Goal: Task Accomplishment & Management: Complete application form

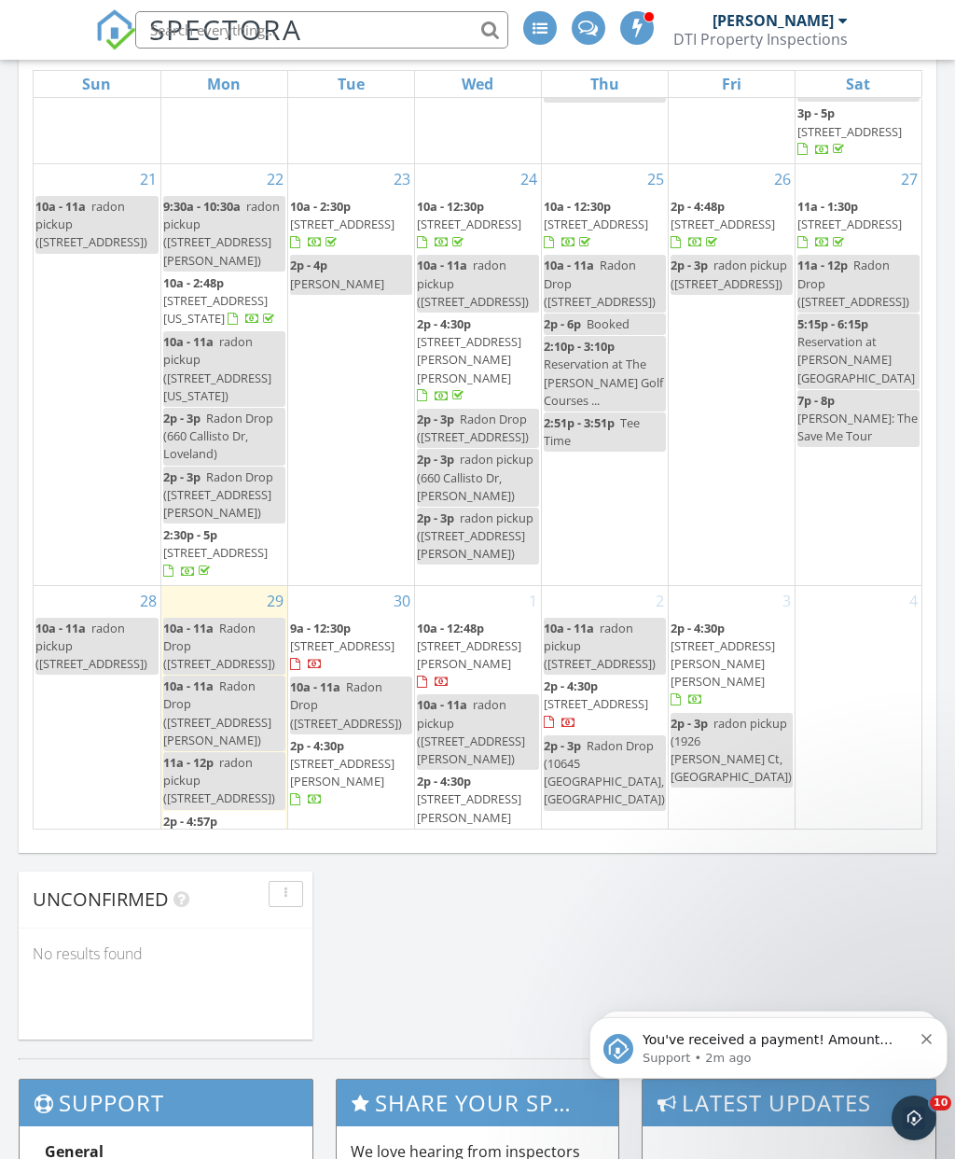
scroll to position [919, 0]
click at [925, 1038] on icon "Dismiss notification" at bounding box center [927, 1038] width 10 height 10
click at [925, 1043] on icon "Dismiss notification" at bounding box center [927, 1038] width 10 height 10
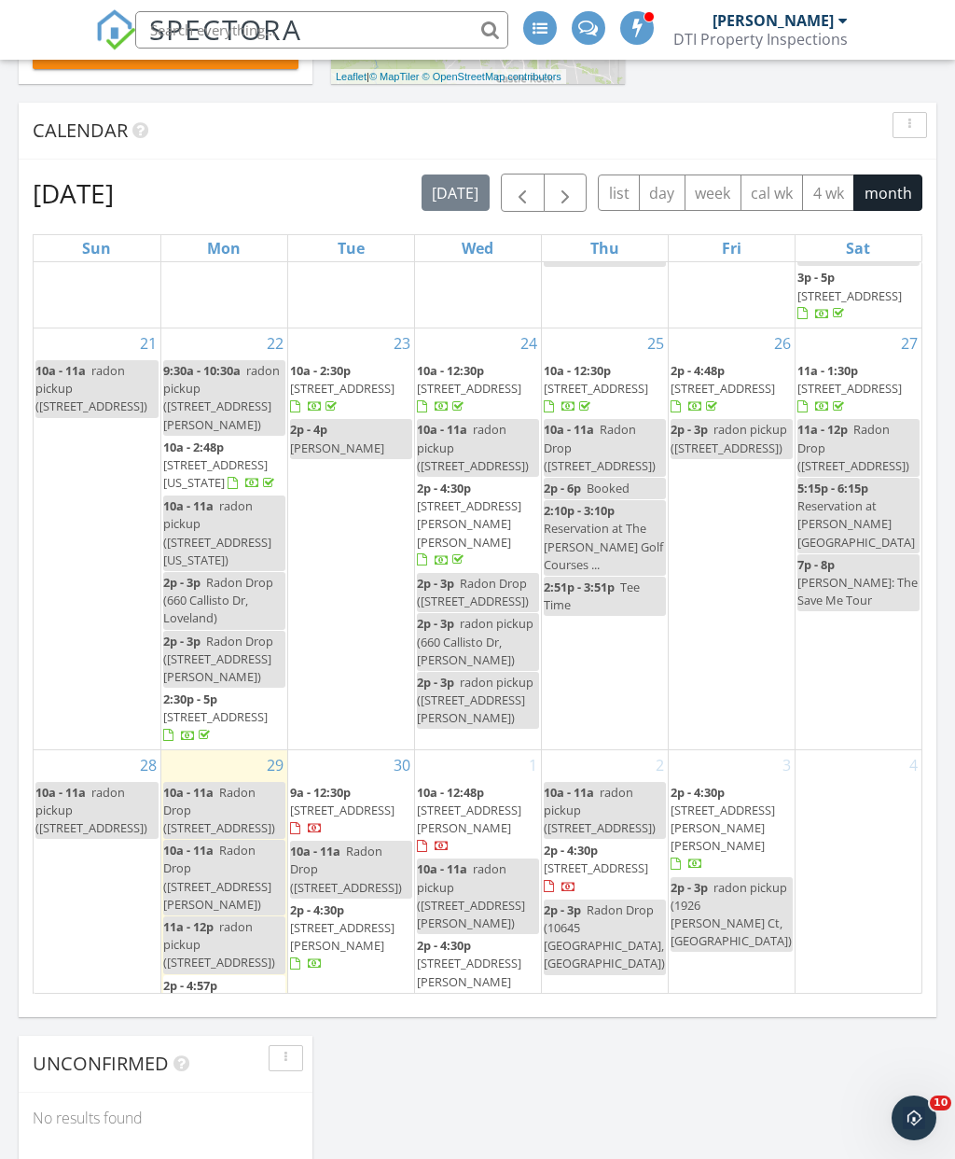
scroll to position [753, 0]
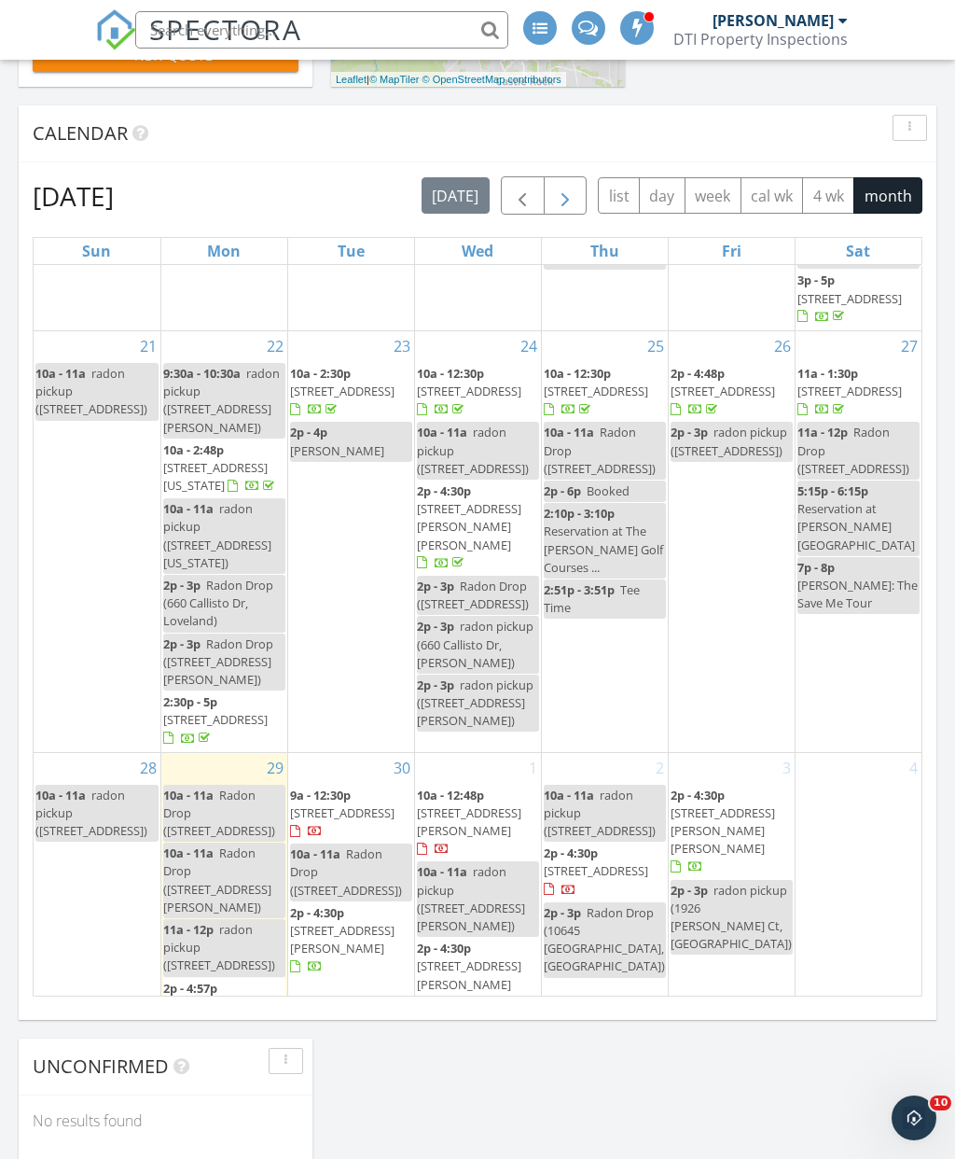
click at [568, 185] on button "button" at bounding box center [566, 195] width 44 height 38
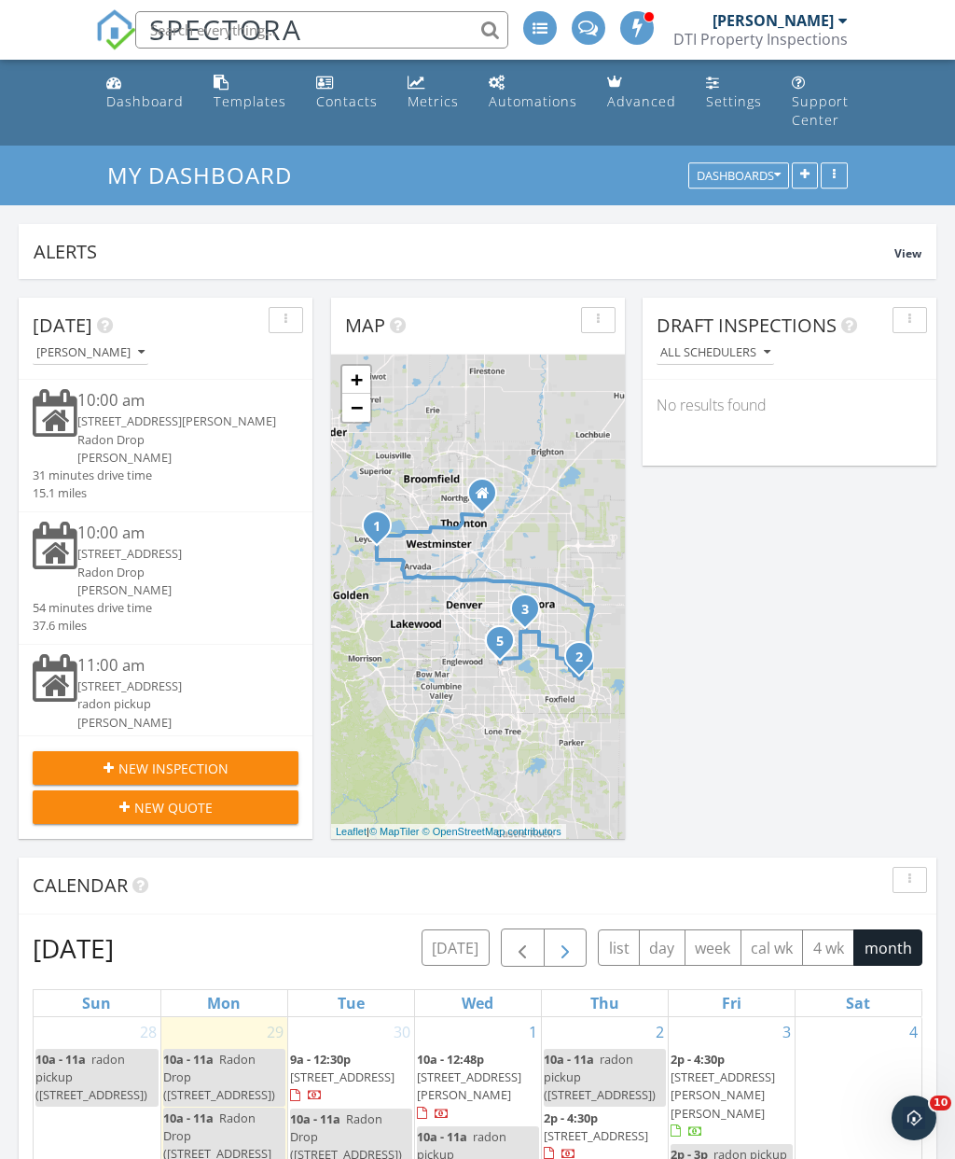
scroll to position [0, 0]
click at [170, 766] on span "New Inspection" at bounding box center [173, 769] width 110 height 20
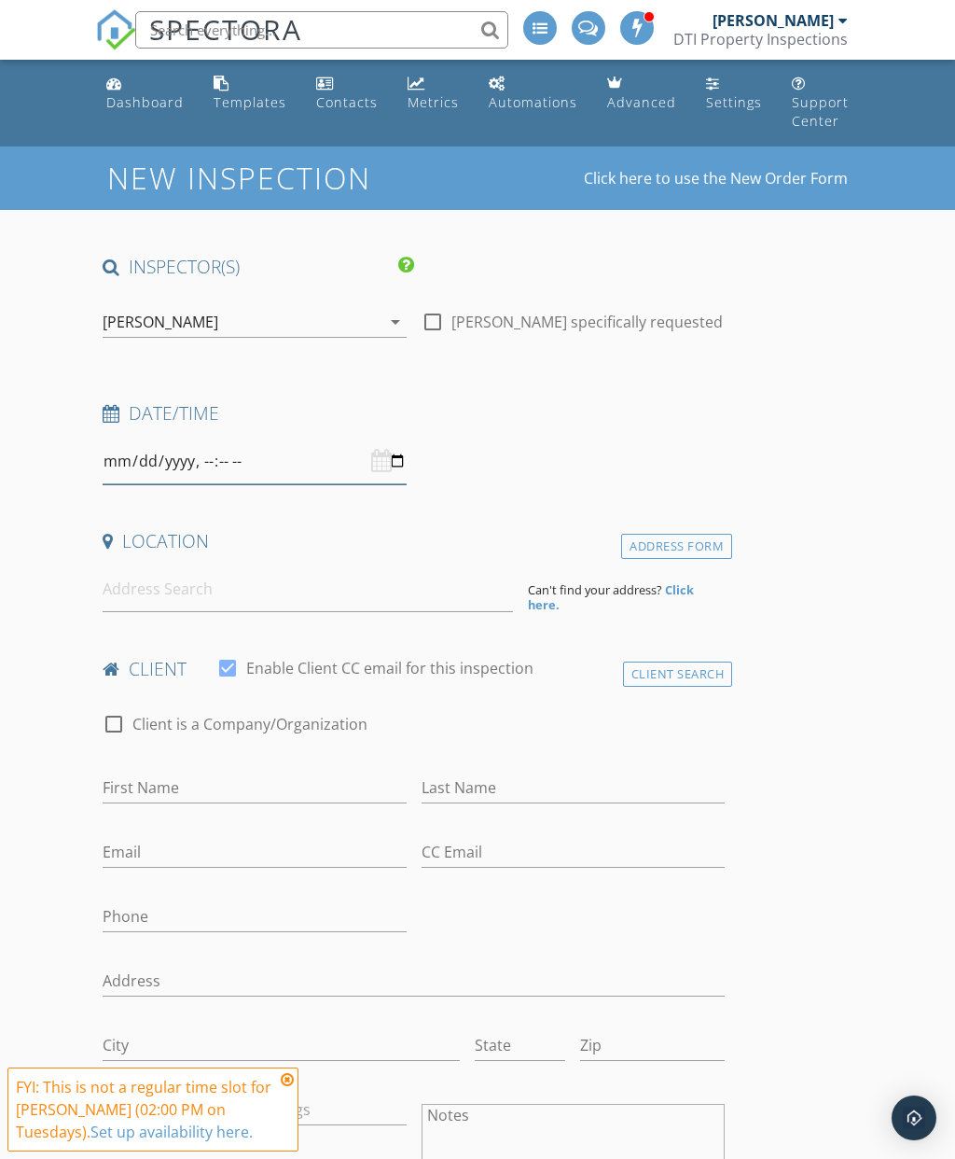
click at [369, 466] on input "datetime-local" at bounding box center [254, 461] width 303 height 46
type input "2025-10-05T10:00"
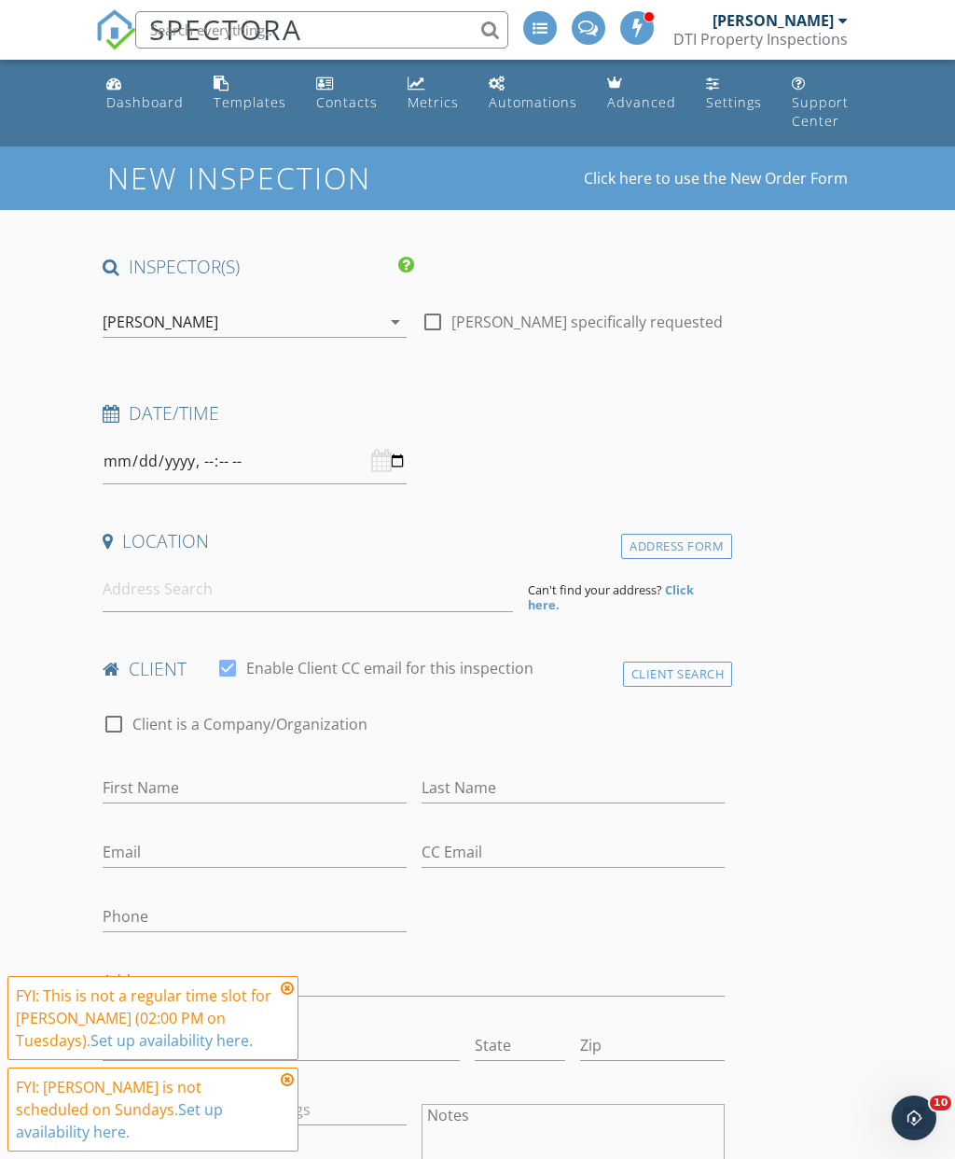
click at [287, 1087] on icon at bounding box center [287, 1079] width 13 height 15
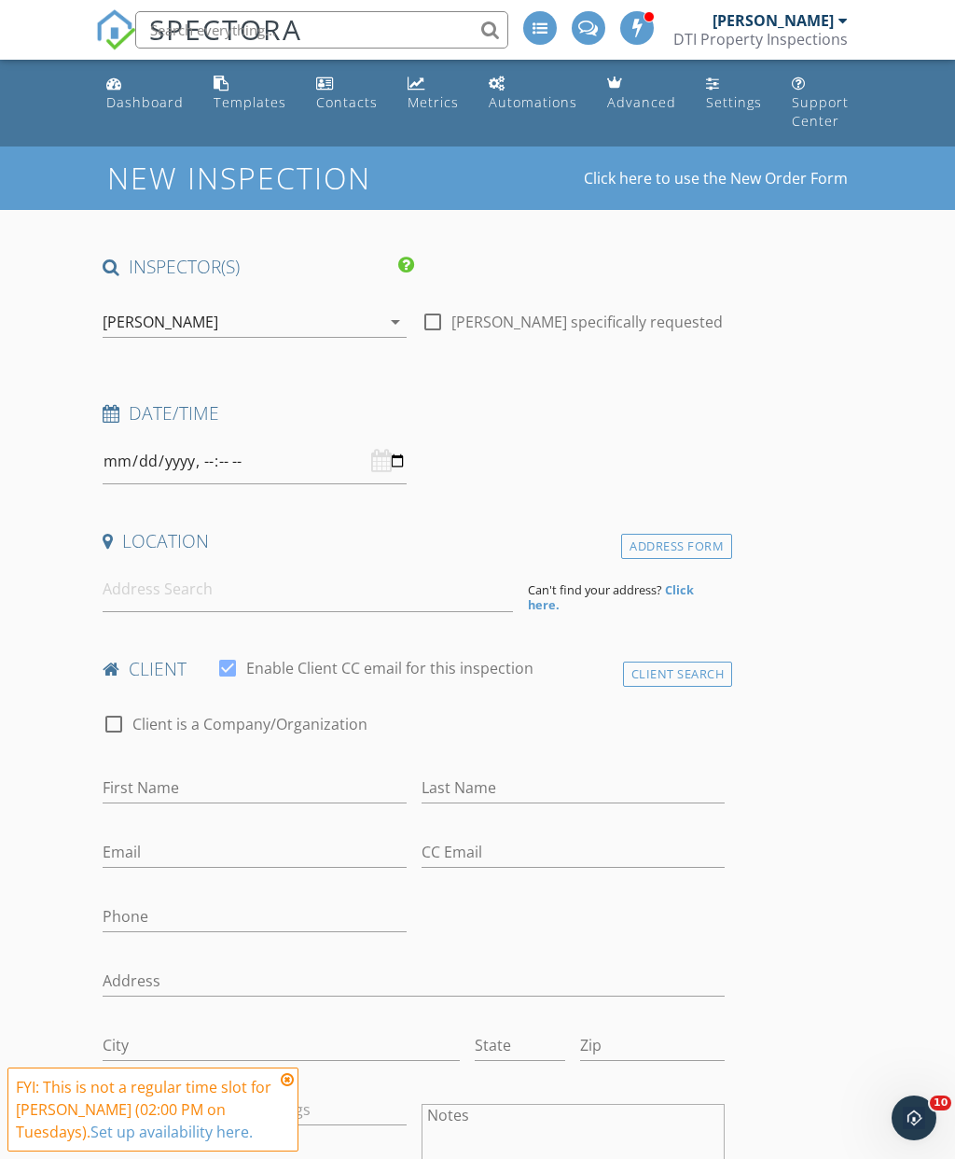
click at [297, 1011] on div at bounding box center [414, 1009] width 622 height 11
click at [325, 595] on input at bounding box center [308, 589] width 410 height 46
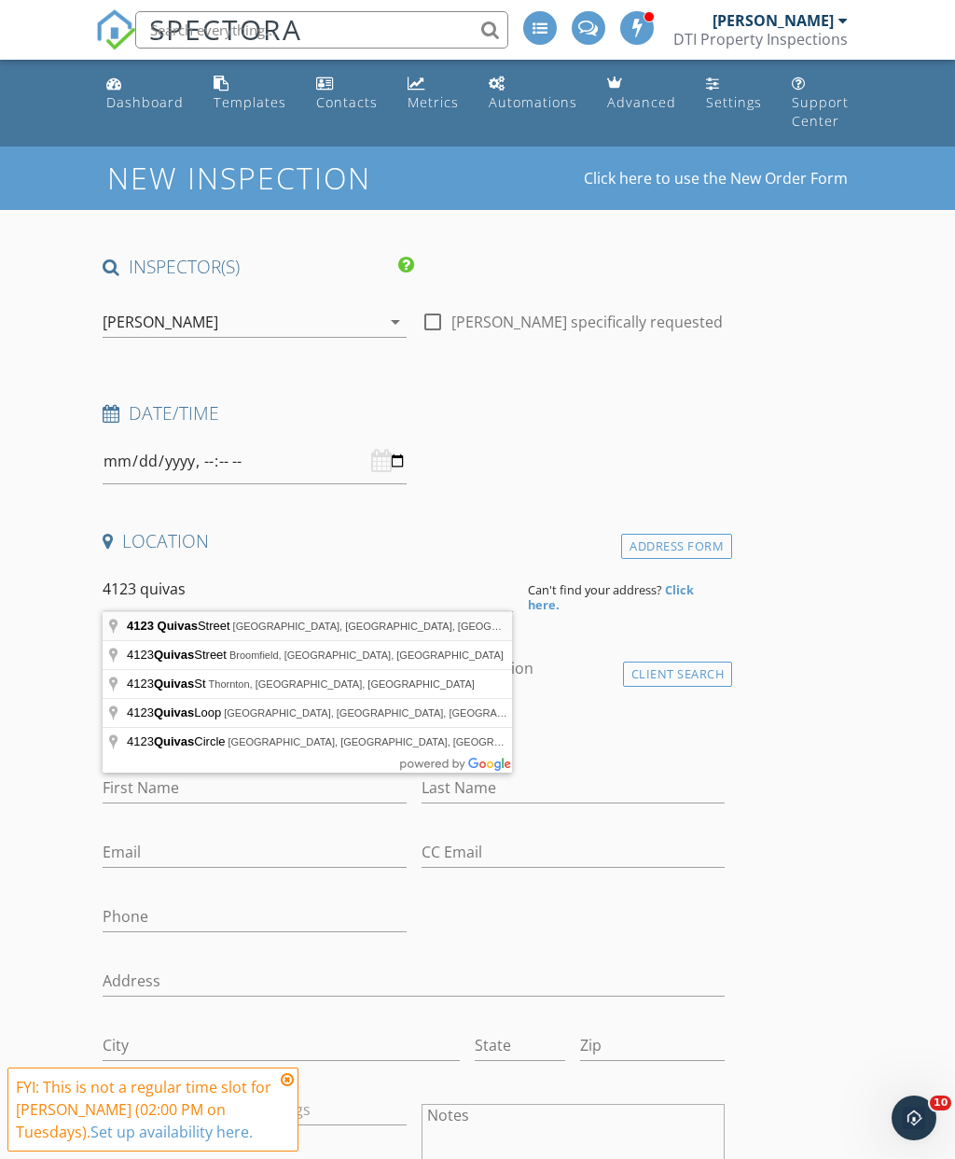
type input "4123 Quivas Street, Denver, CO, USA"
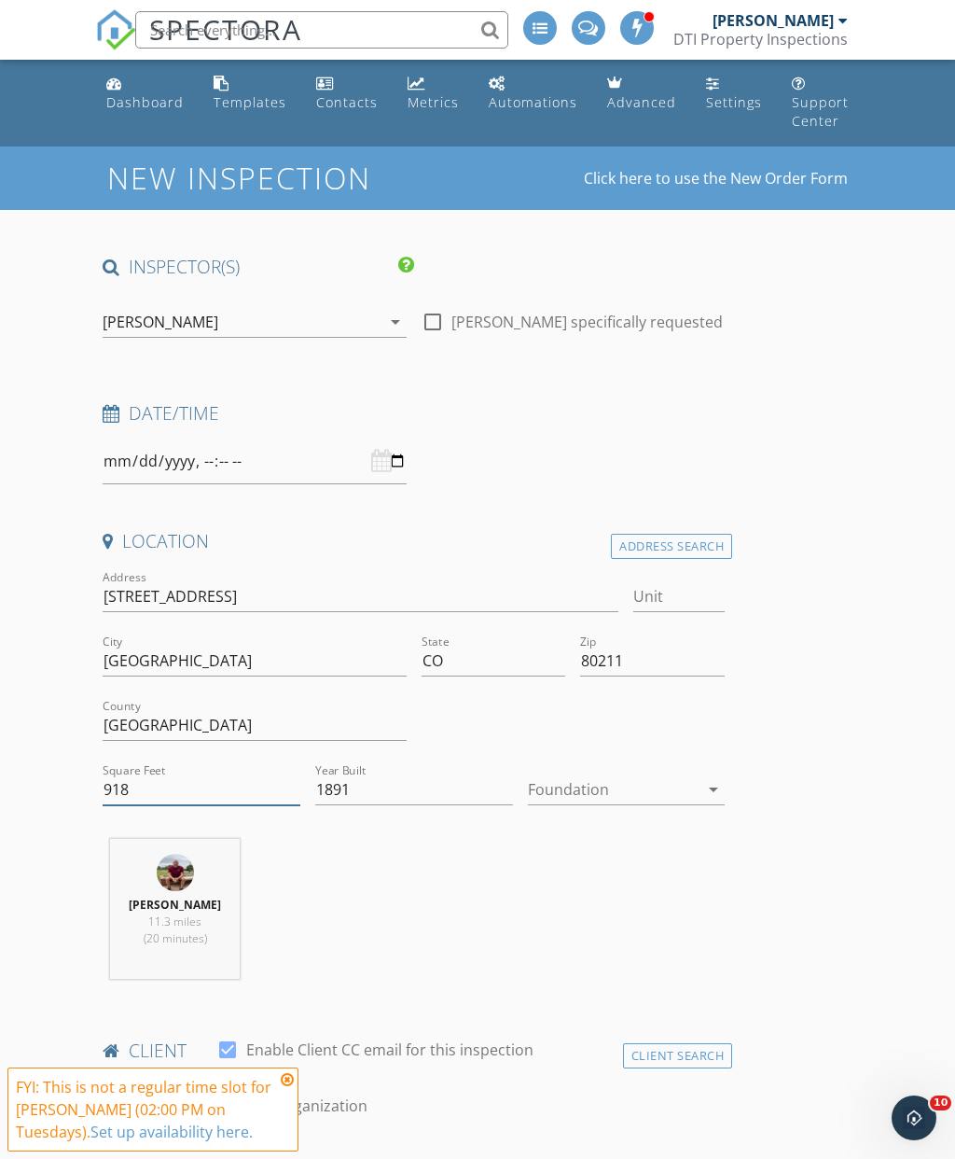
click at [235, 796] on input "918" at bounding box center [202, 789] width 198 height 31
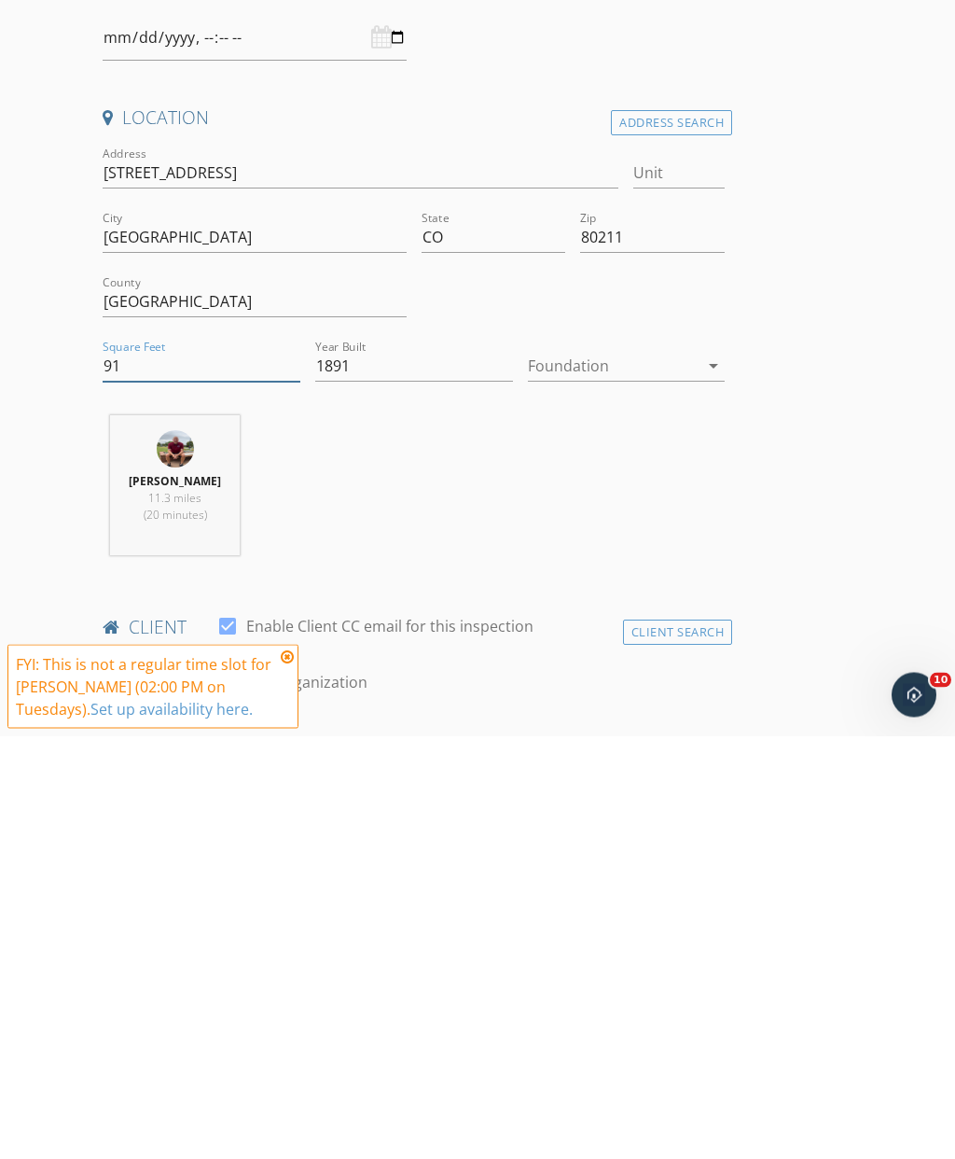
type input "9"
type input "3343"
click at [626, 774] on div at bounding box center [614, 789] width 172 height 30
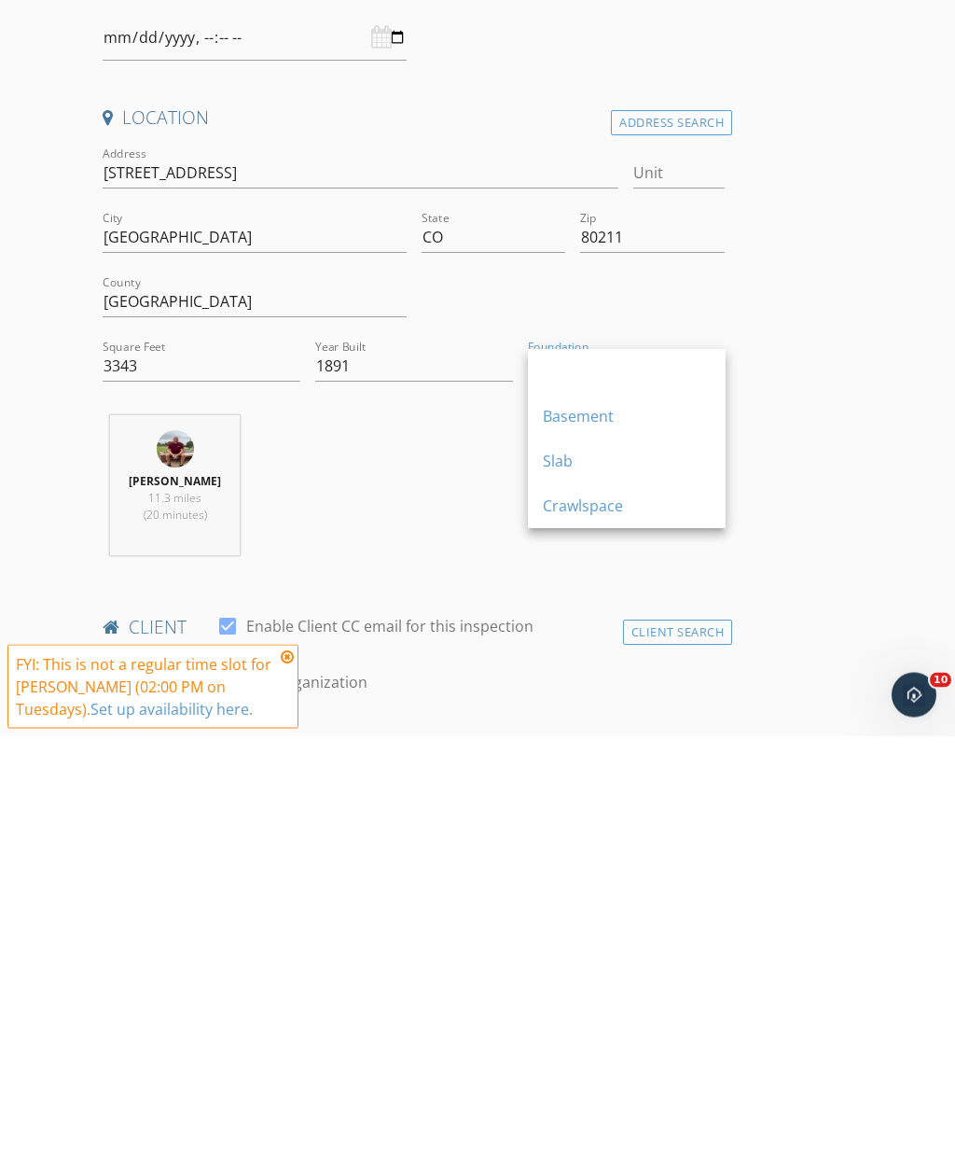
scroll to position [424, 0]
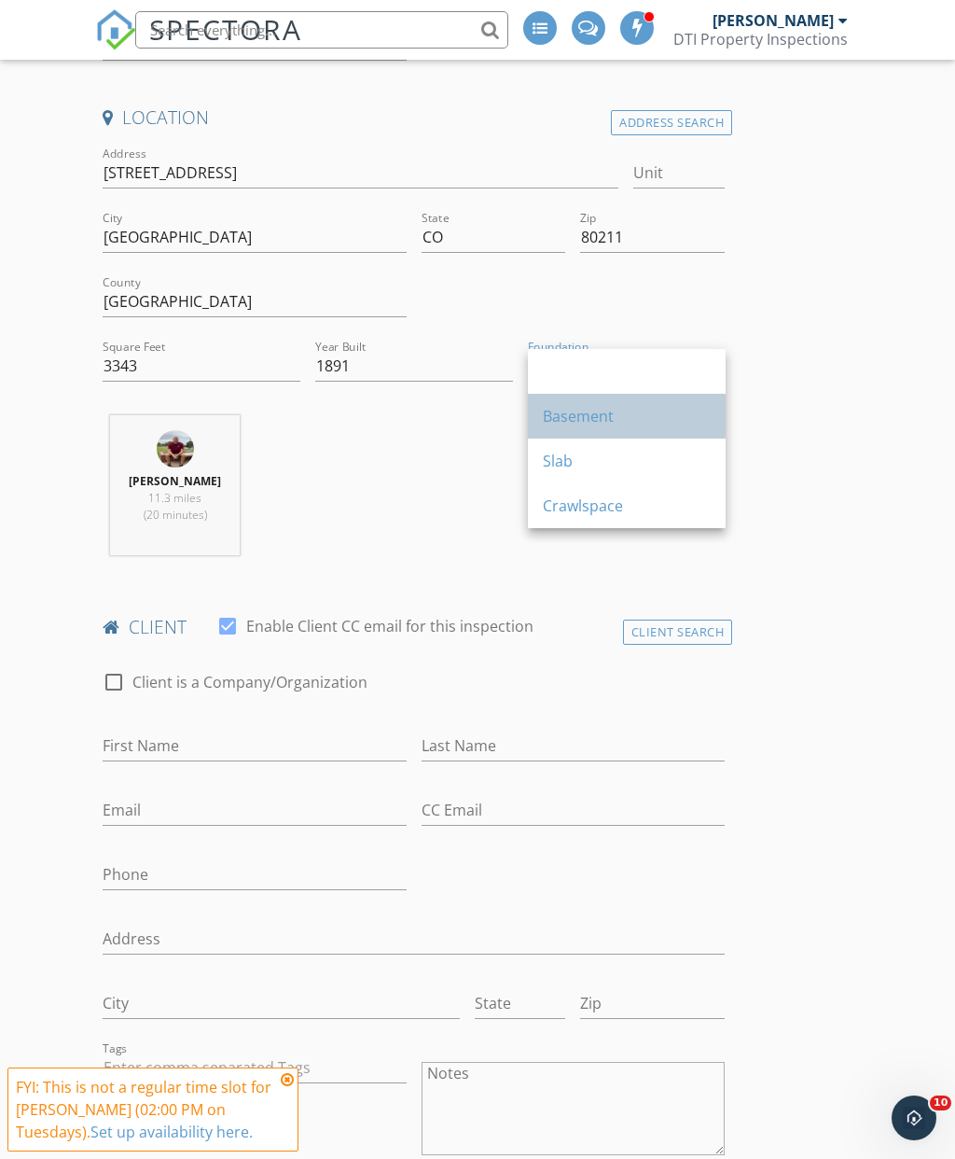
click at [613, 423] on div "Basement" at bounding box center [627, 416] width 168 height 22
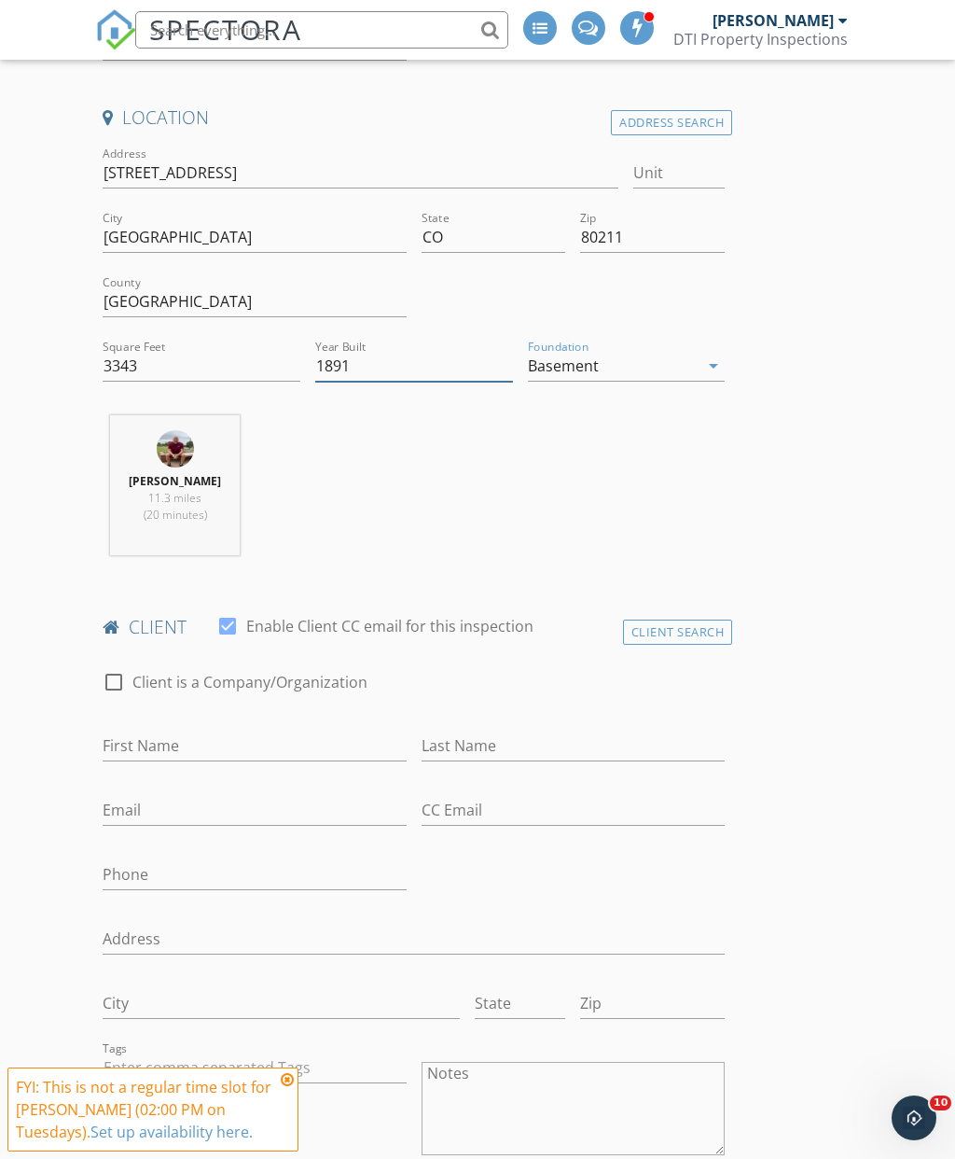
click at [411, 367] on input "1891" at bounding box center [414, 366] width 198 height 31
type input "1"
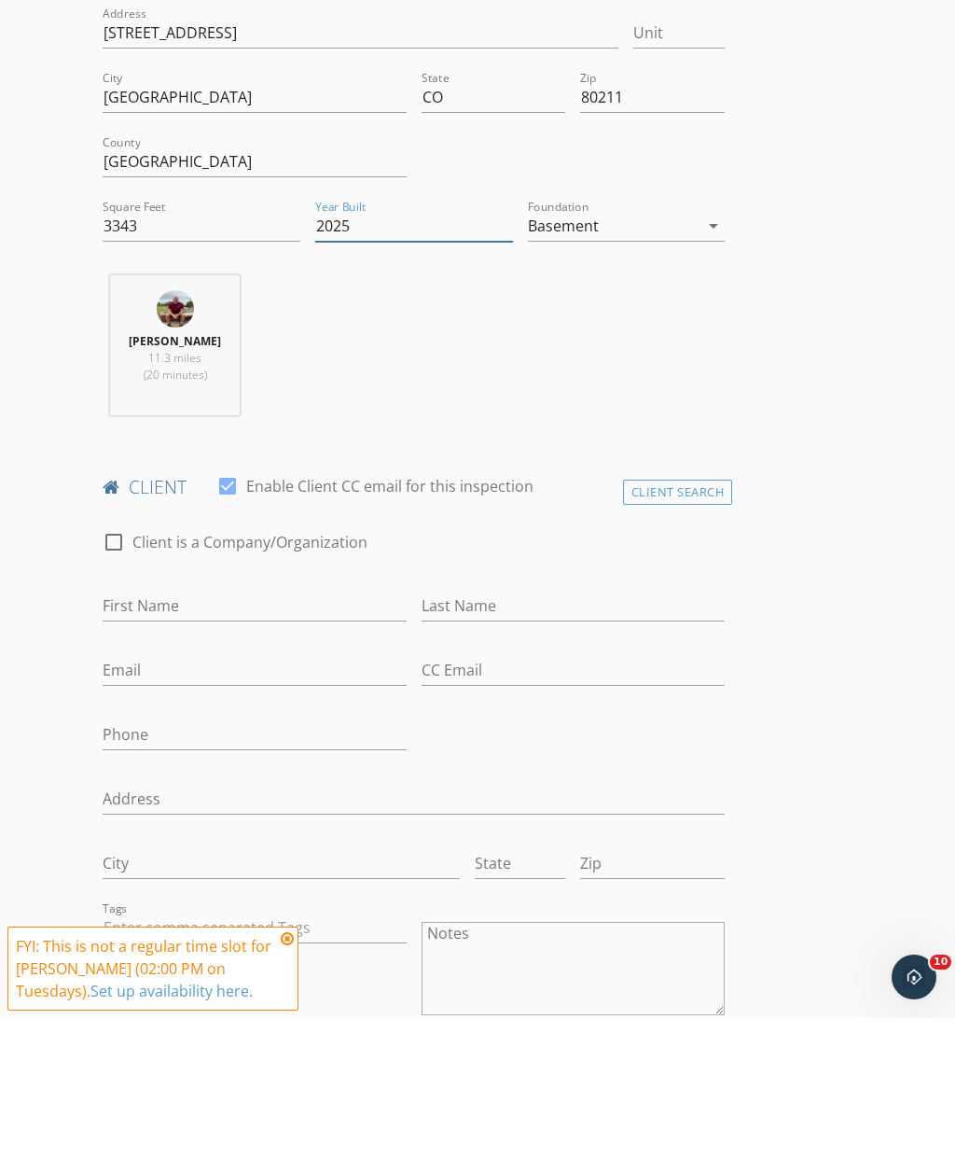
type input "2025"
click at [249, 731] on input "First Name" at bounding box center [254, 746] width 303 height 31
type input "Belinda"
click at [514, 731] on input "Last Name" at bounding box center [573, 746] width 303 height 31
type input "Pak"
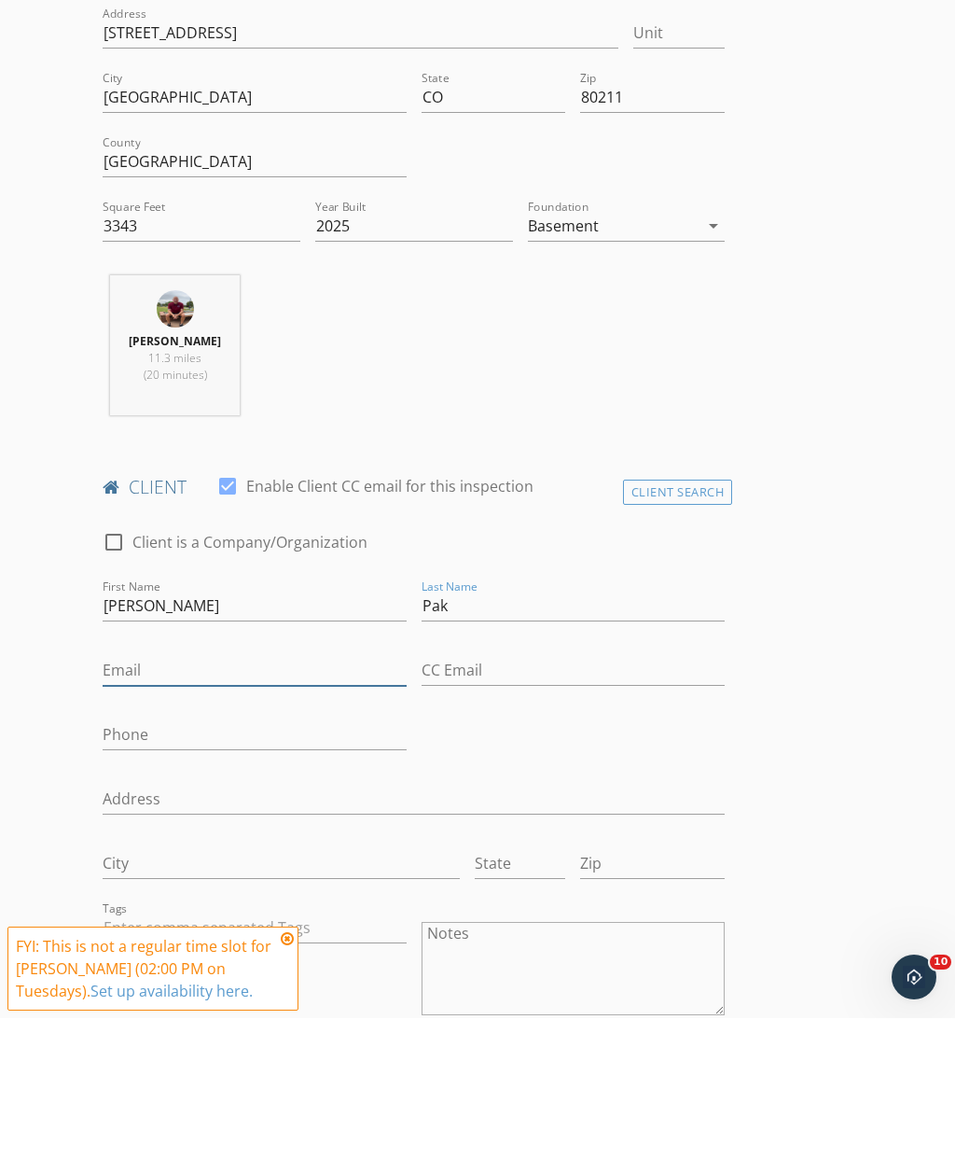
click at [303, 796] on input "Email" at bounding box center [254, 811] width 303 height 31
click at [216, 860] on input "Phone" at bounding box center [254, 875] width 303 height 31
click at [219, 796] on input "Email" at bounding box center [254, 811] width 303 height 31
click at [183, 796] on input "Email" at bounding box center [254, 811] width 303 height 31
paste input "[EMAIL_ADDRESS][DOMAIN_NAME]"
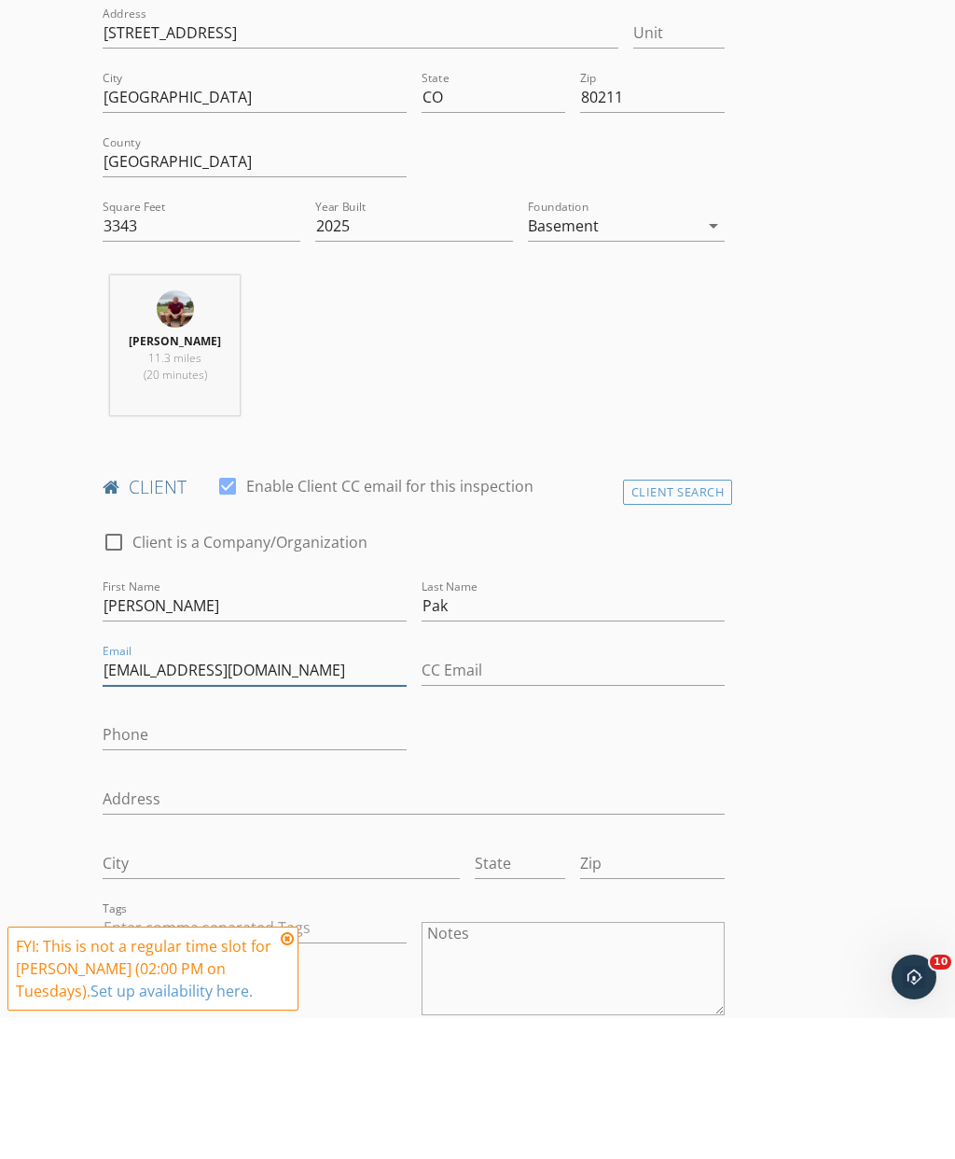
type input "[EMAIL_ADDRESS][DOMAIN_NAME]"
click at [225, 860] on input "Phone" at bounding box center [254, 875] width 303 height 31
click at [200, 860] on input "Phone" at bounding box center [254, 875] width 303 height 31
paste input "[PHONE_NUMBER]"
type input "[PHONE_NUMBER]"
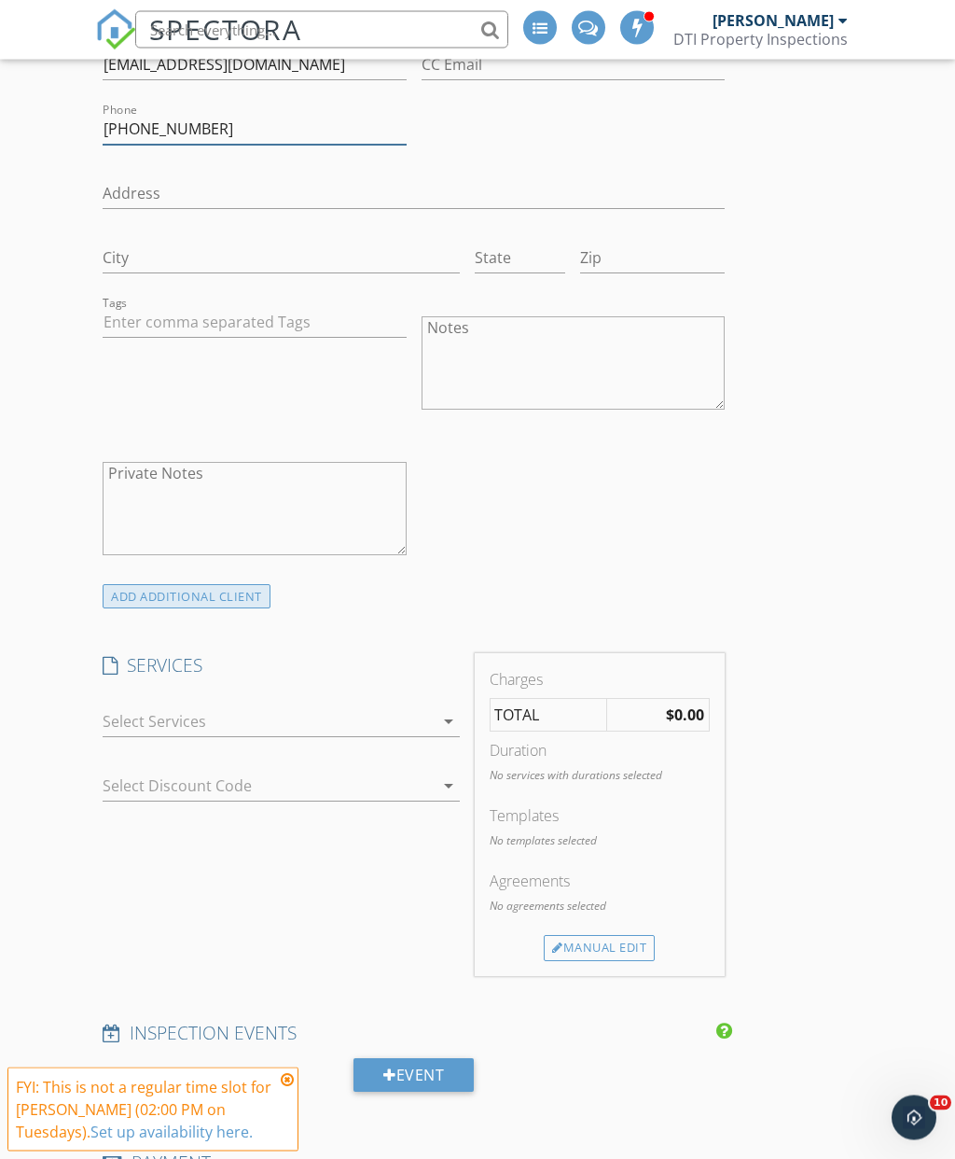
scroll to position [1169, 0]
click at [202, 605] on div "ADD ADDITIONAL client" at bounding box center [187, 596] width 168 height 25
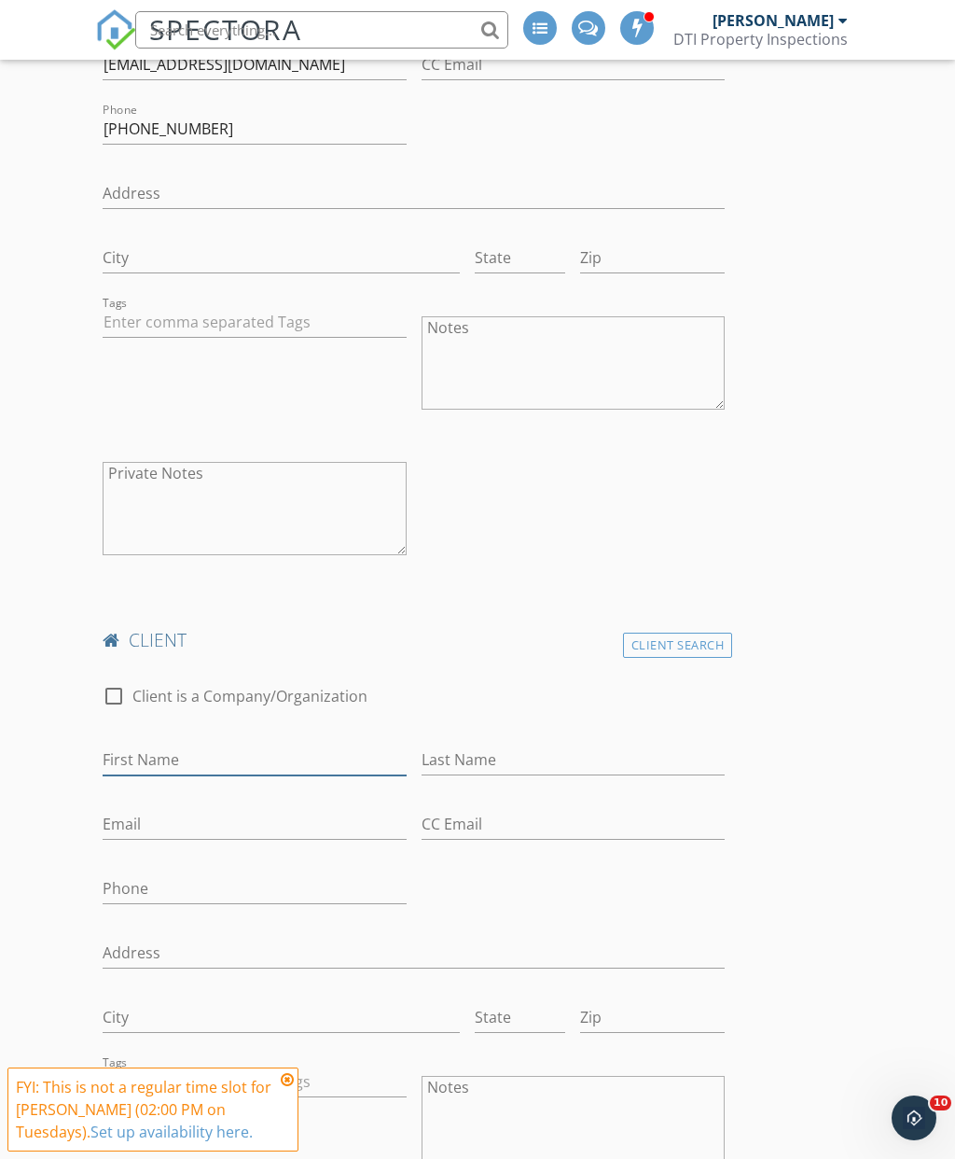
click at [248, 768] on input "First Name" at bounding box center [254, 759] width 303 height 31
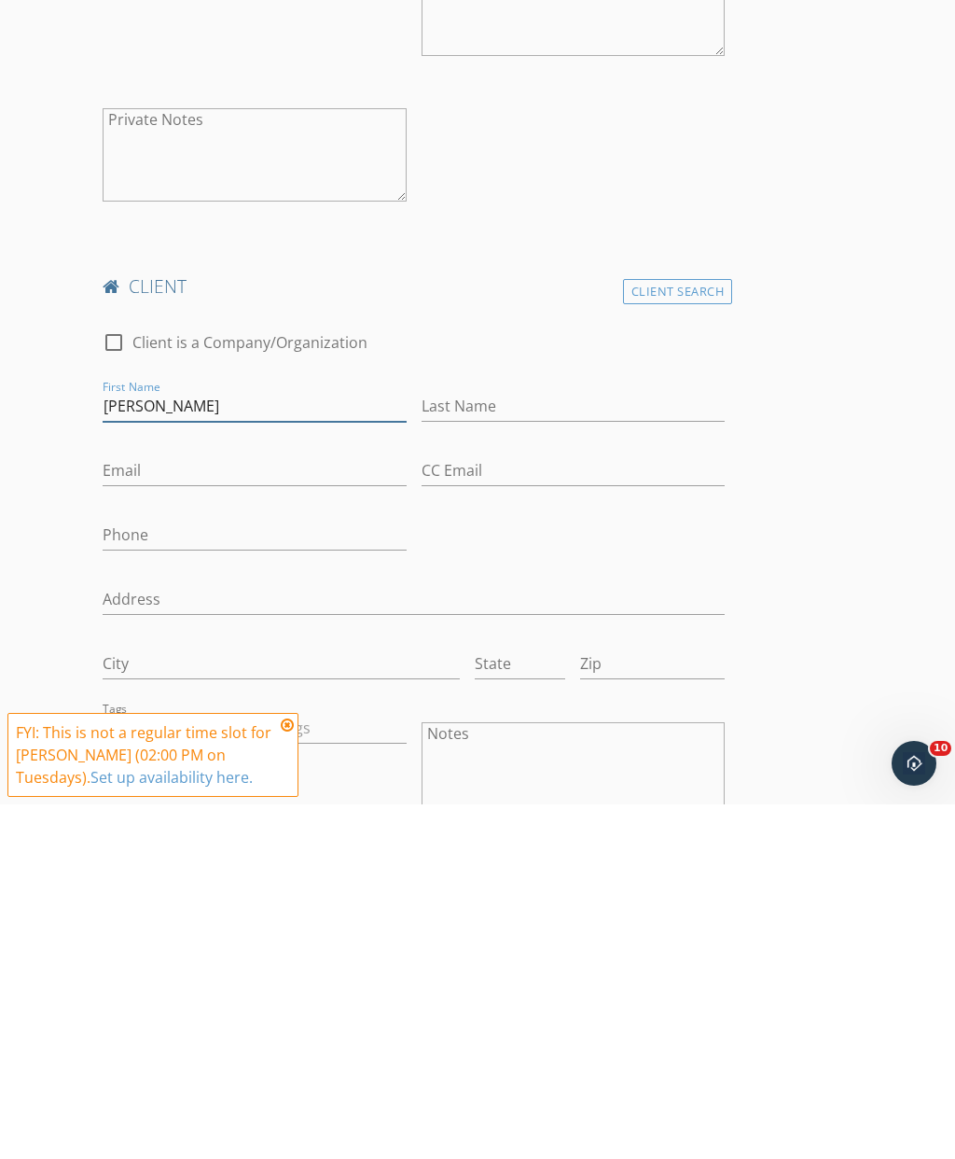
type input "[PERSON_NAME]"
click at [530, 745] on input "Last Name" at bounding box center [573, 760] width 303 height 31
type input "Pickup"
click at [293, 810] on input "Email" at bounding box center [254, 825] width 303 height 31
click at [219, 810] on input "Email" at bounding box center [254, 825] width 303 height 31
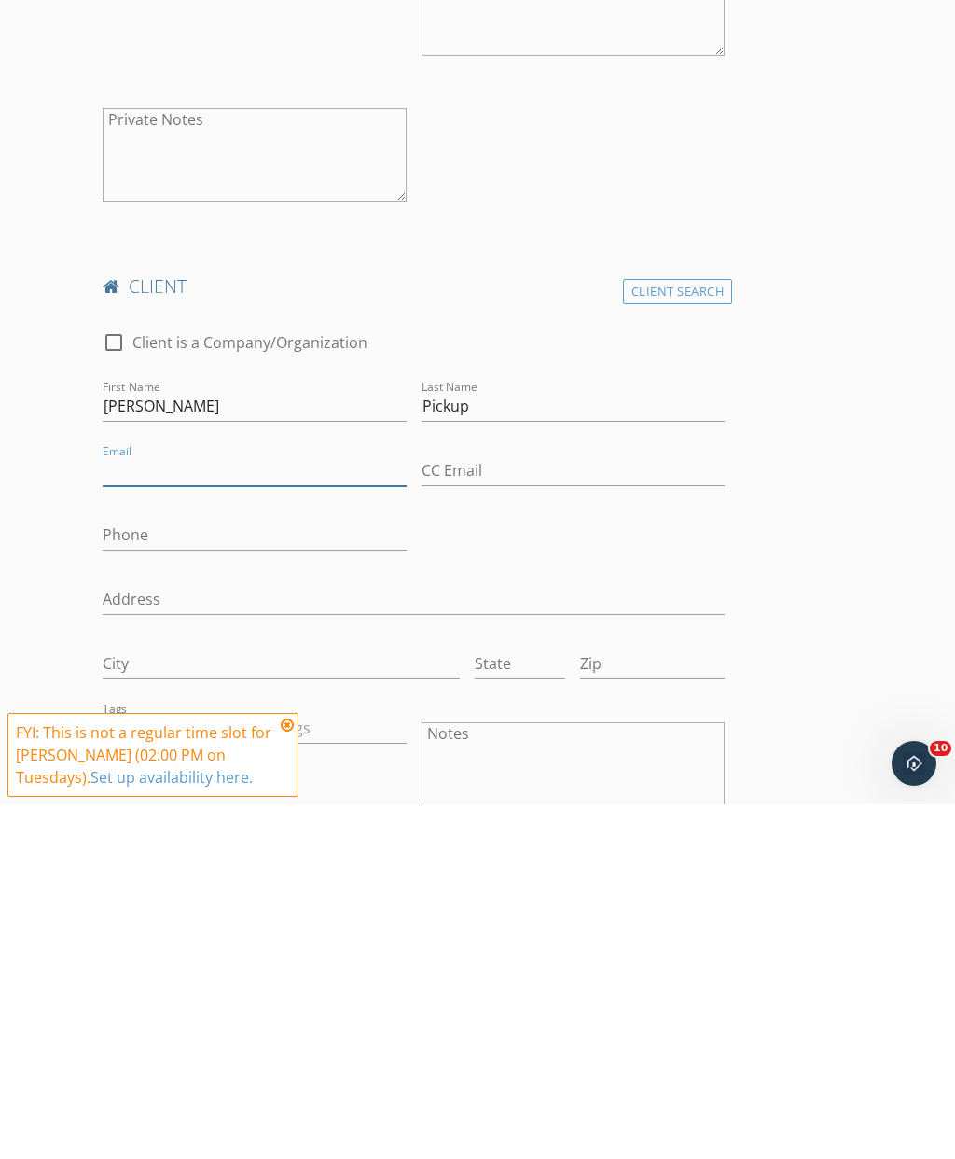
paste input "[PERSON_NAME][EMAIL_ADDRESS][DOMAIN_NAME]"
type input "[PERSON_NAME][EMAIL_ADDRESS][DOMAIN_NAME]"
click at [243, 874] on input "Phone" at bounding box center [254, 889] width 303 height 31
click at [206, 874] on input "Phone" at bounding box center [254, 889] width 303 height 31
paste input "[PHONE_NUMBER]"
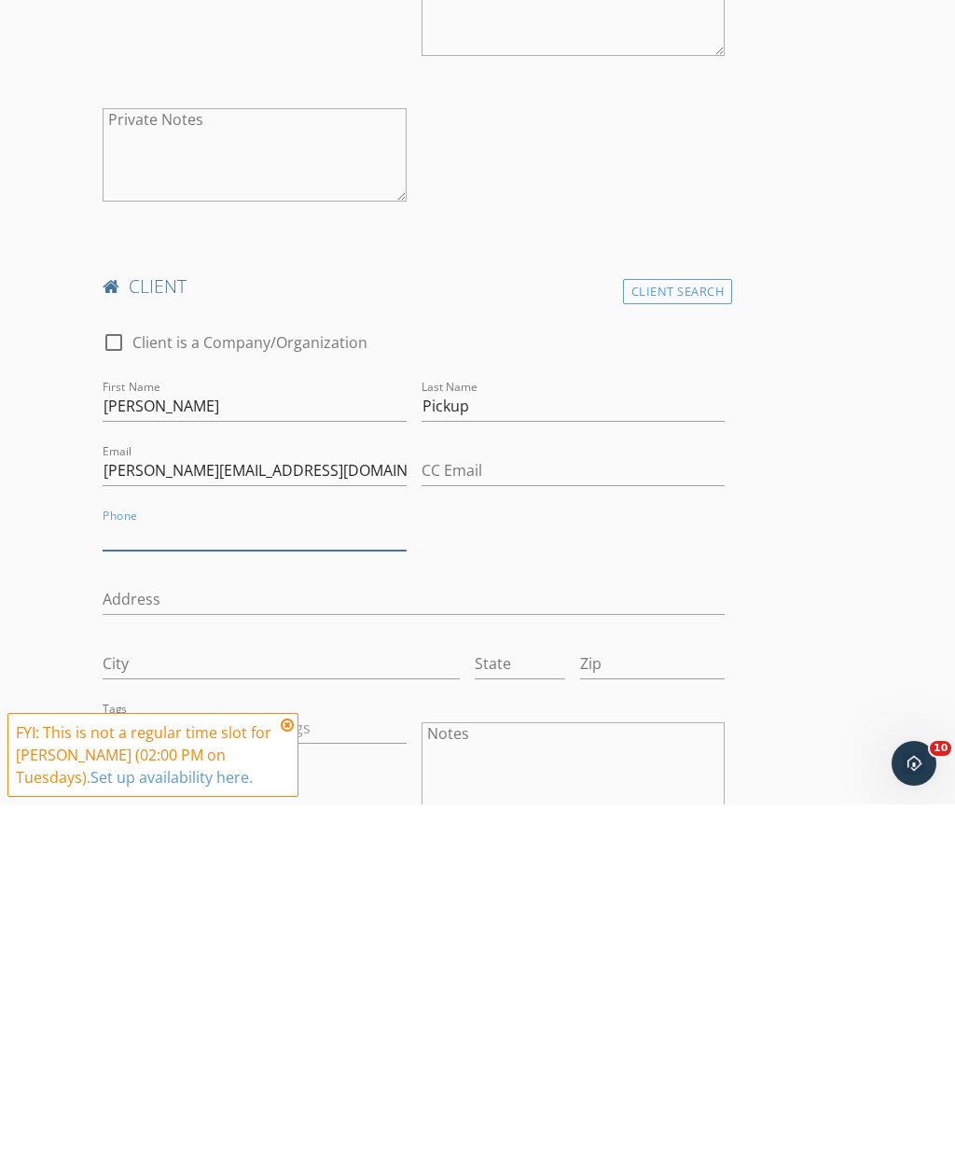
type input "[PHONE_NUMBER]"
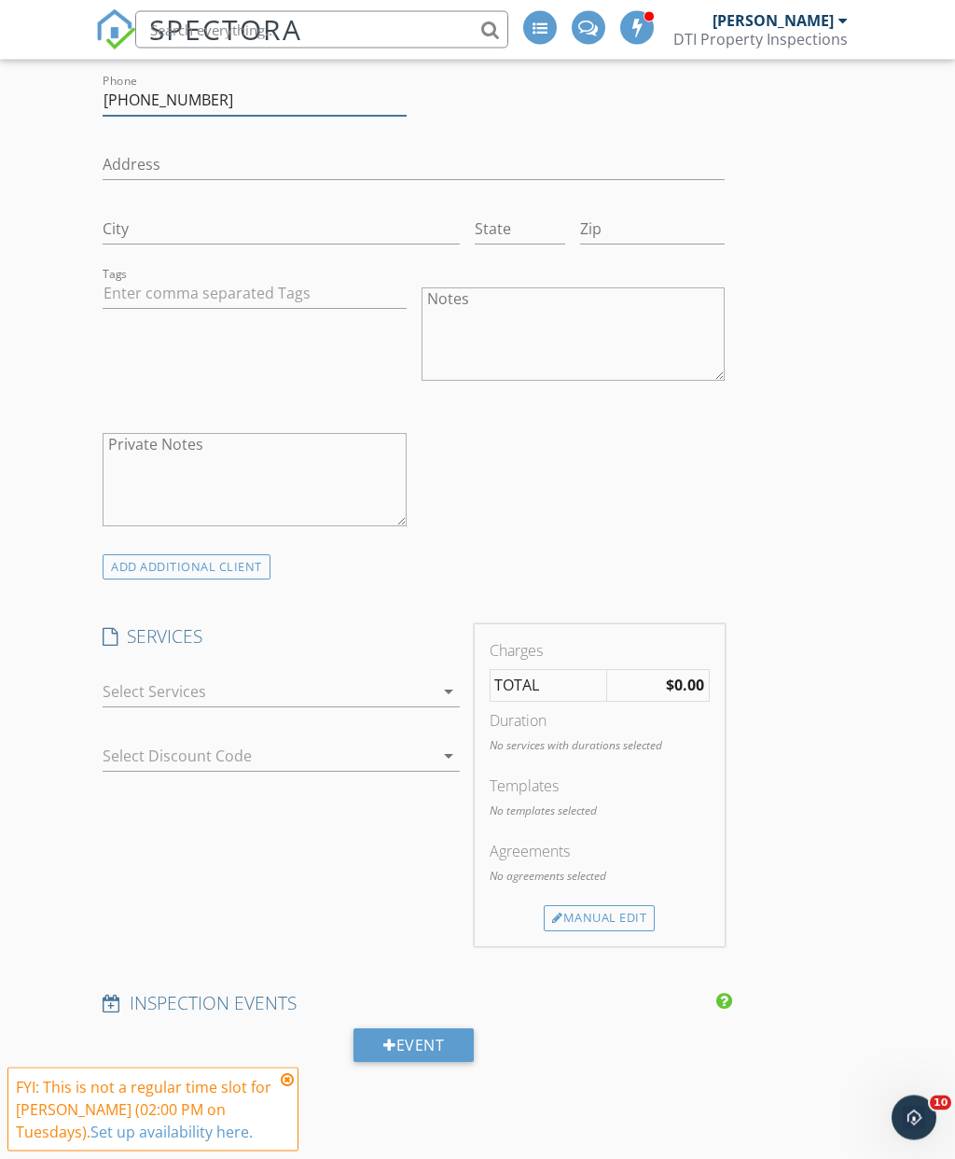
scroll to position [1957, 0]
click at [287, 1087] on icon at bounding box center [287, 1079] width 13 height 15
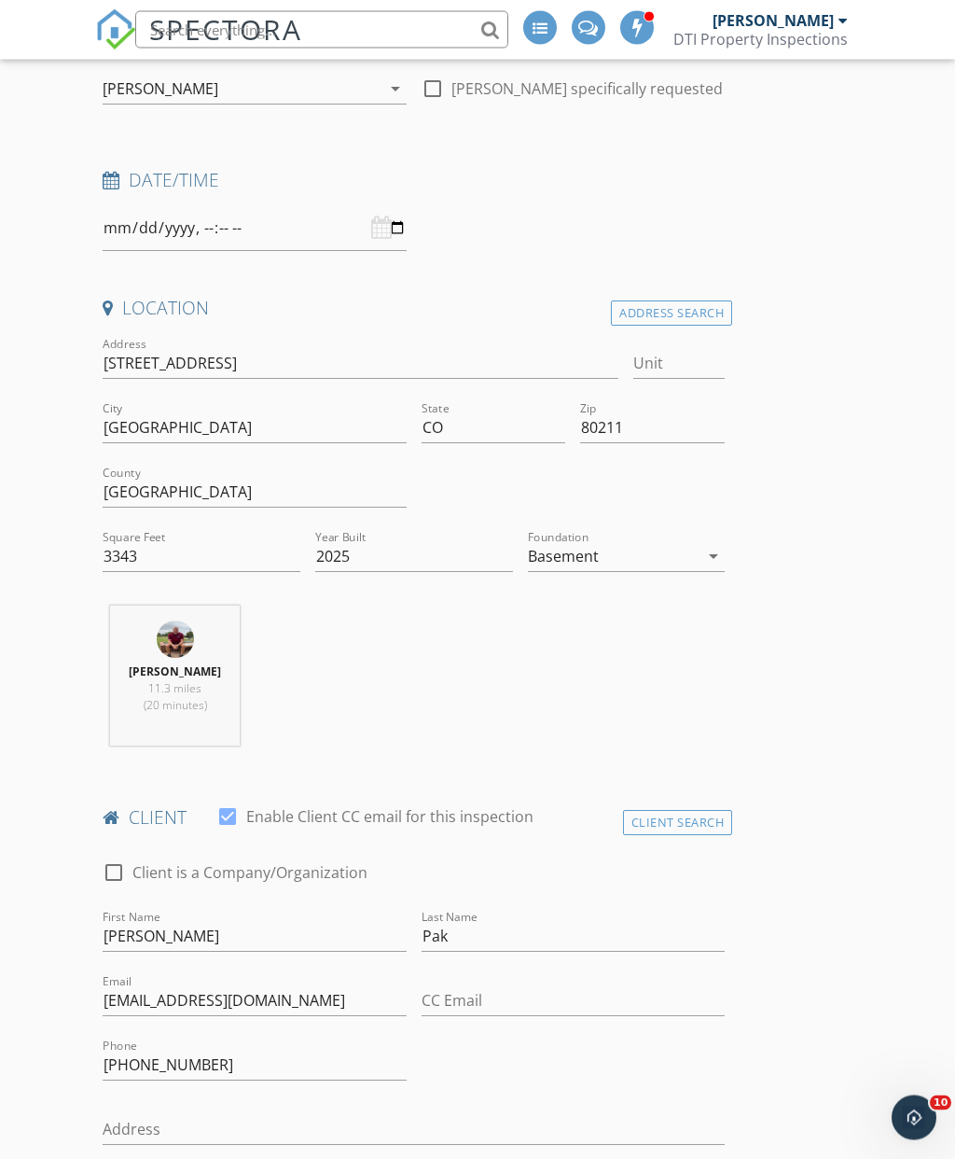
scroll to position [0, 0]
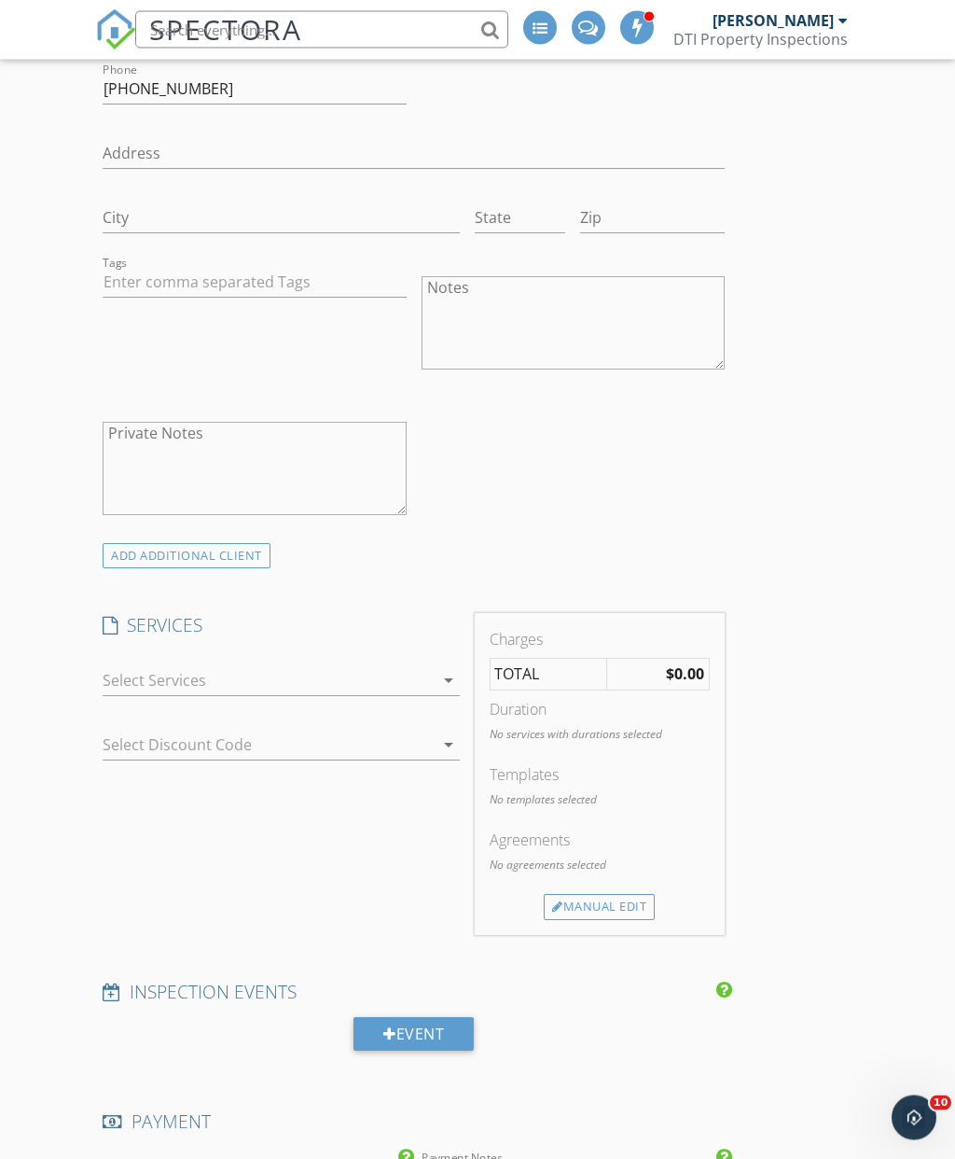
click at [460, 673] on icon "arrow_drop_down" at bounding box center [449, 681] width 22 height 22
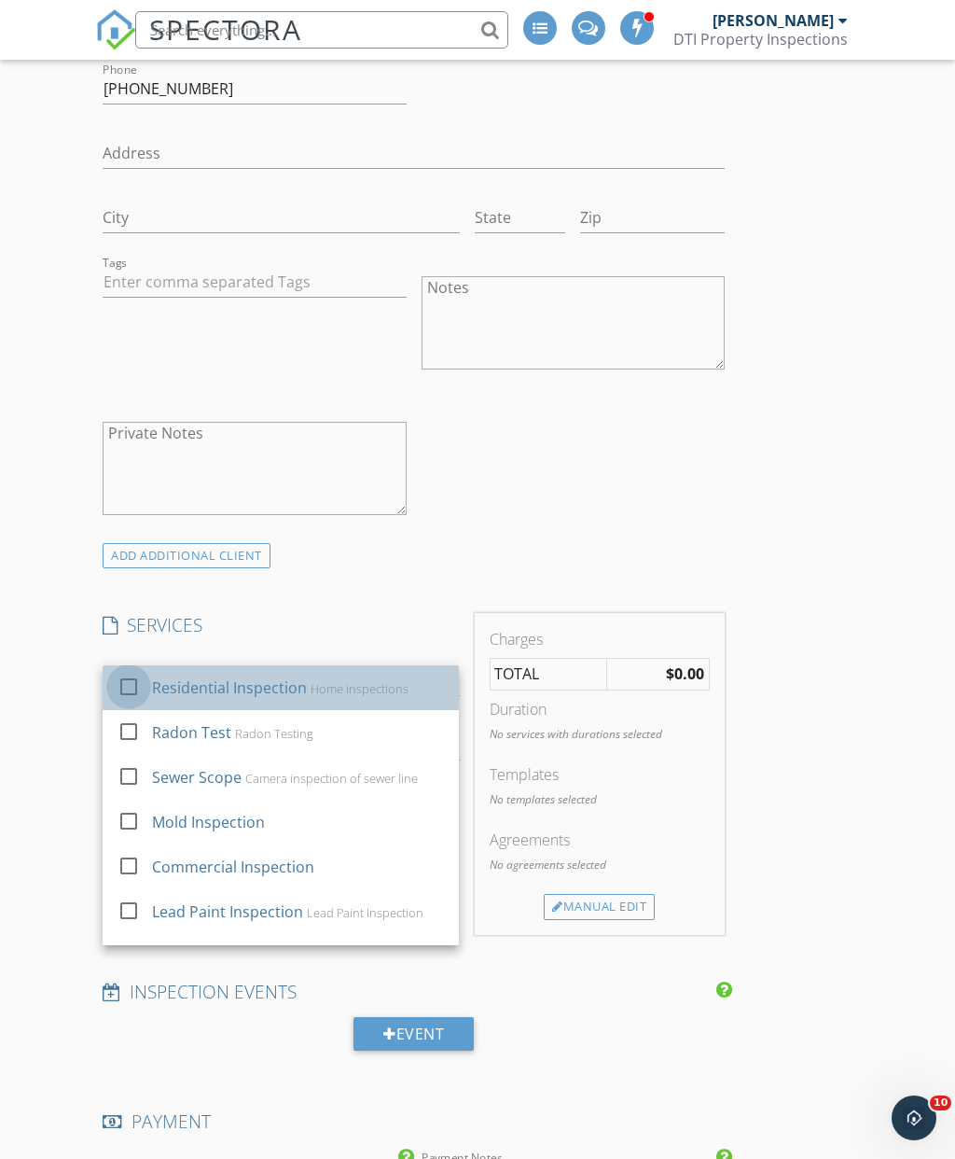
click at [139, 685] on div at bounding box center [129, 686] width 32 height 32
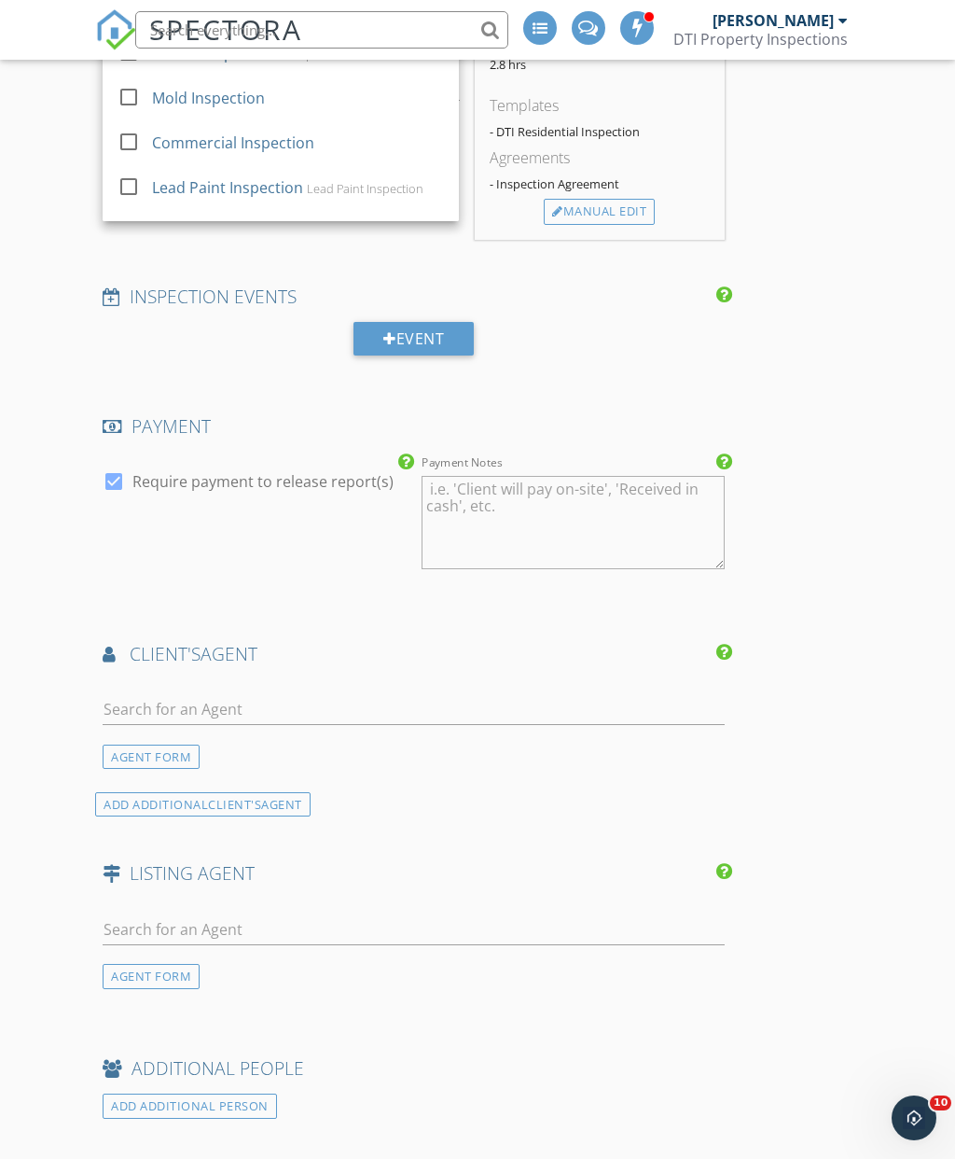
scroll to position [2720, 0]
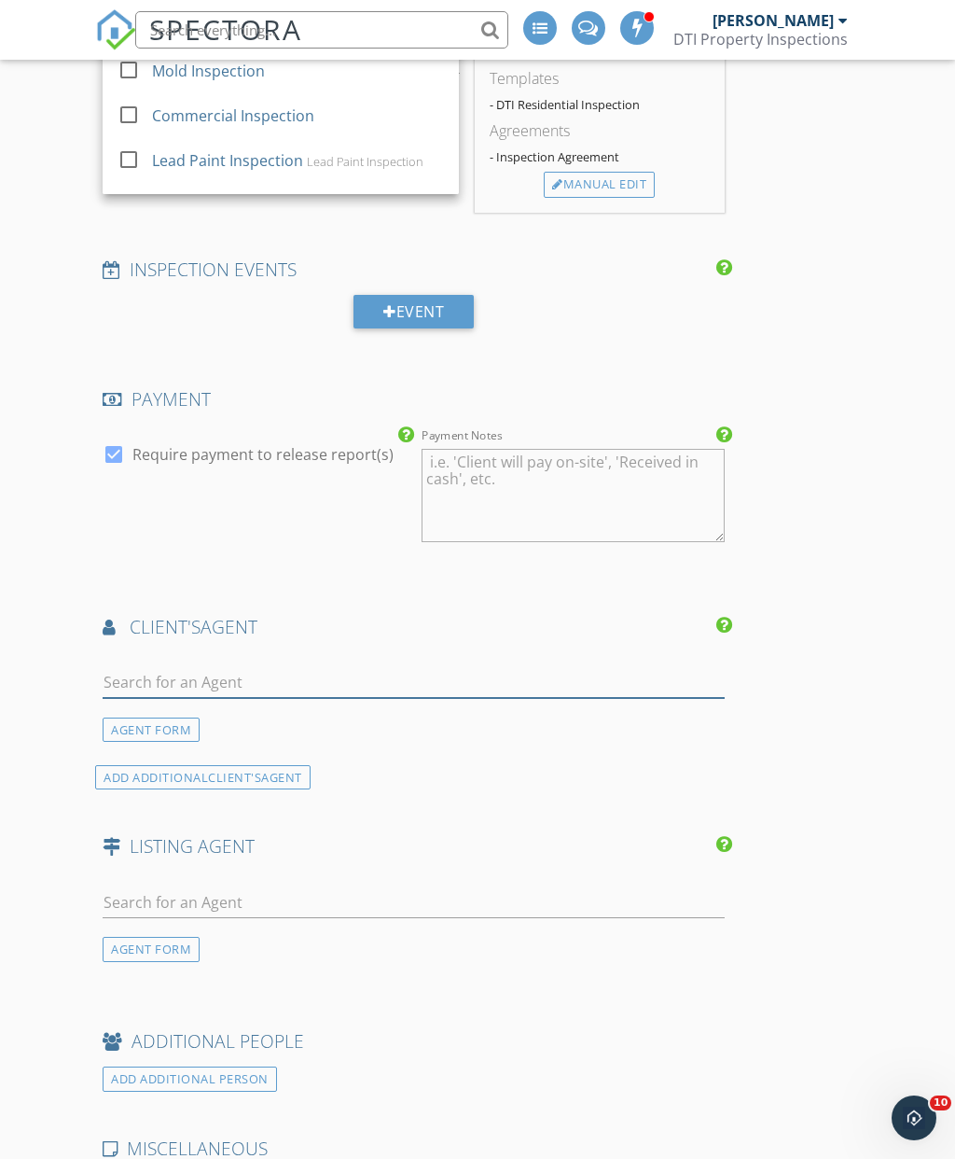
click at [439, 684] on input "text" at bounding box center [414, 682] width 622 height 31
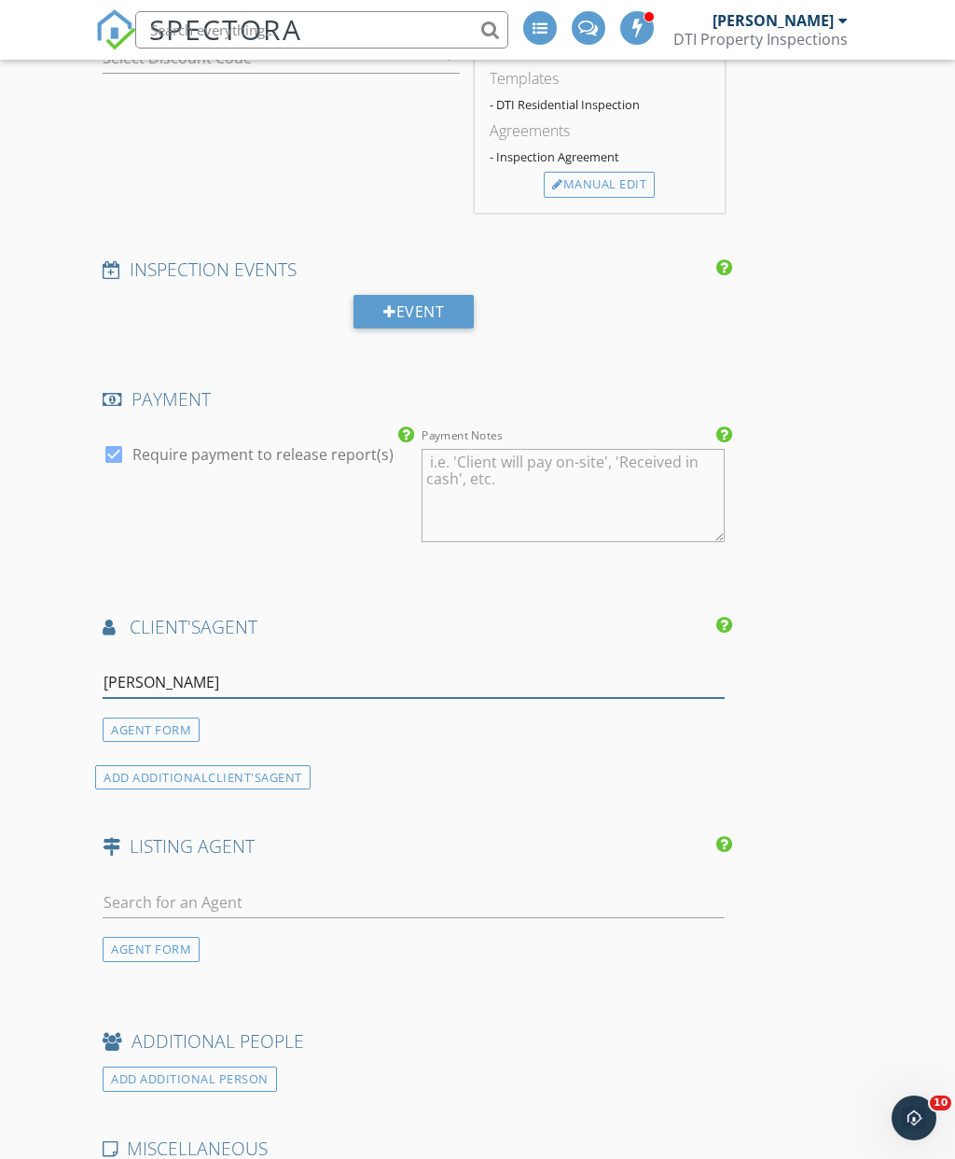
type input "Kelly"
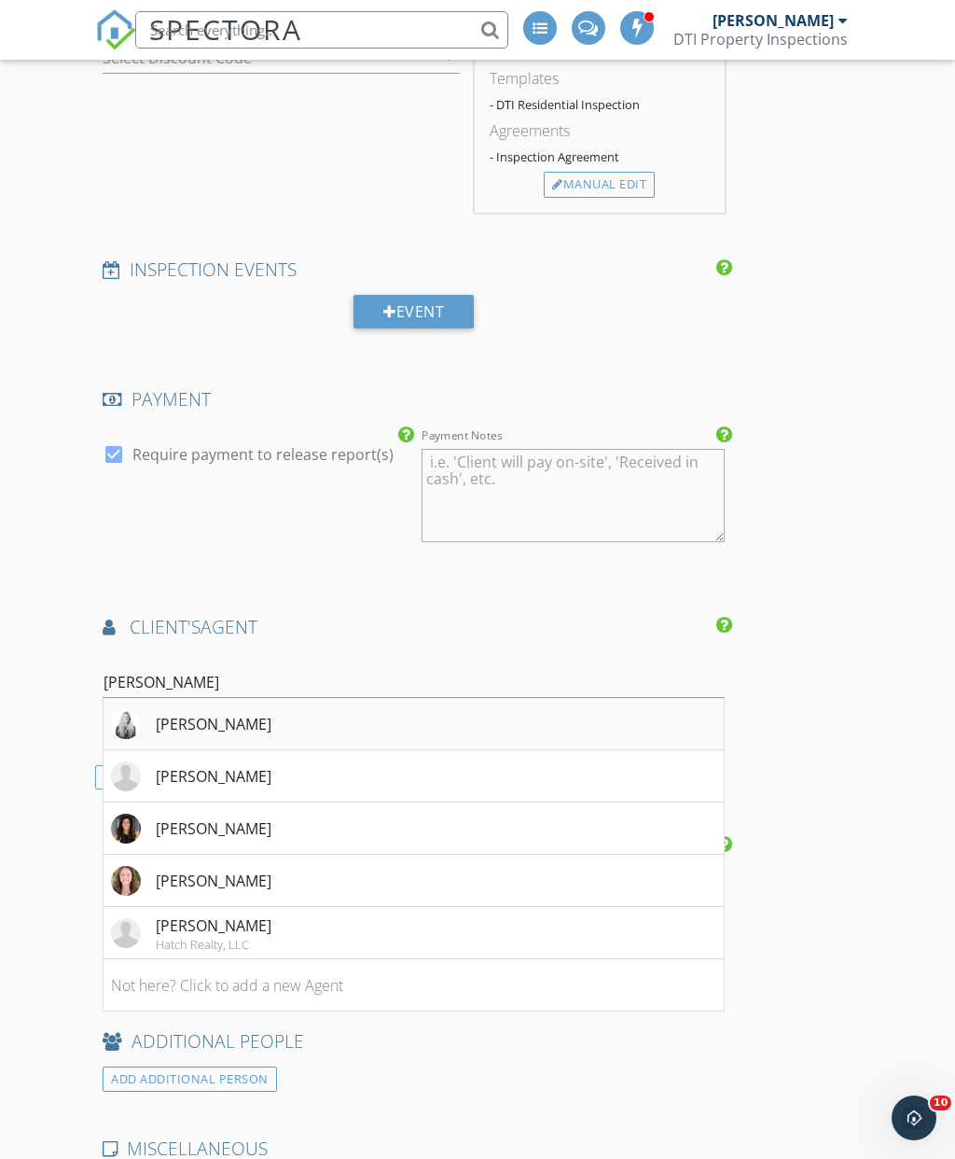
click at [259, 726] on li "Kelly Reed" at bounding box center [414, 724] width 620 height 52
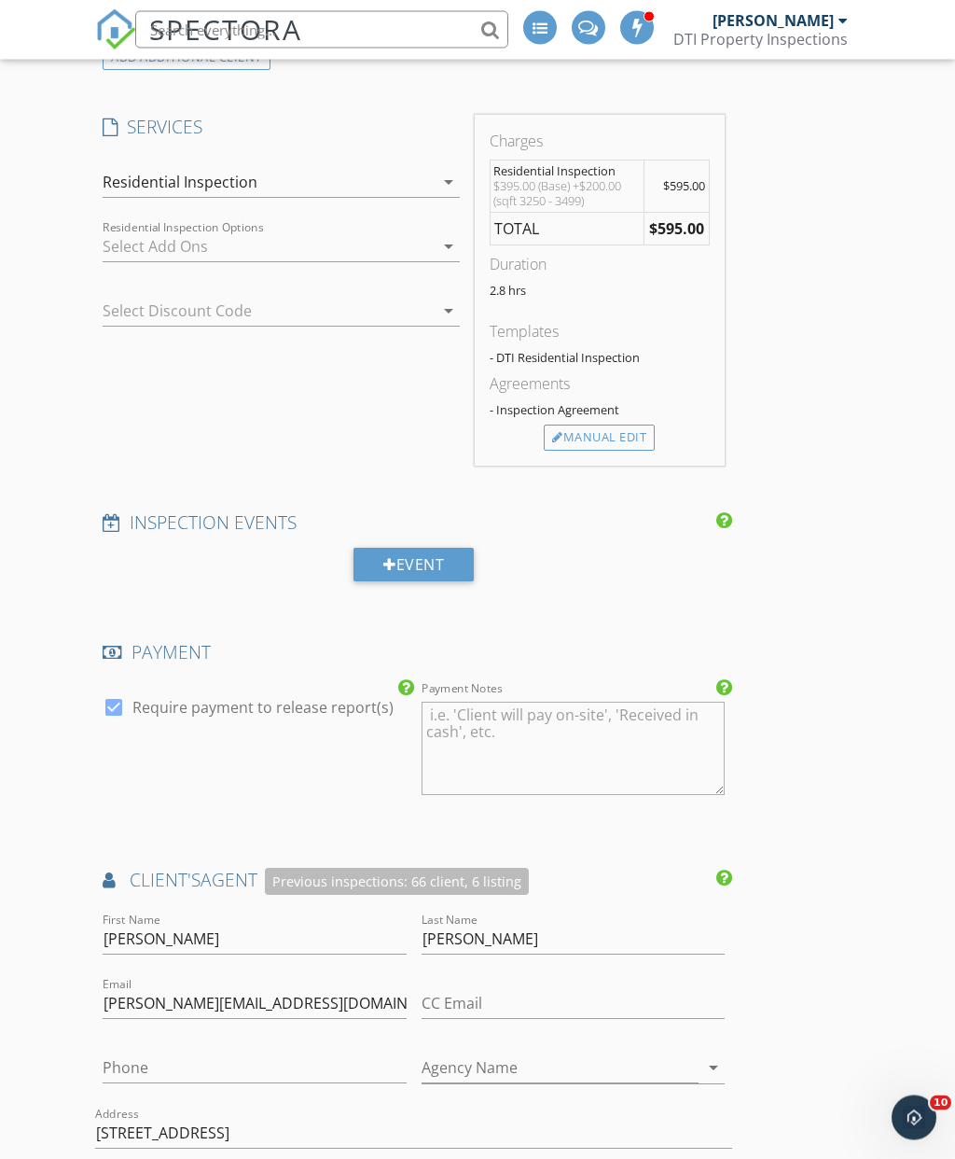
scroll to position [2449, 0]
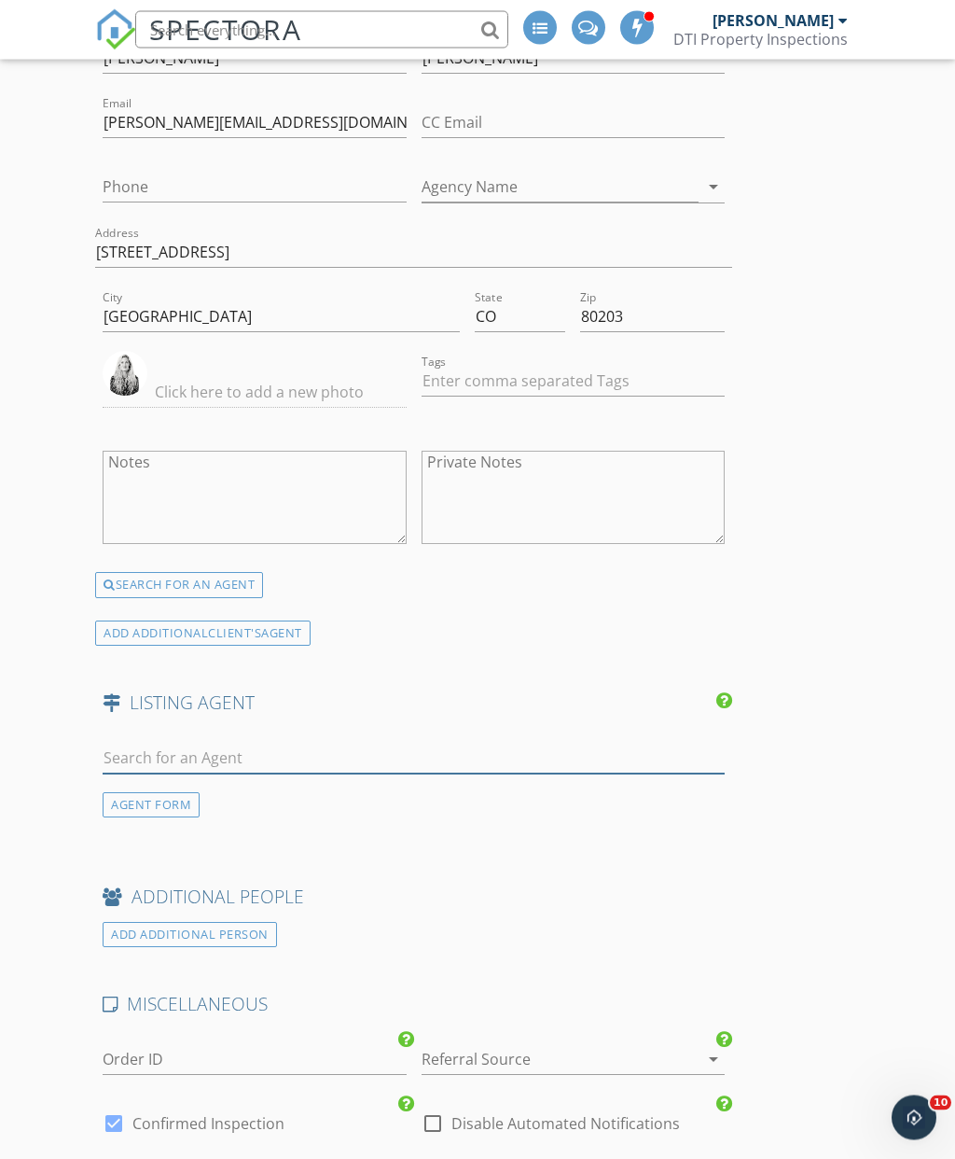
click at [318, 761] on input "text" at bounding box center [414, 759] width 622 height 31
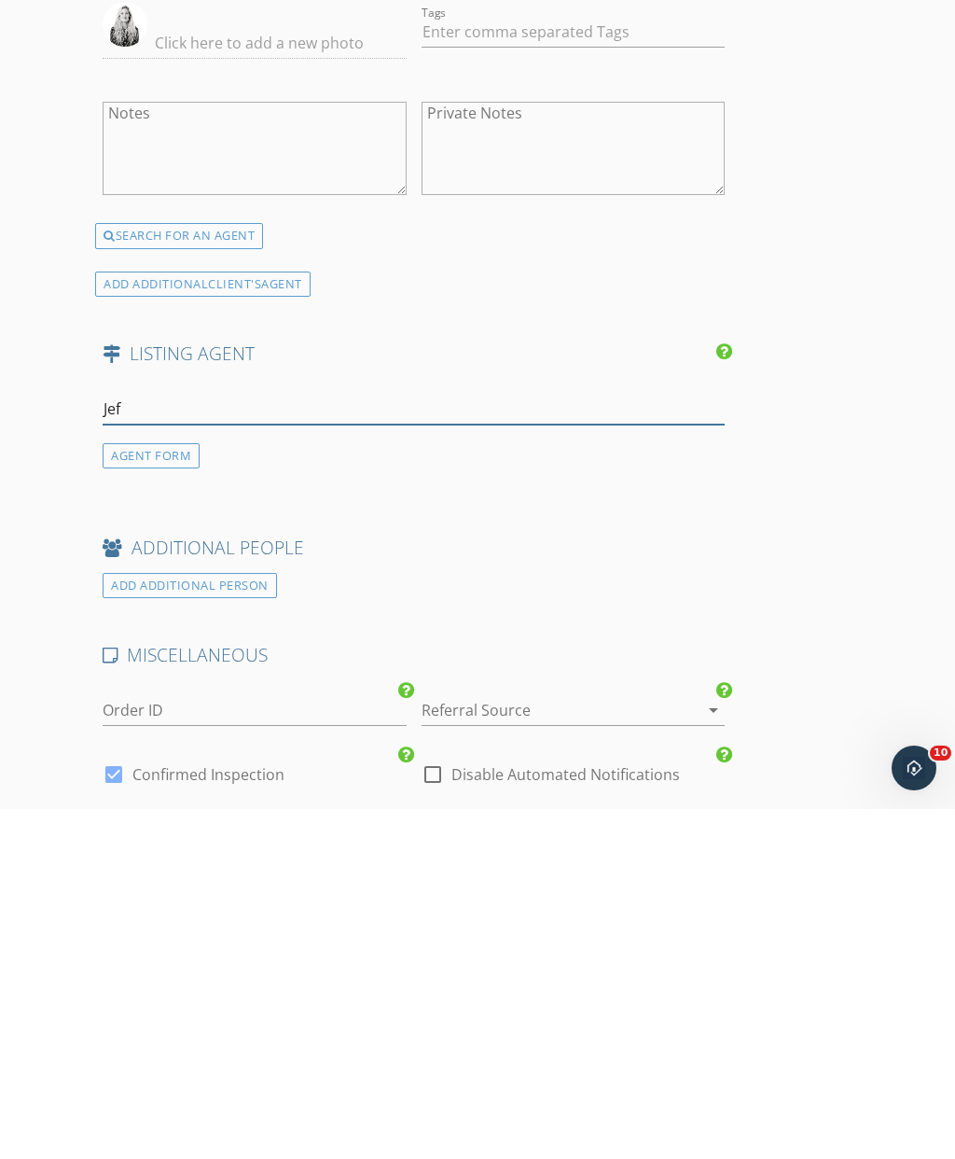
type input "Jeff"
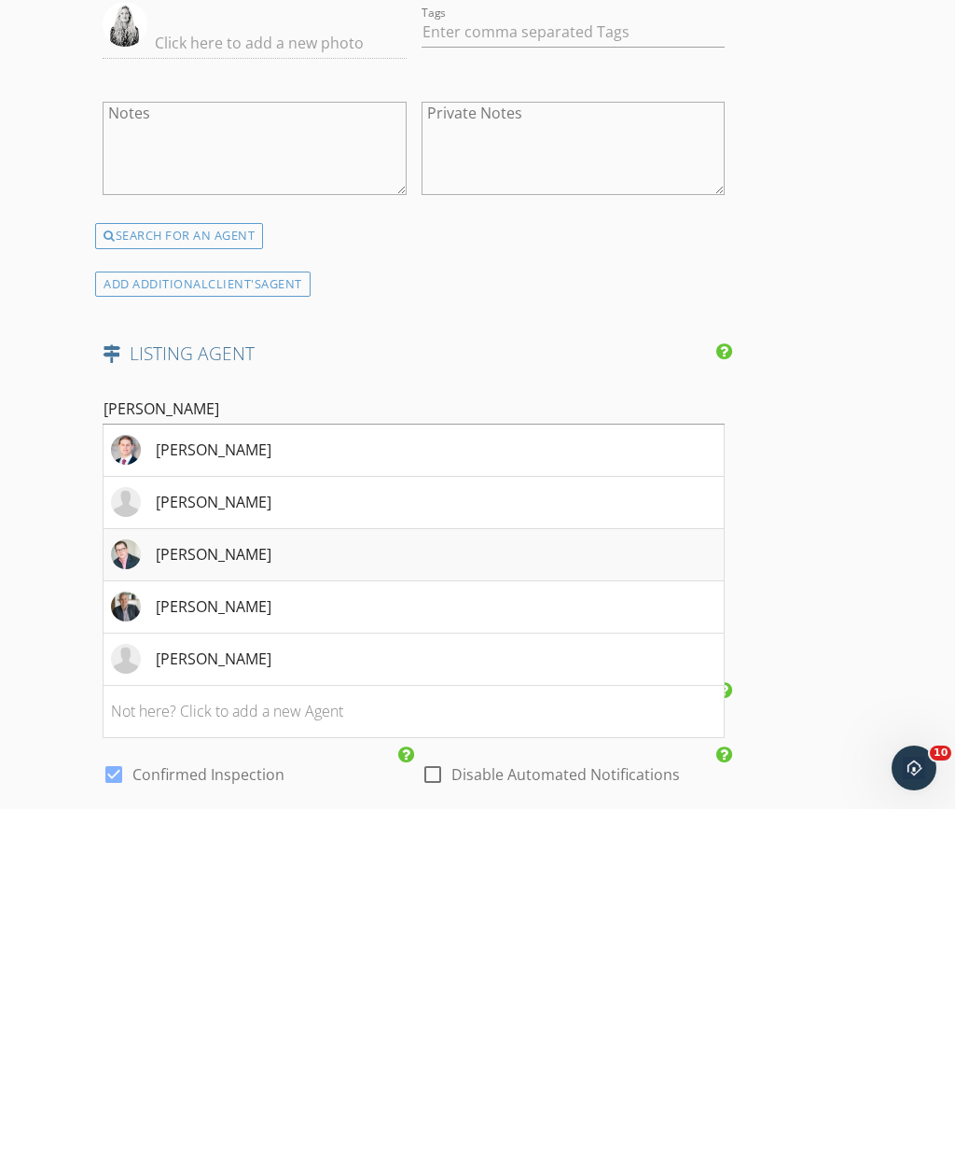
click at [240, 879] on li "Jeff Plous" at bounding box center [414, 905] width 620 height 52
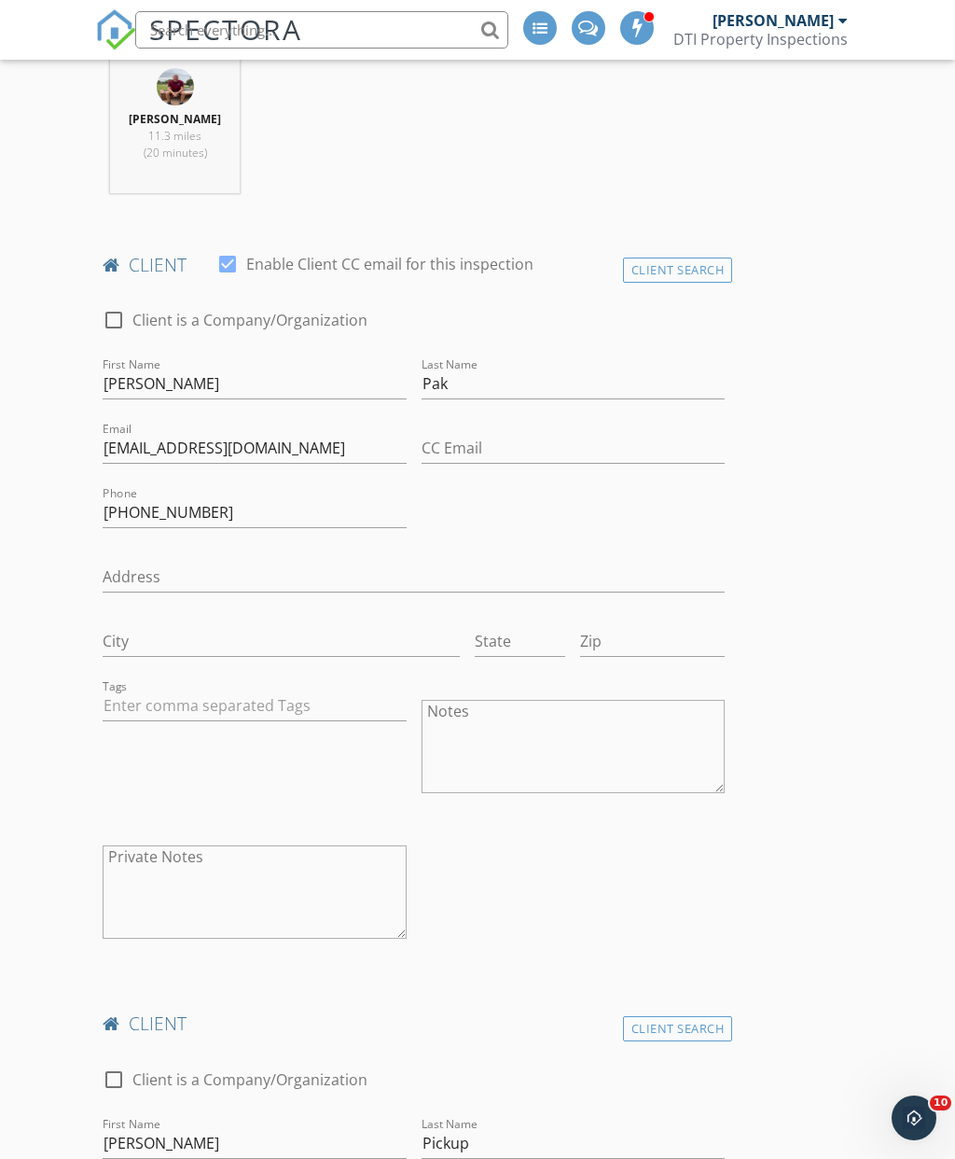
scroll to position [0, 0]
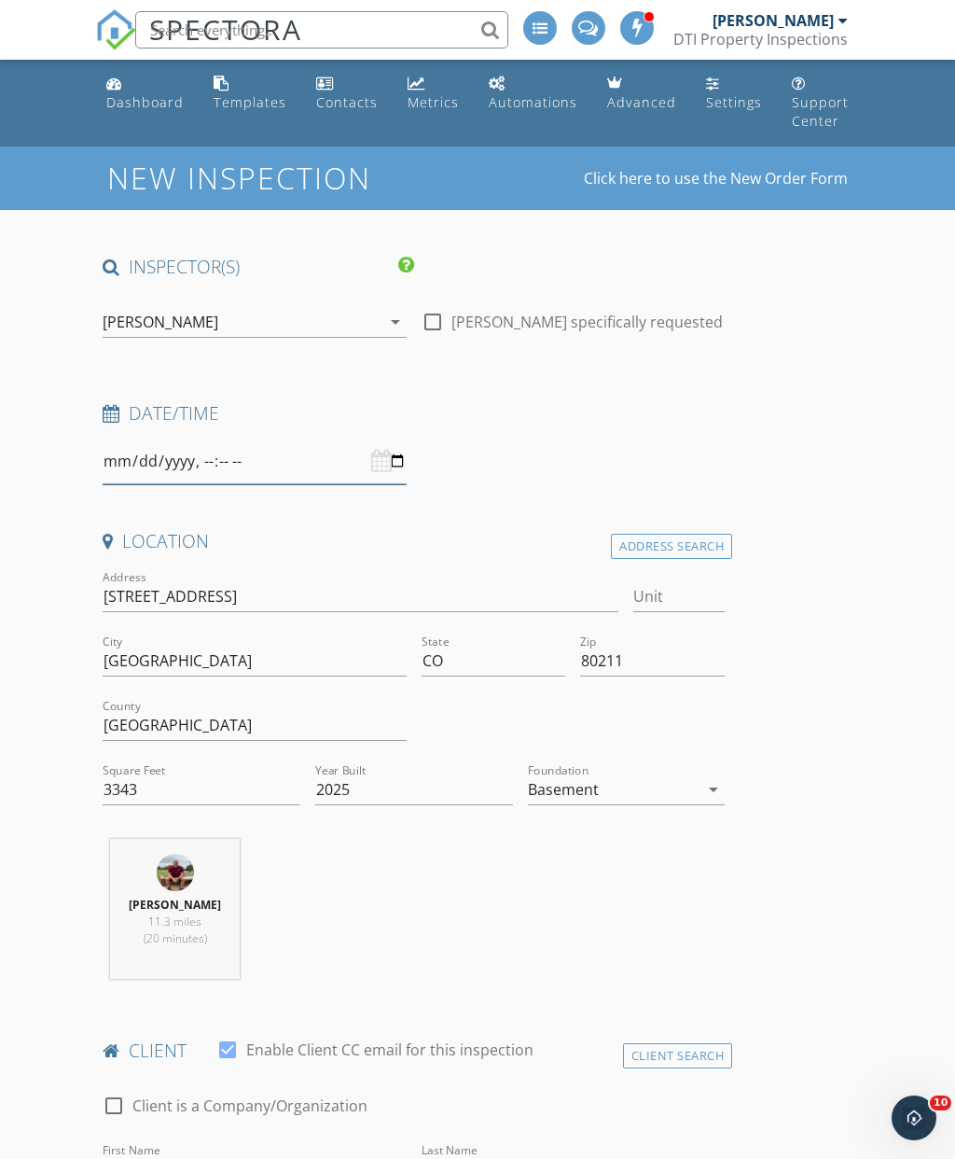
click at [367, 469] on input "datetime-local" at bounding box center [254, 461] width 303 height 46
type input "2025-10-05T11:00"
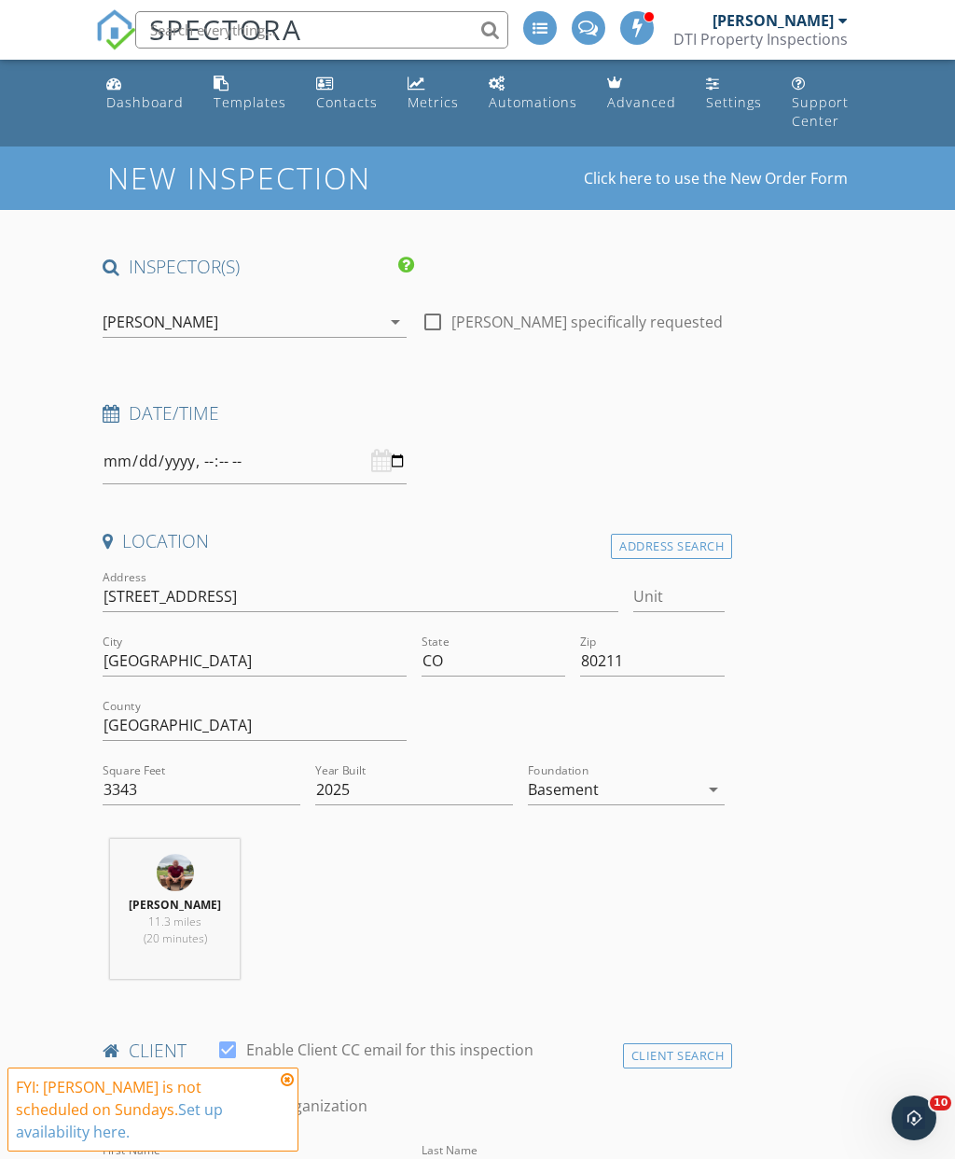
click at [285, 1087] on icon at bounding box center [287, 1079] width 13 height 15
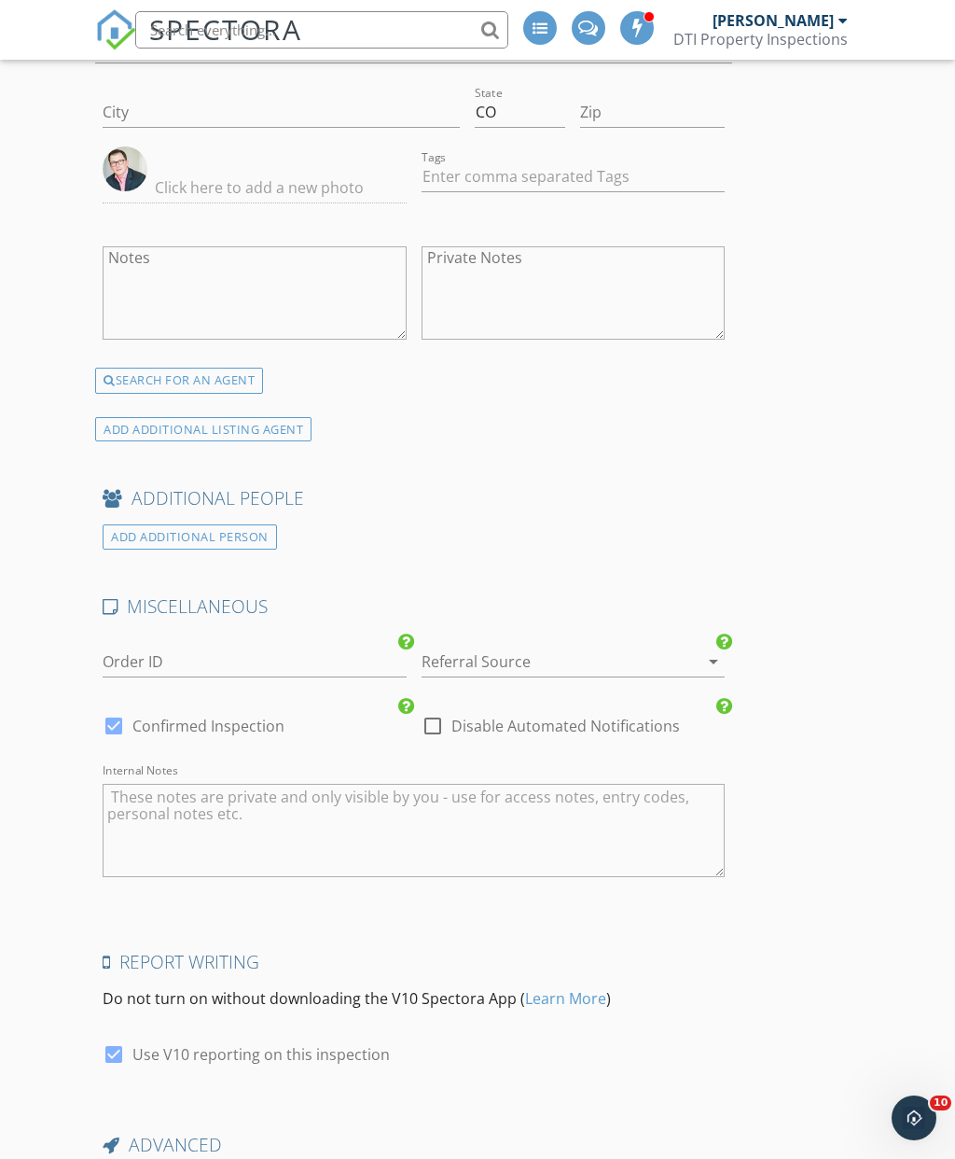
scroll to position [4361, 0]
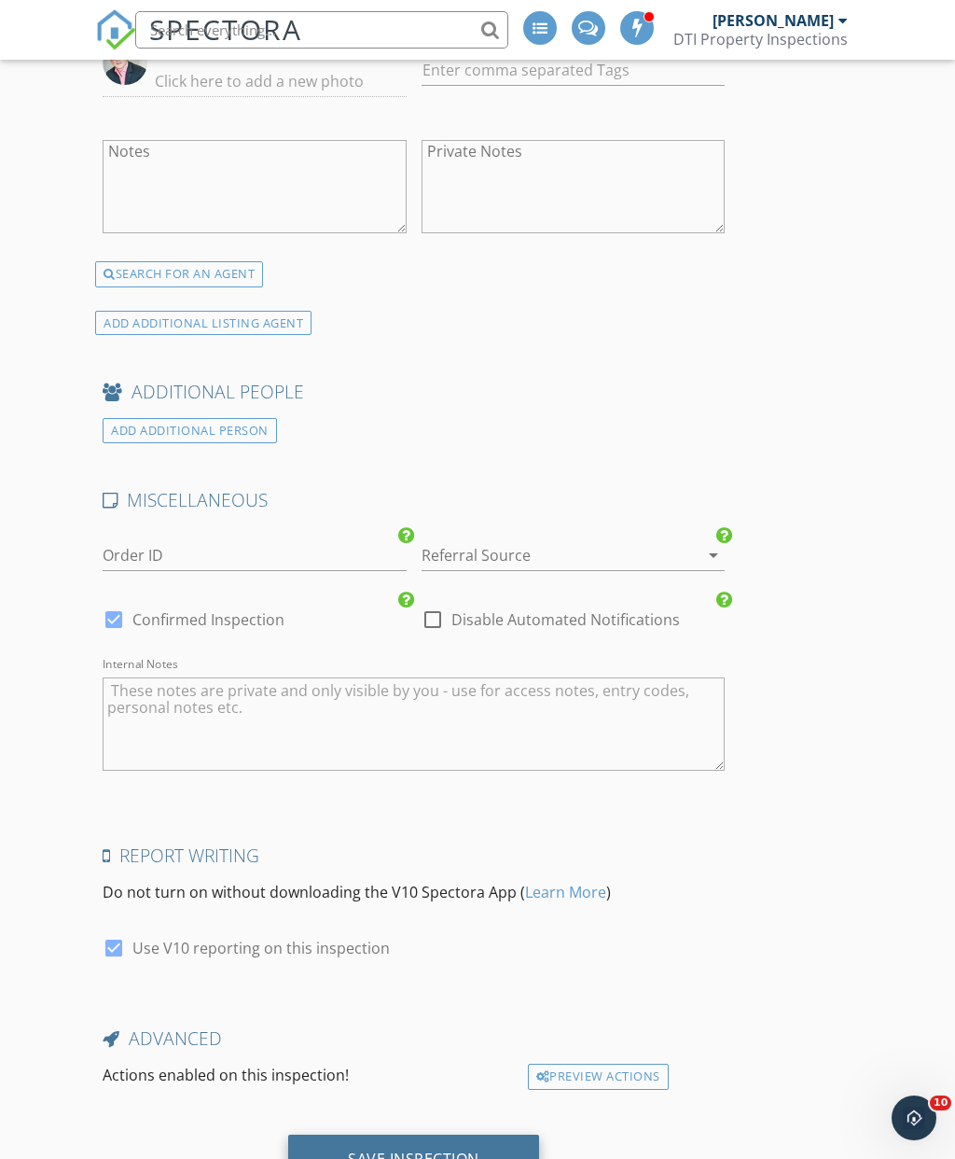
click at [418, 1156] on div "Save Inspection" at bounding box center [414, 1158] width 132 height 19
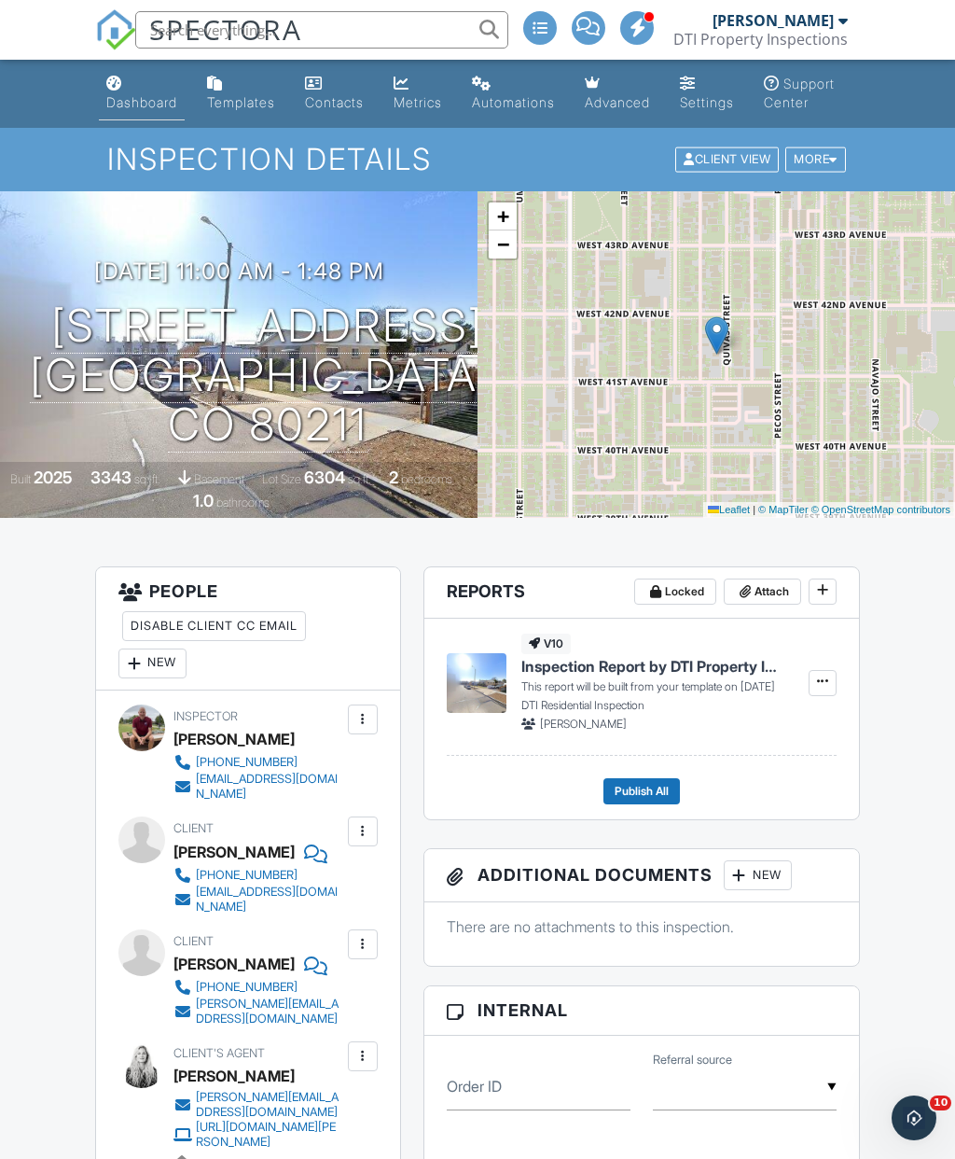
click at [155, 95] on div "Dashboard" at bounding box center [141, 102] width 71 height 16
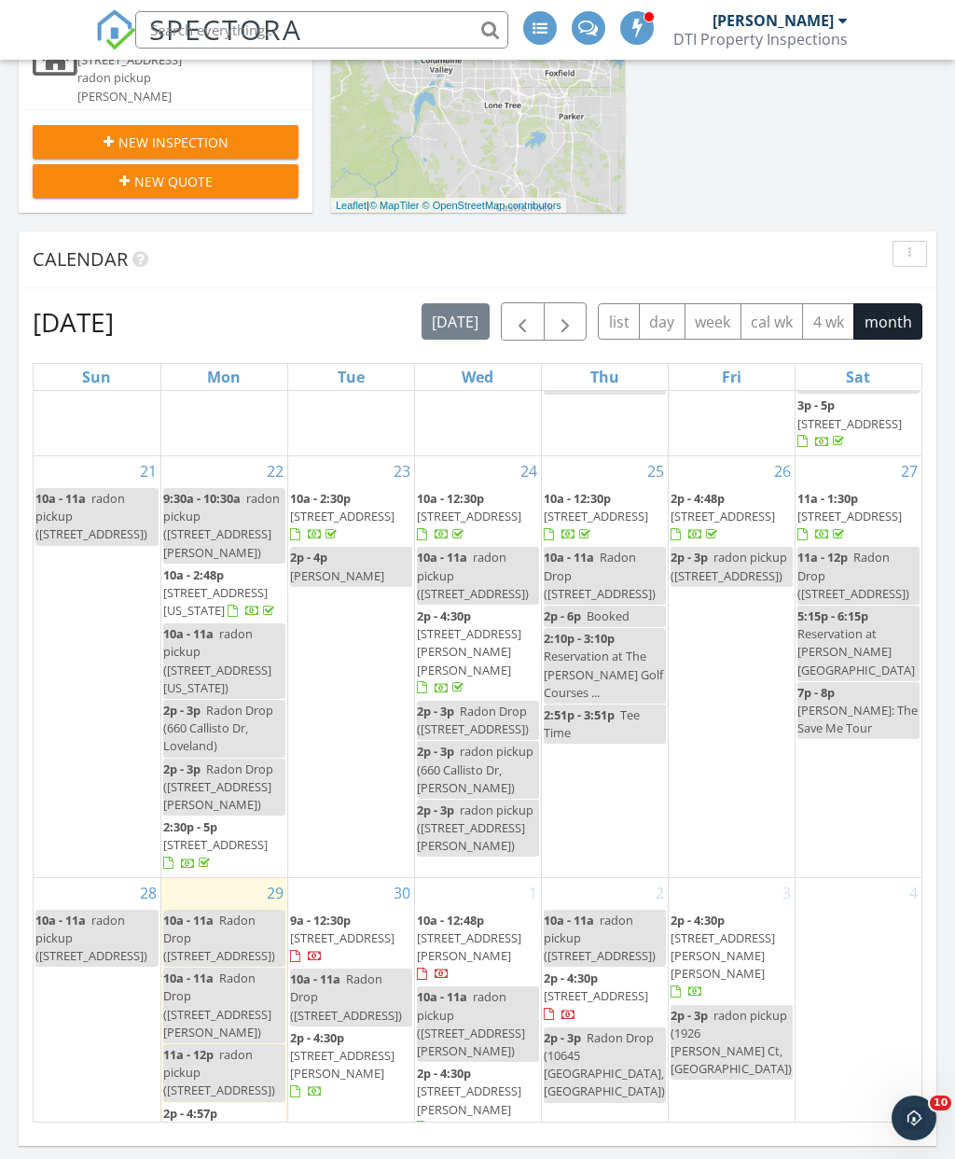
scroll to position [1180, 0]
click at [568, 322] on span "button" at bounding box center [565, 323] width 22 height 22
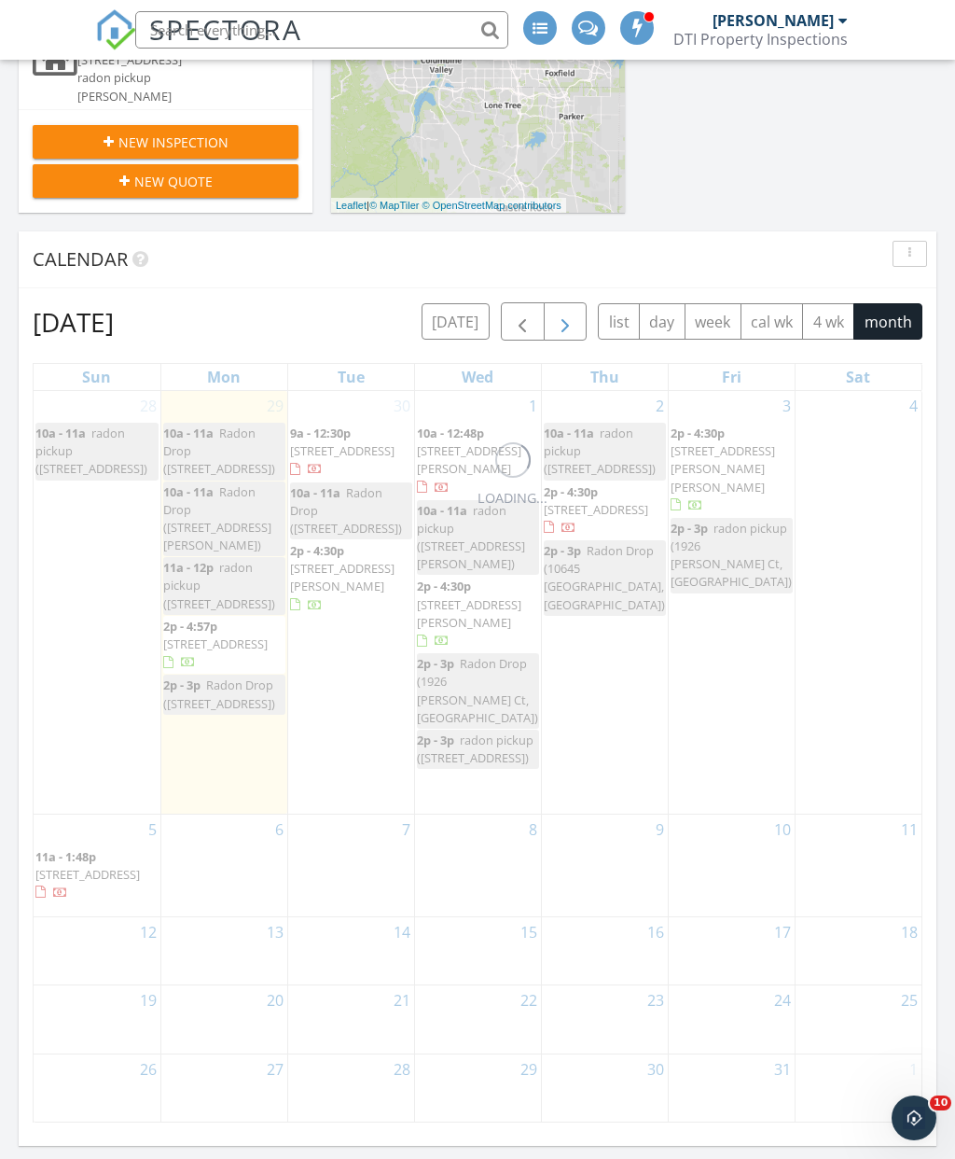
scroll to position [0, 0]
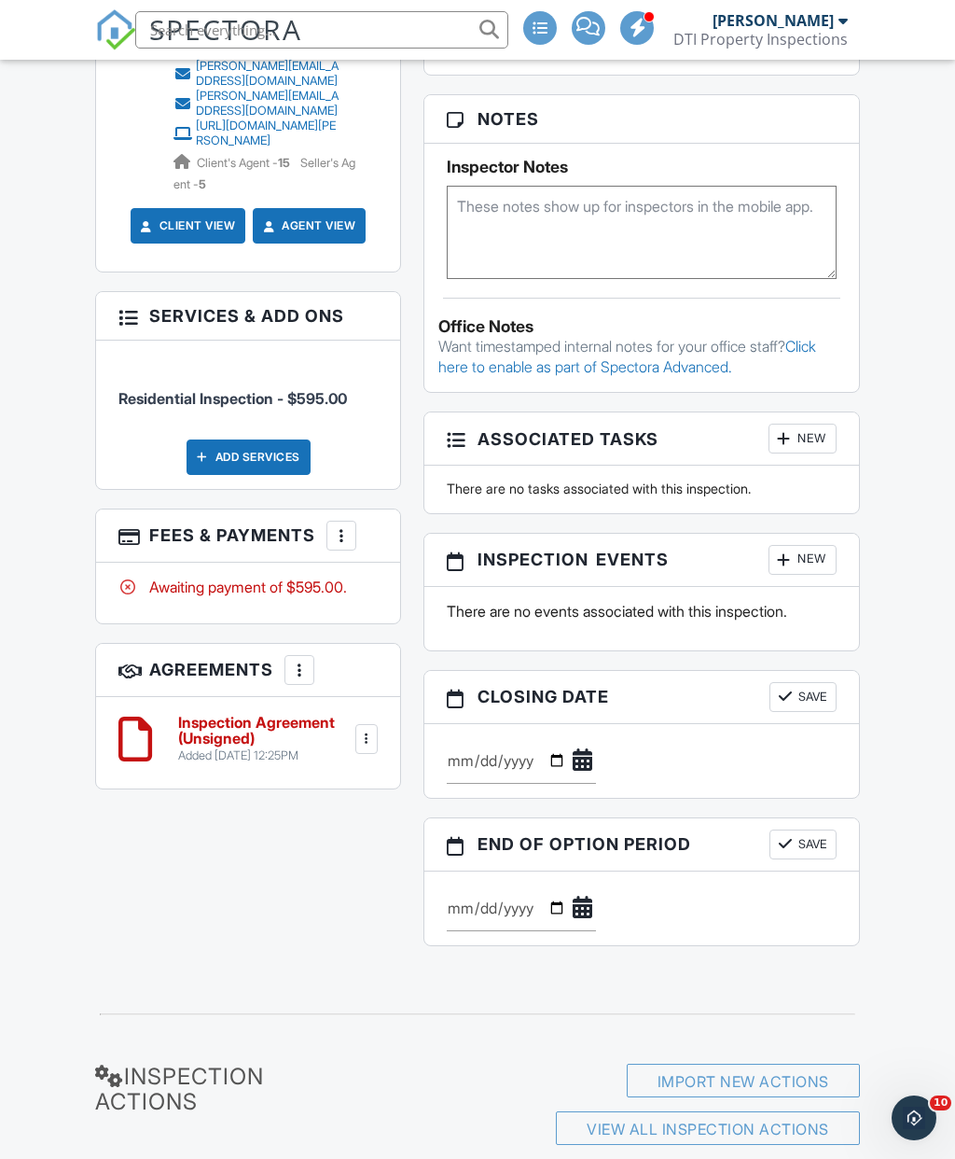
click at [263, 439] on div "Add Services" at bounding box center [249, 456] width 124 height 35
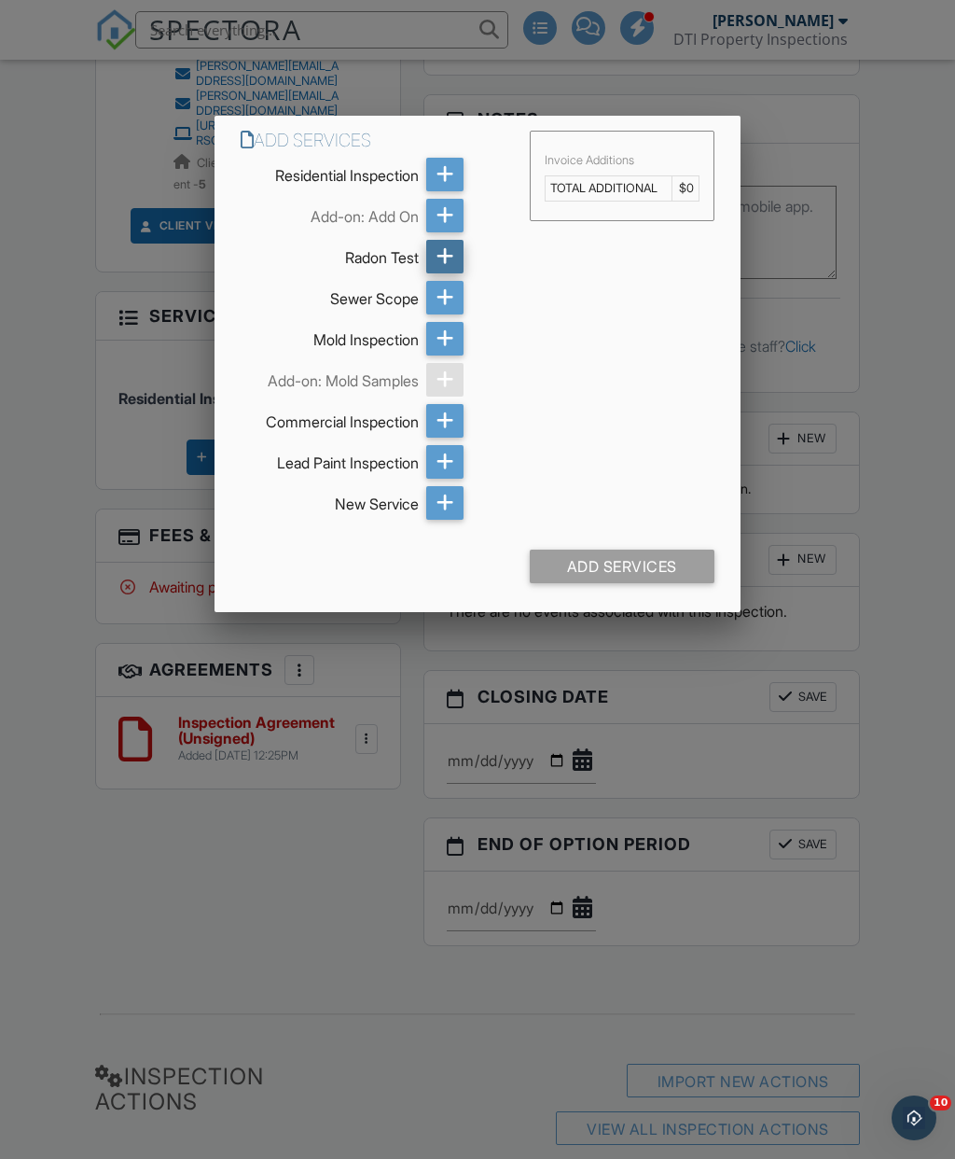
click at [449, 269] on icon at bounding box center [446, 257] width 18 height 34
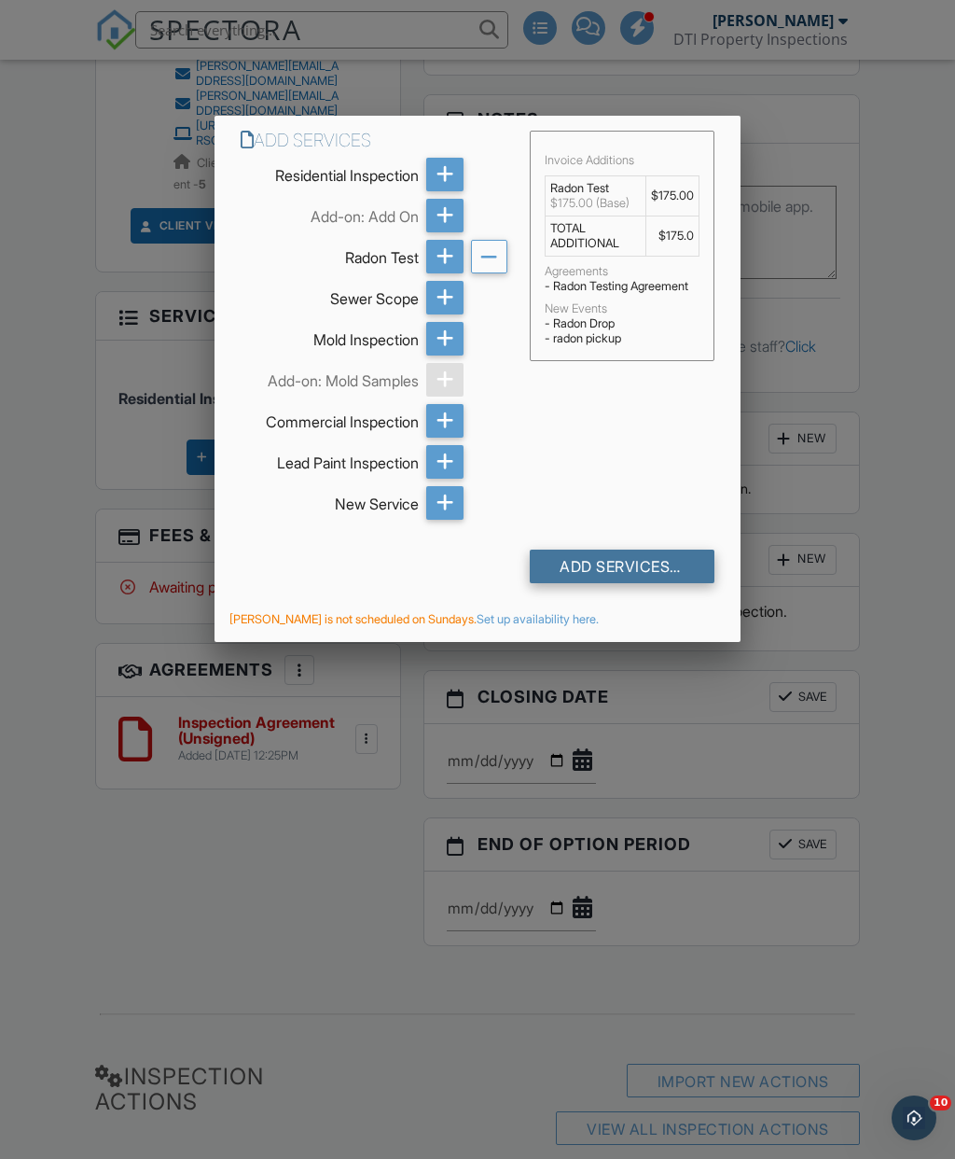
click at [643, 583] on div "Add Services (+ $175.0)" at bounding box center [622, 567] width 184 height 34
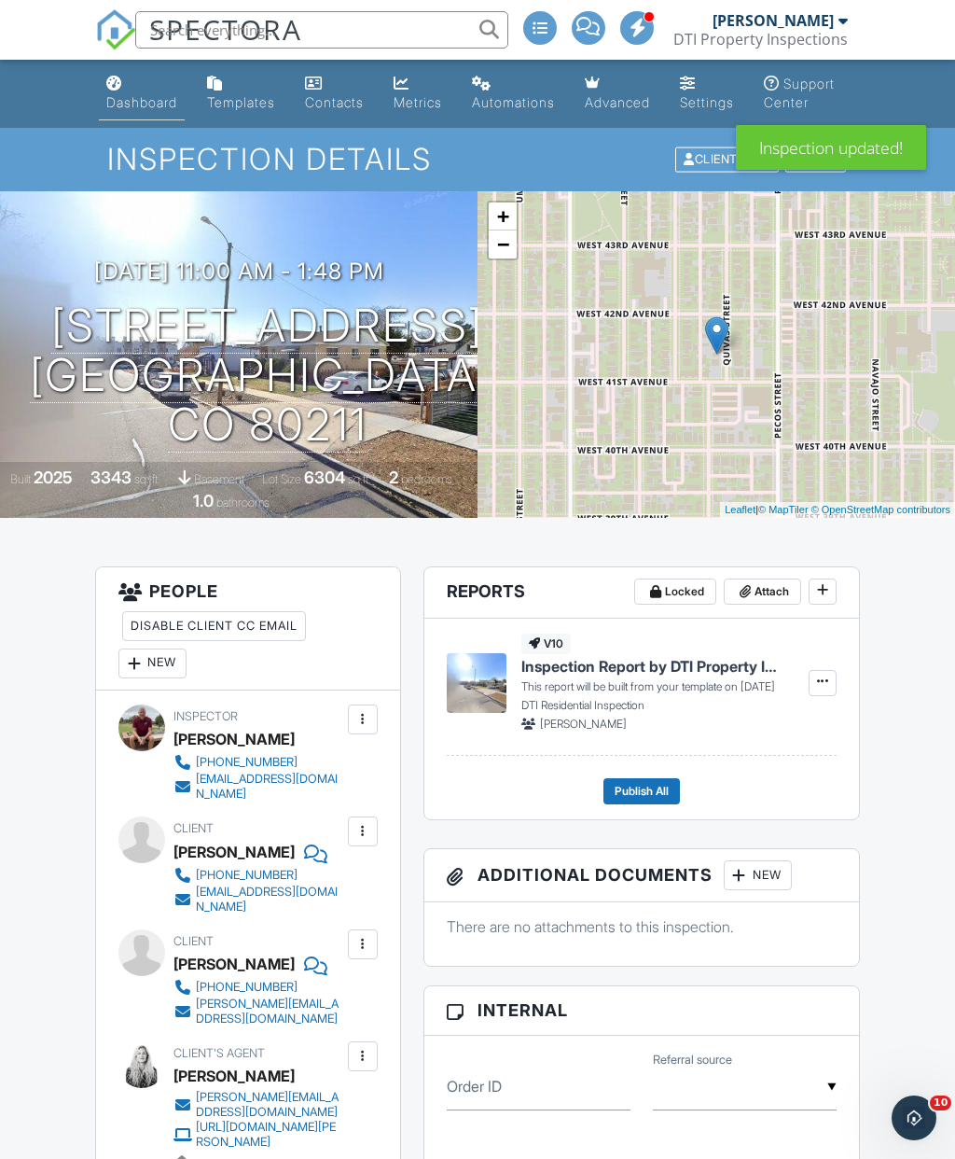
click at [155, 97] on div "Dashboard" at bounding box center [141, 102] width 71 height 16
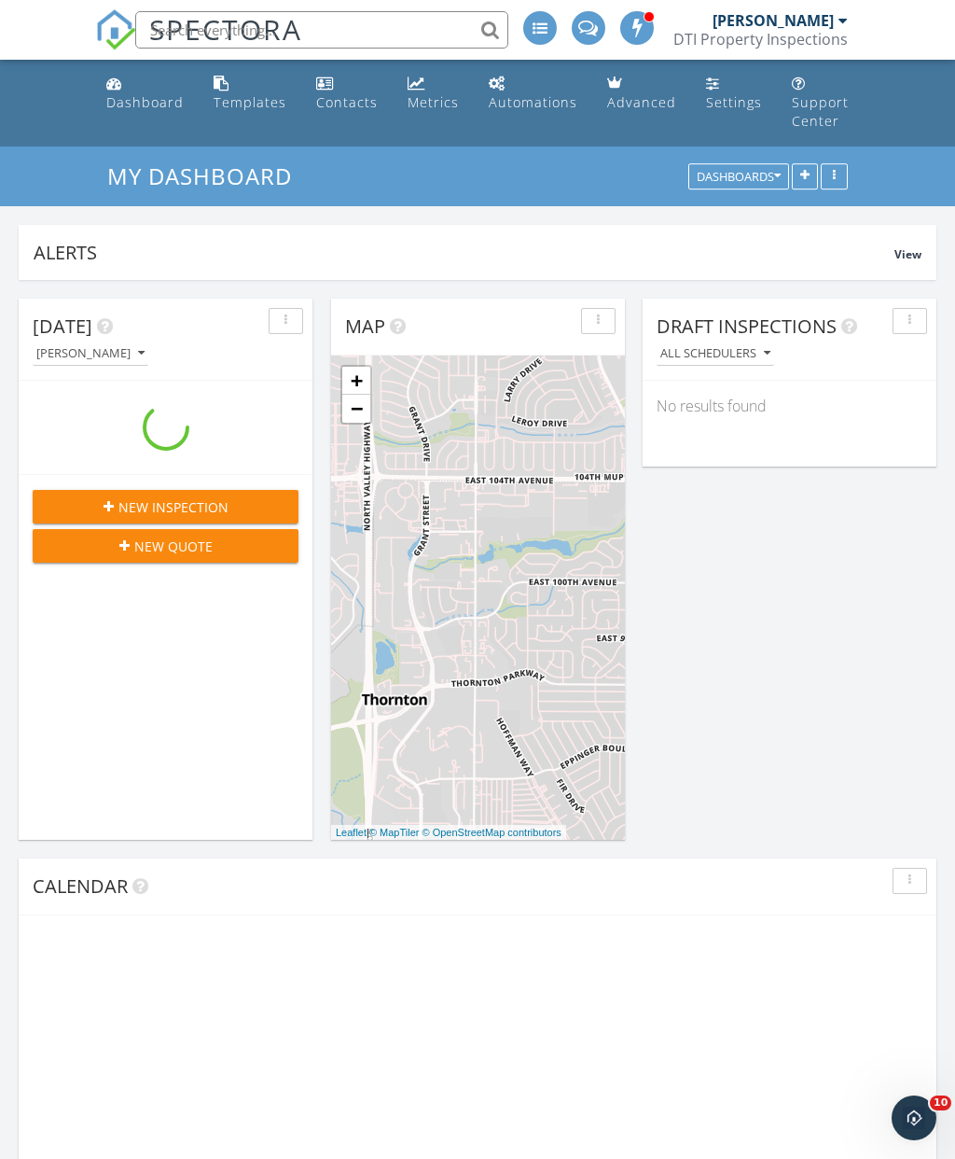
scroll to position [9, 9]
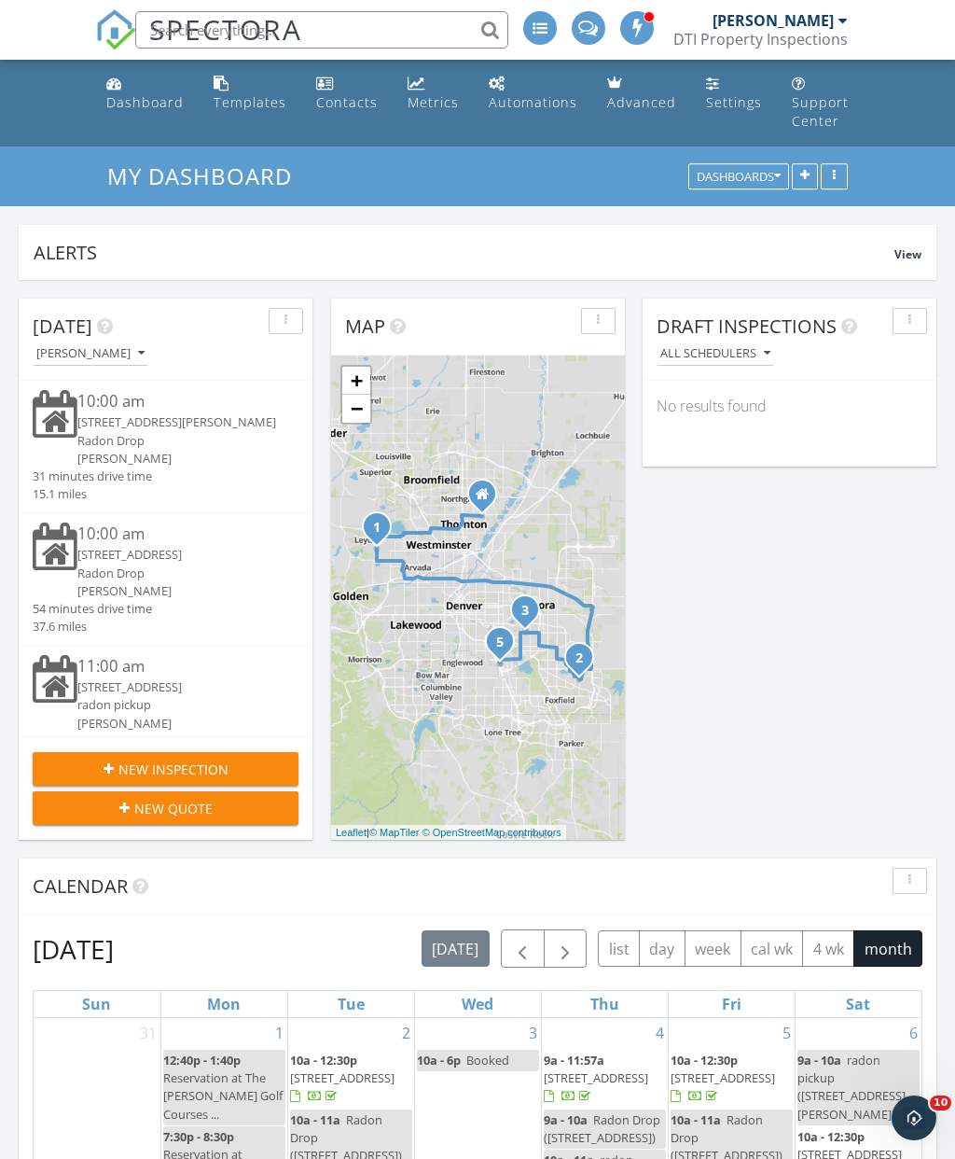
click at [181, 781] on button "New Inspection" at bounding box center [166, 769] width 266 height 34
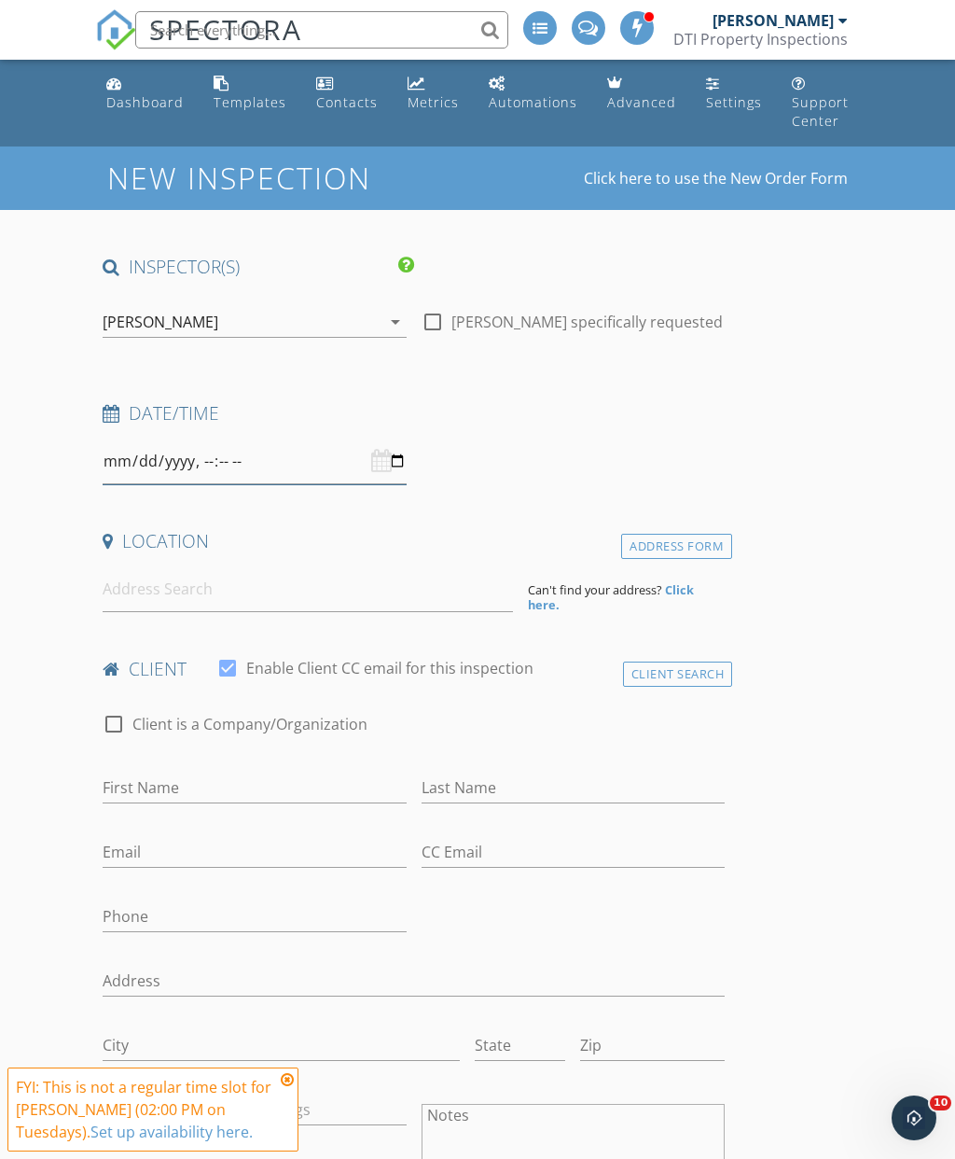
click at [364, 458] on input "datetime-local" at bounding box center [254, 461] width 303 height 46
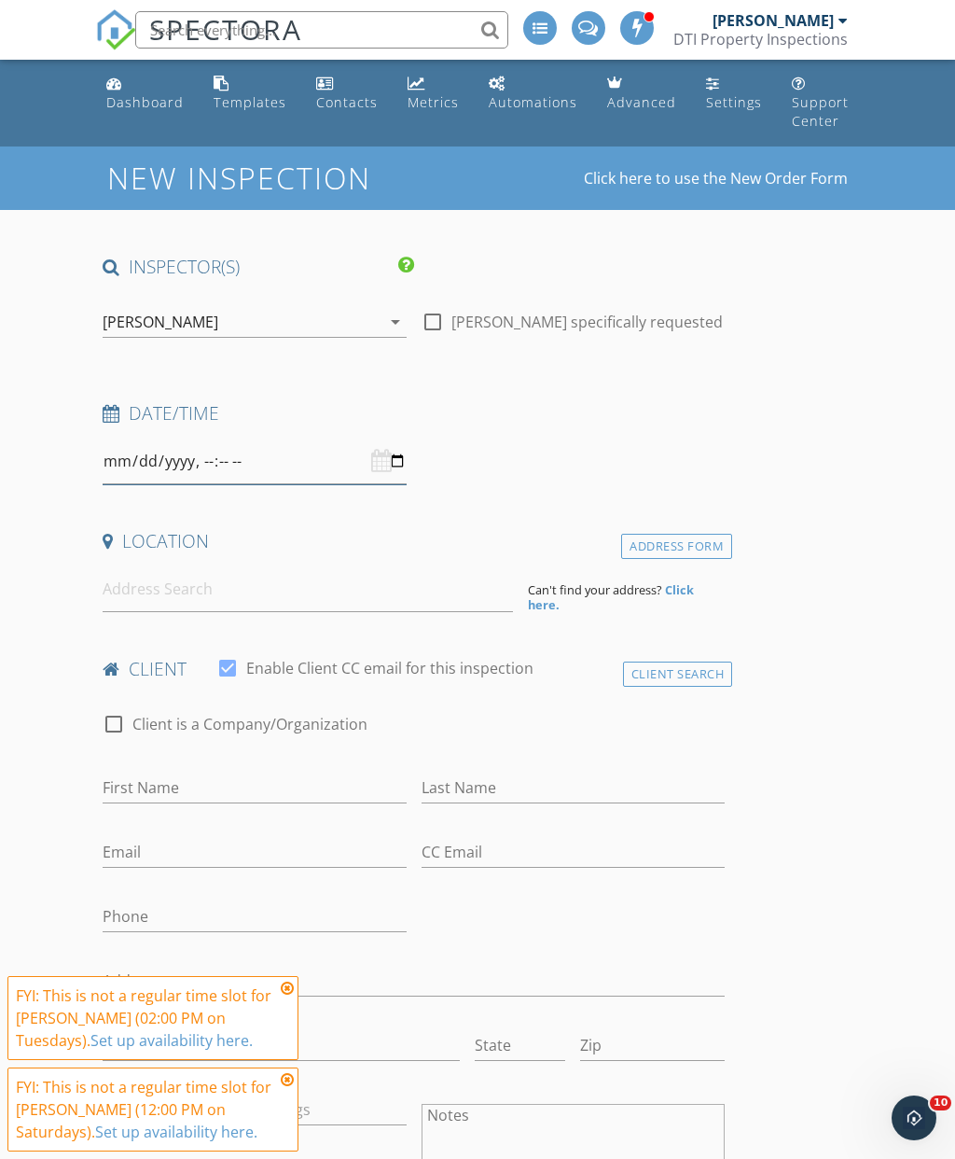
type input "[DATE]T11:00"
click at [352, 581] on input at bounding box center [308, 589] width 410 height 46
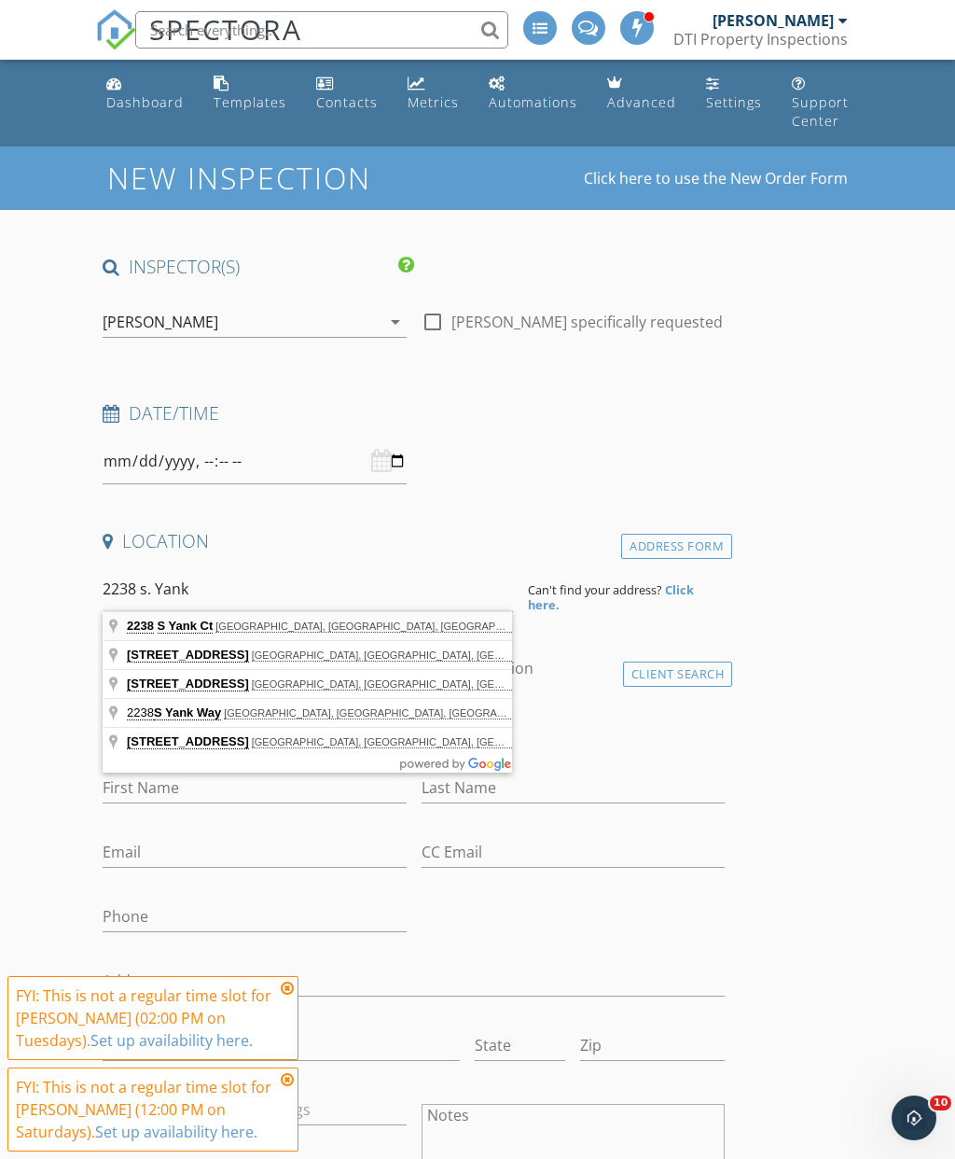
type input "2238 S Yank Ct, Lakewood, CO, USA"
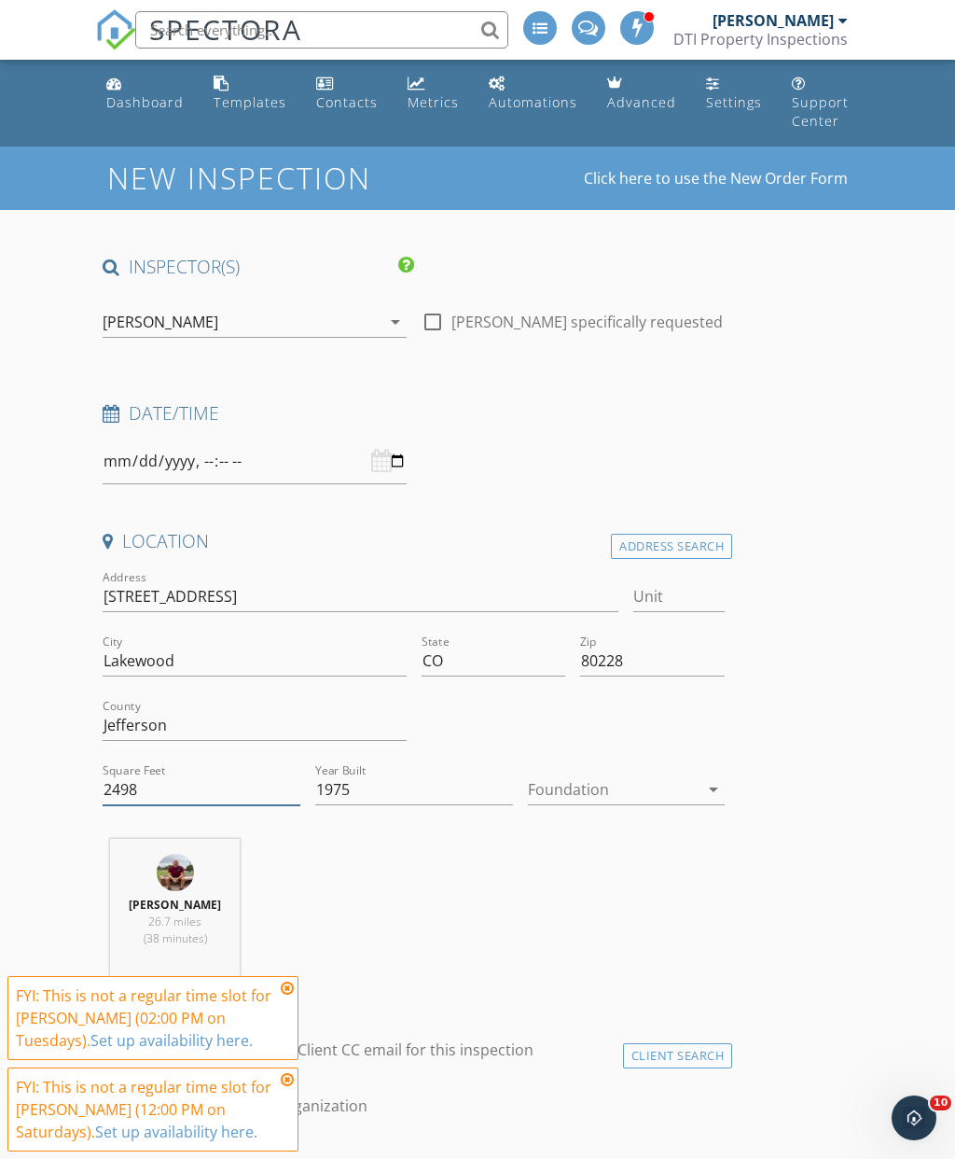
click at [213, 784] on input "2498" at bounding box center [202, 789] width 198 height 31
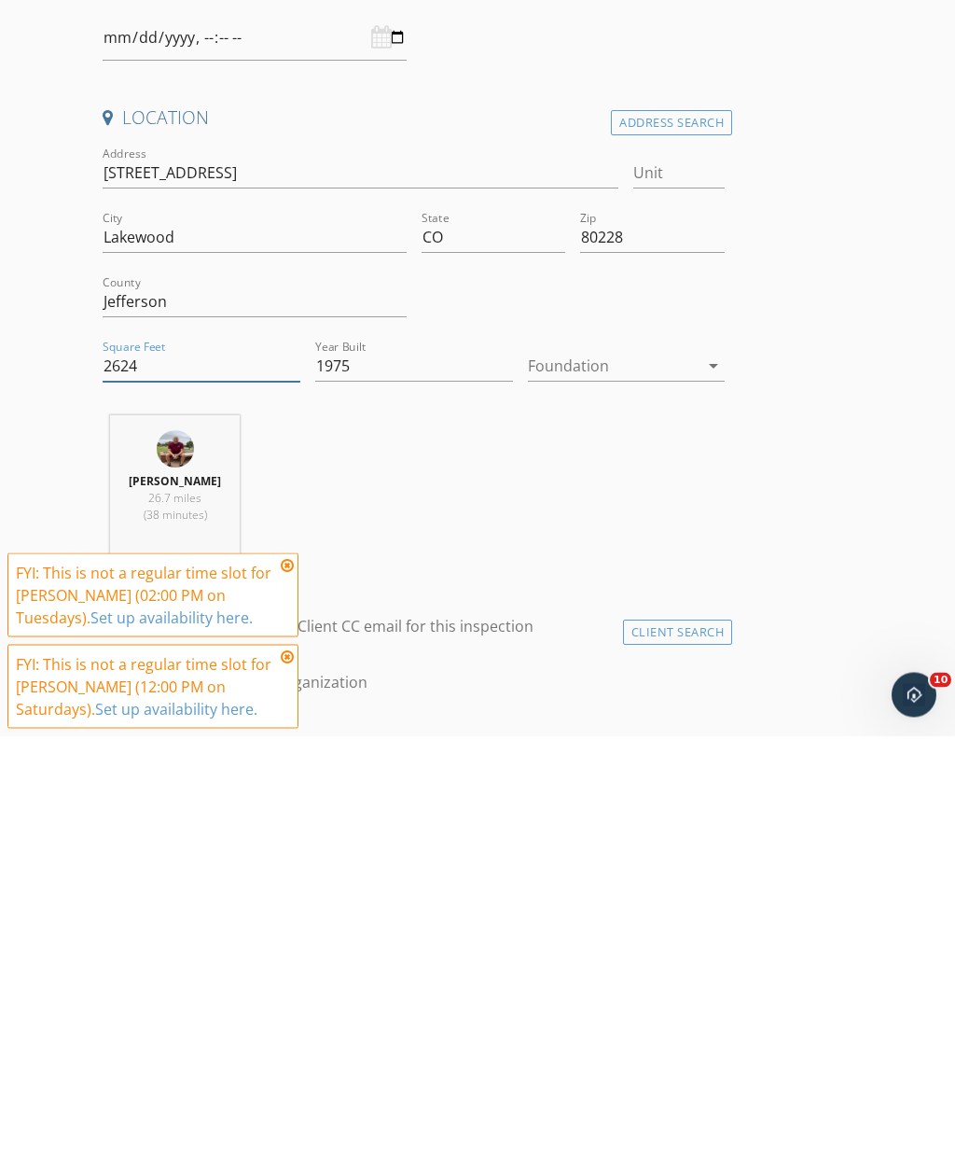
type input "2624"
click at [610, 774] on div at bounding box center [614, 789] width 172 height 30
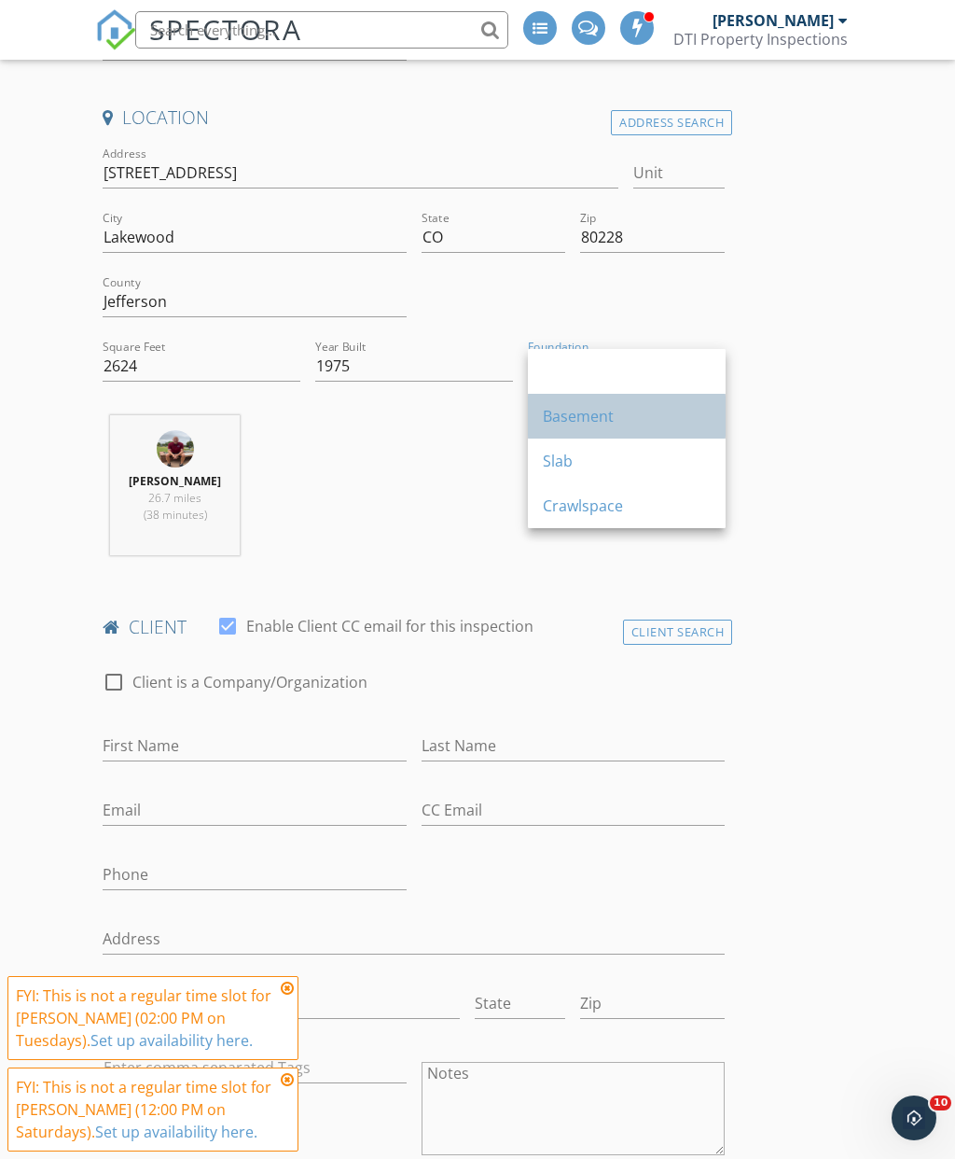
click at [605, 427] on div "Basement" at bounding box center [627, 416] width 168 height 45
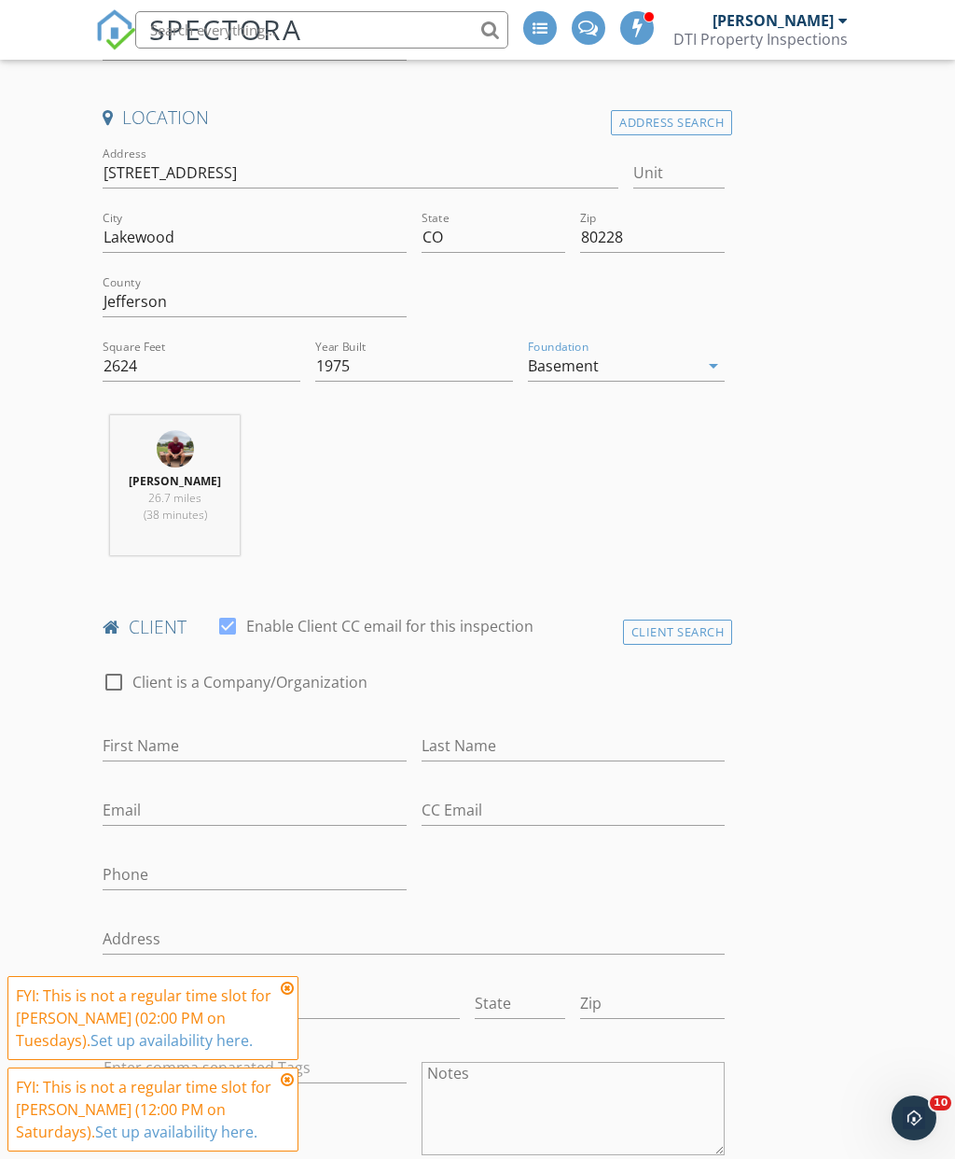
click at [289, 1075] on icon at bounding box center [287, 1079] width 13 height 15
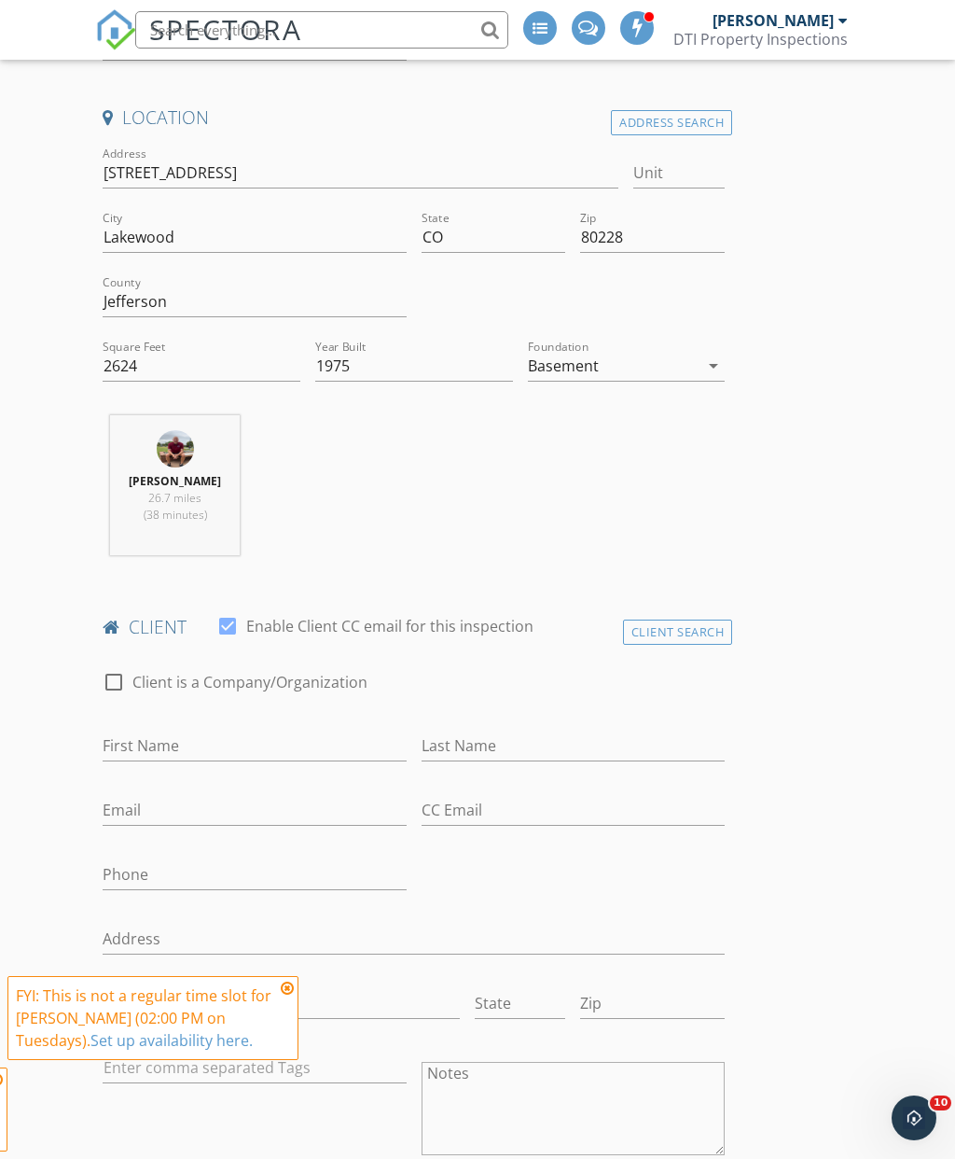
click at [291, 981] on div "City" at bounding box center [281, 1007] width 356 height 61
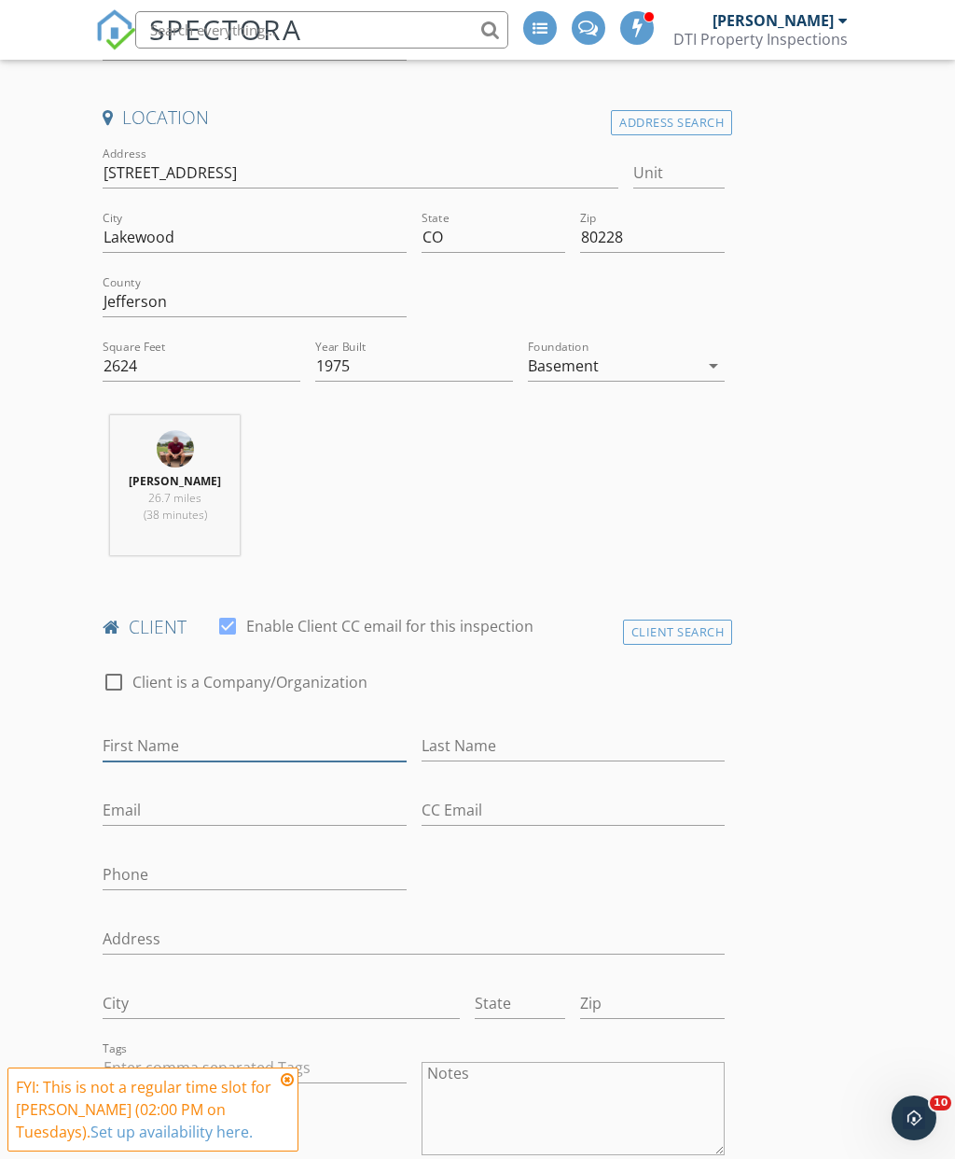
click at [287, 746] on input "First Name" at bounding box center [254, 745] width 303 height 31
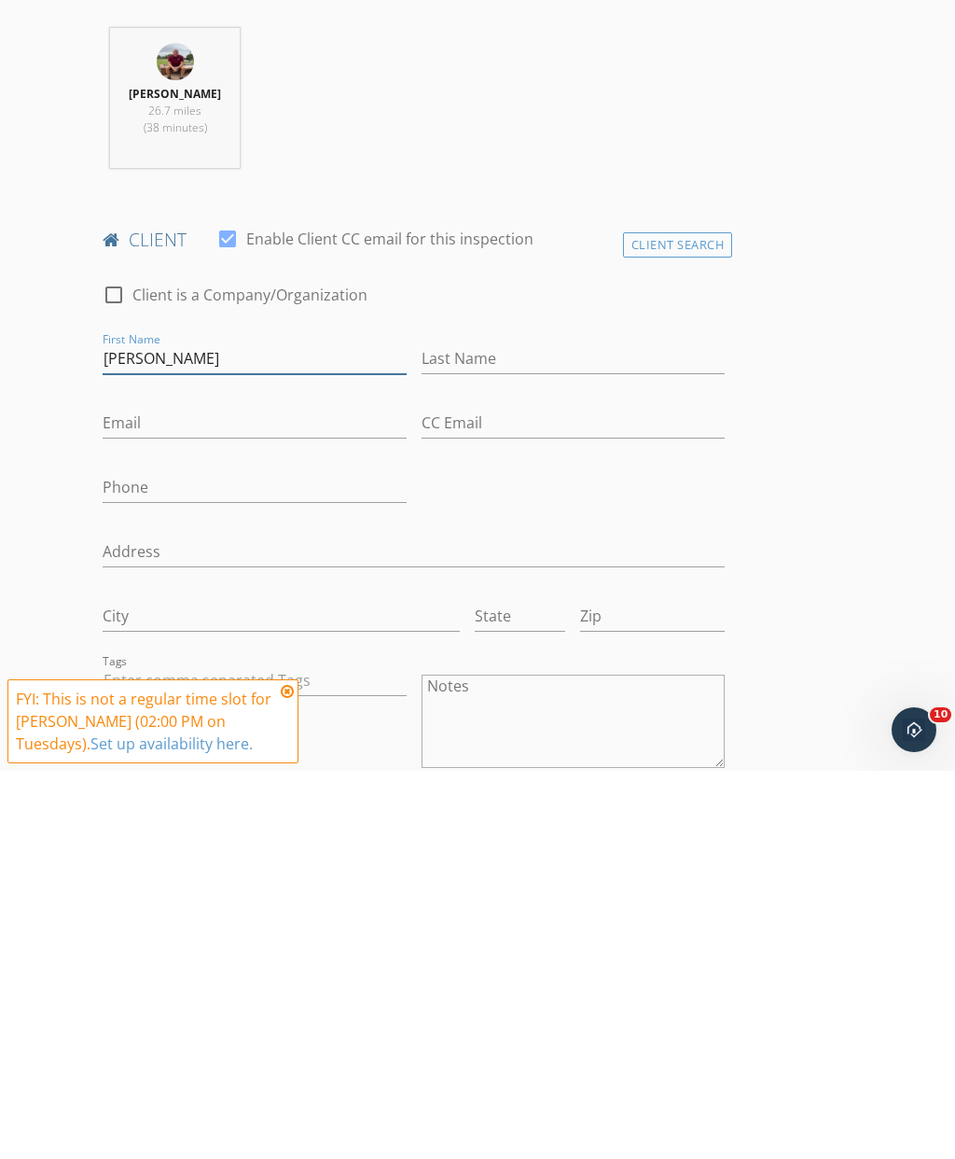
type input "Colin"
click at [523, 731] on input "Last Name" at bounding box center [573, 746] width 303 height 31
type input "Stewart"
click at [285, 796] on input "Email" at bounding box center [254, 811] width 303 height 31
click at [236, 860] on input "Phone" at bounding box center [254, 875] width 303 height 31
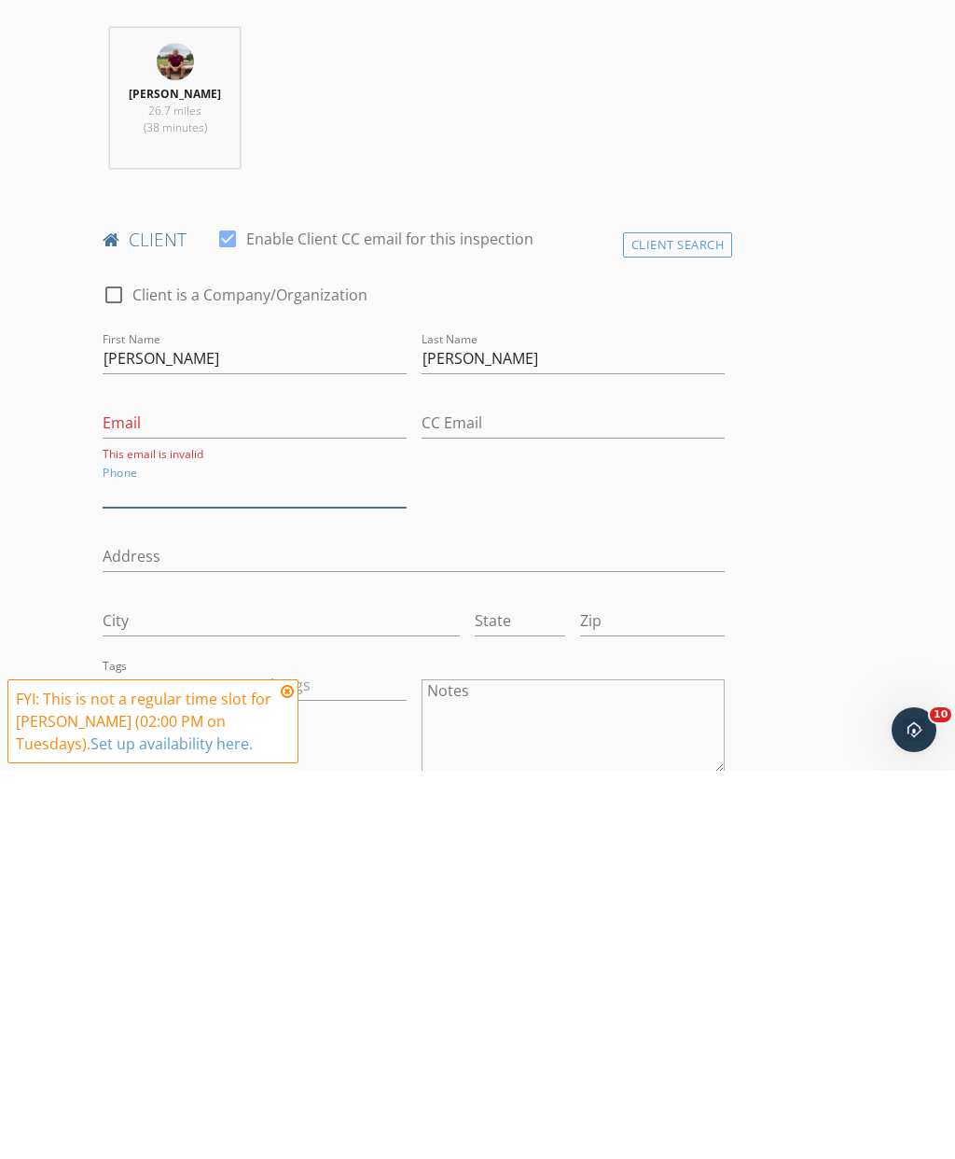
click at [189, 865] on input "Phone" at bounding box center [254, 880] width 303 height 31
click at [164, 865] on input "Phone" at bounding box center [254, 880] width 303 height 31
paste input "214-908-2351"
type input "214-908-2351"
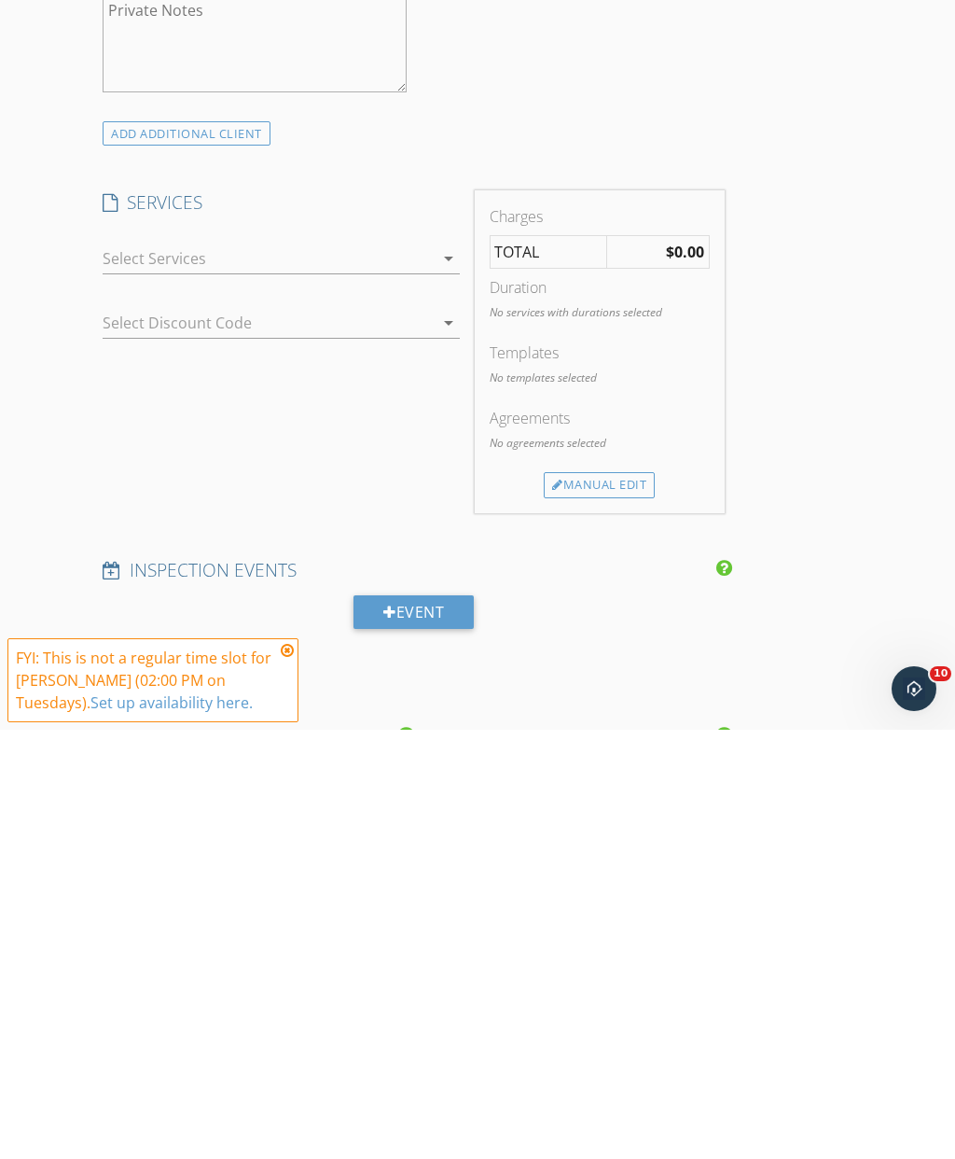
click at [459, 676] on icon "arrow_drop_down" at bounding box center [449, 687] width 22 height 22
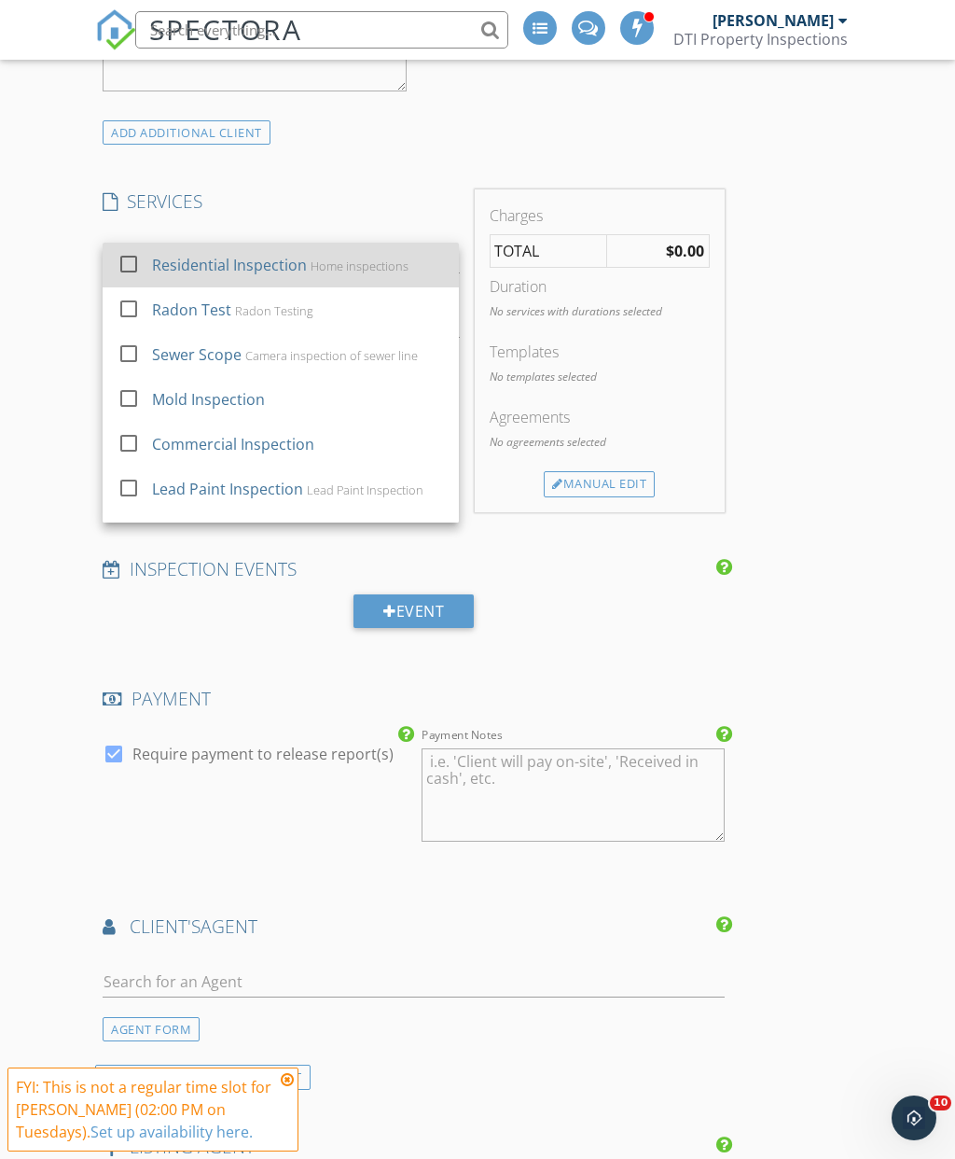
click at [135, 252] on div at bounding box center [129, 263] width 32 height 32
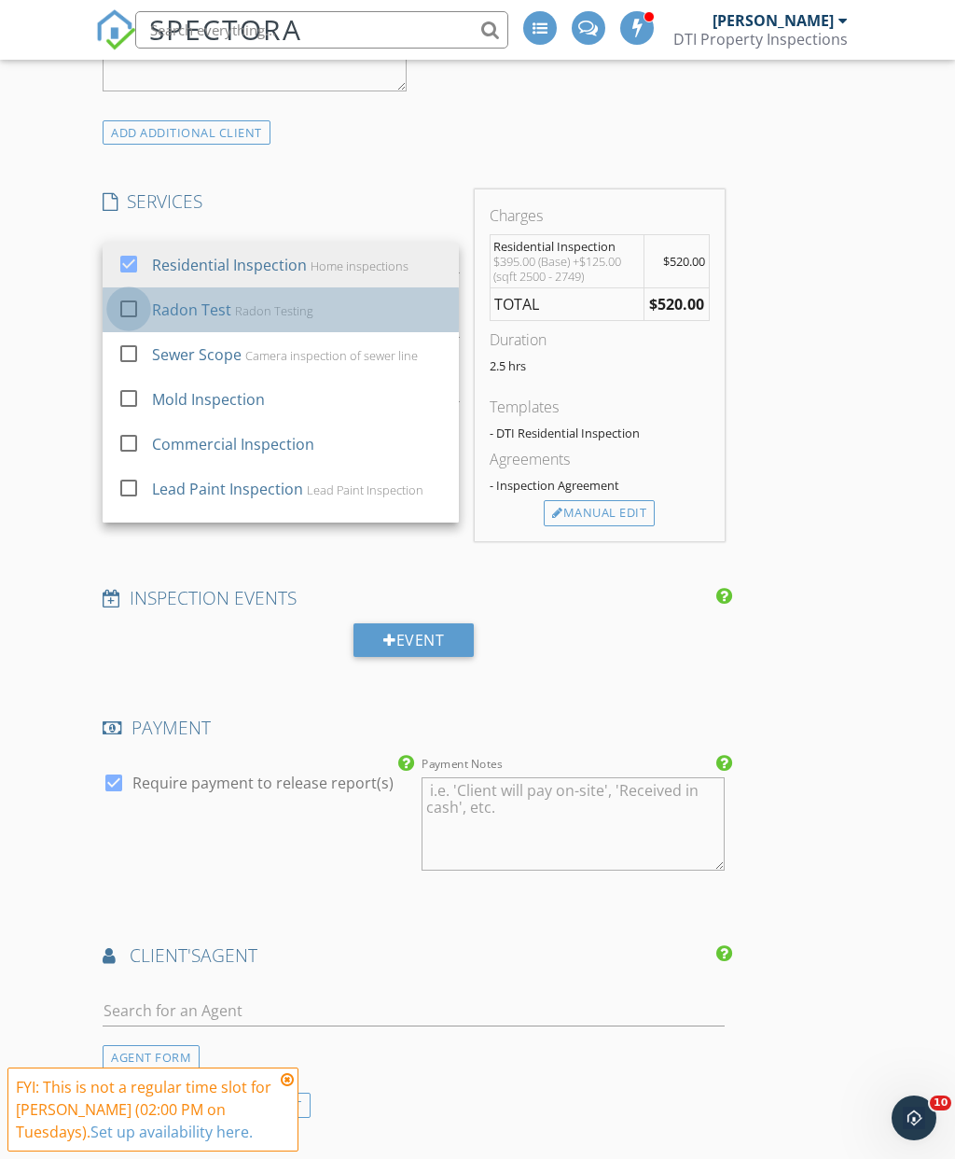
click at [138, 301] on div at bounding box center [129, 308] width 32 height 32
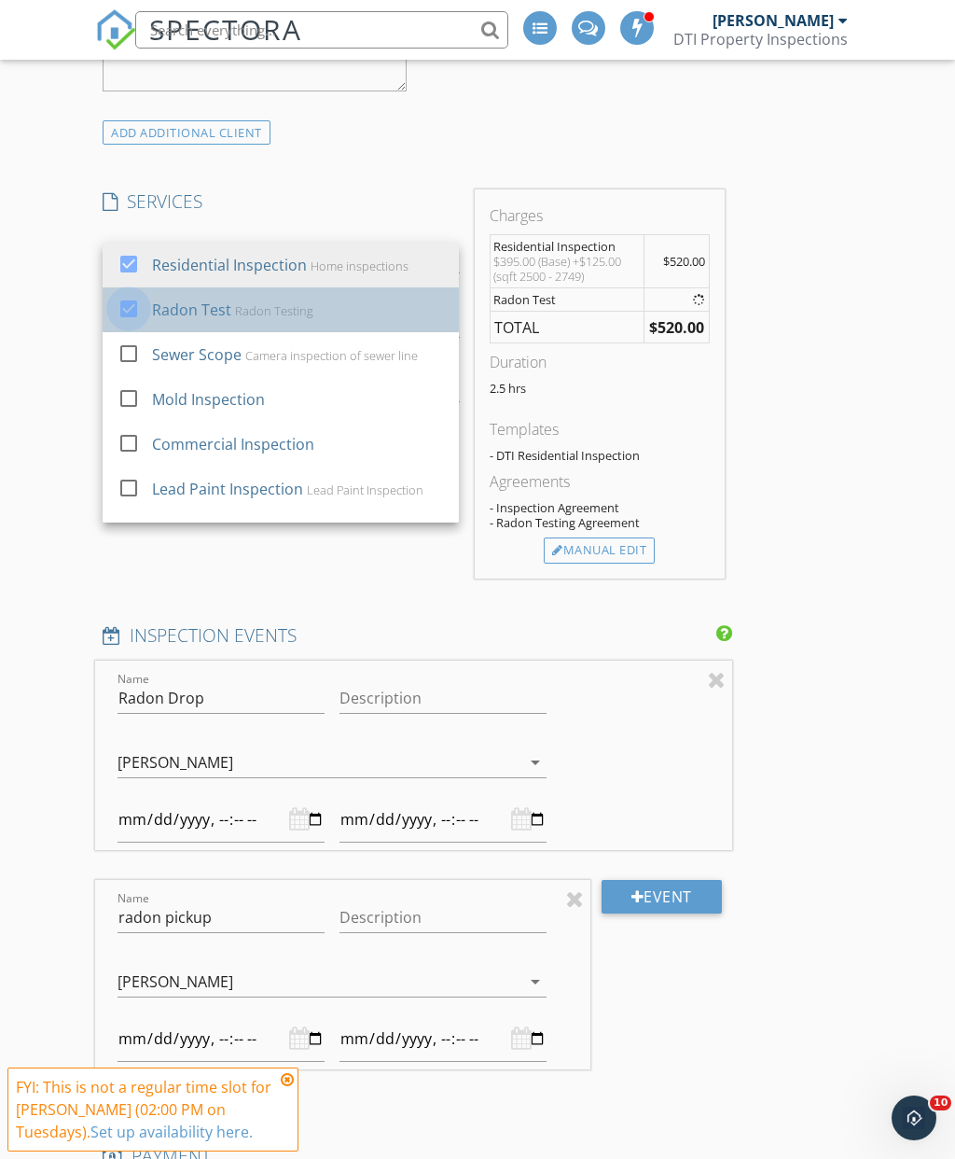
type input "2025-10-04T11:00"
type input "2025-10-04T00:00"
type input "2025-10-04T11:00"
type input "2025-10-04T00:00"
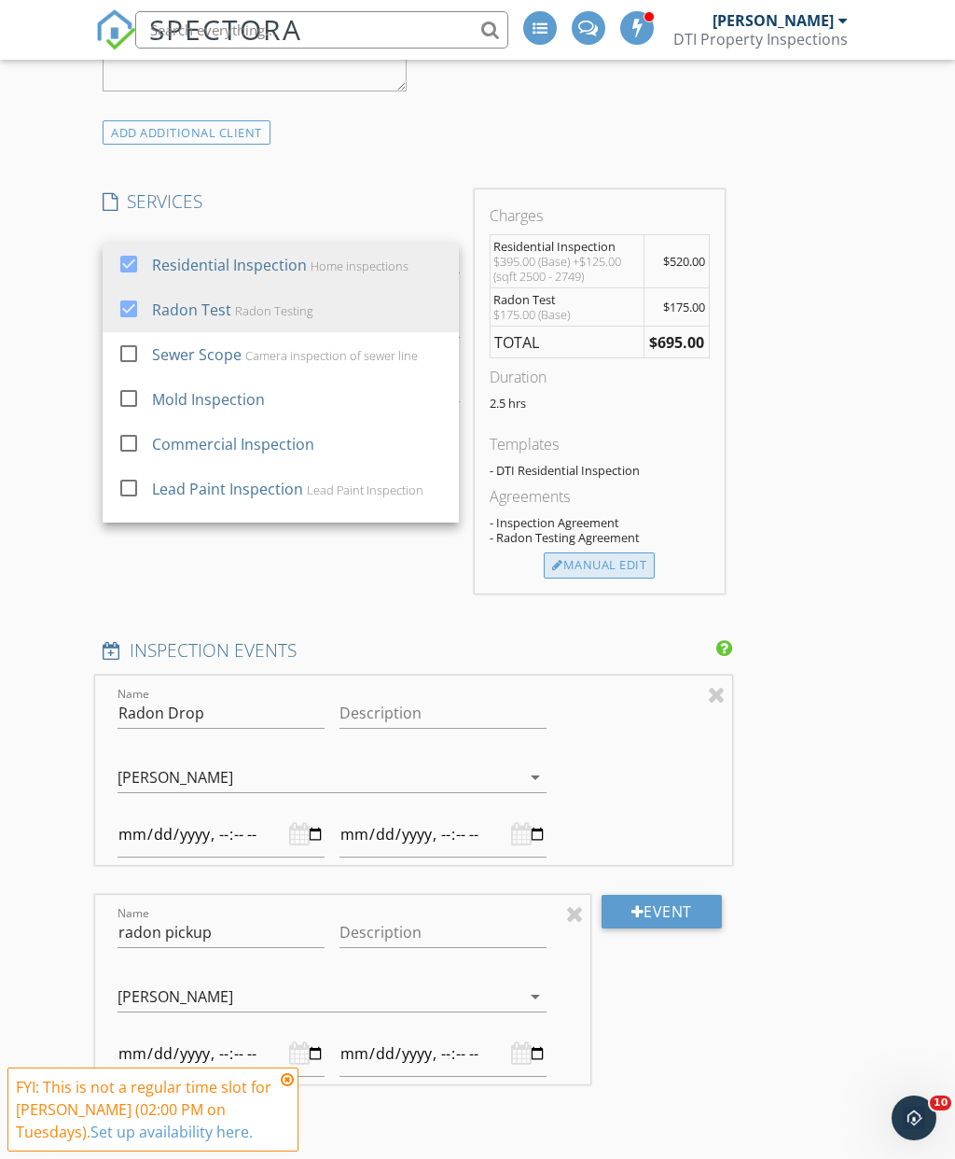
click at [605, 556] on div "Manual Edit" at bounding box center [599, 565] width 111 height 26
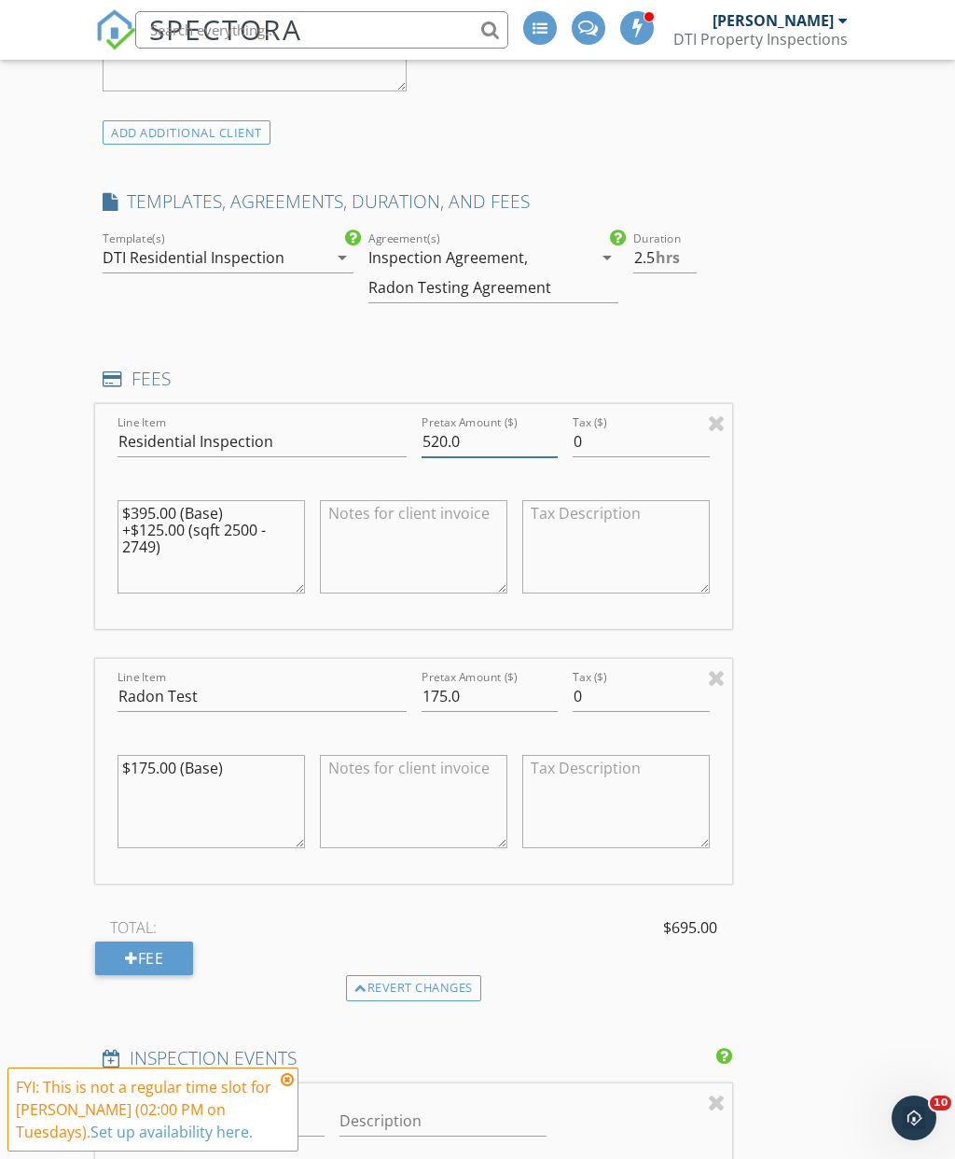
click at [516, 427] on input "520.0" at bounding box center [490, 441] width 137 height 31
type input "5"
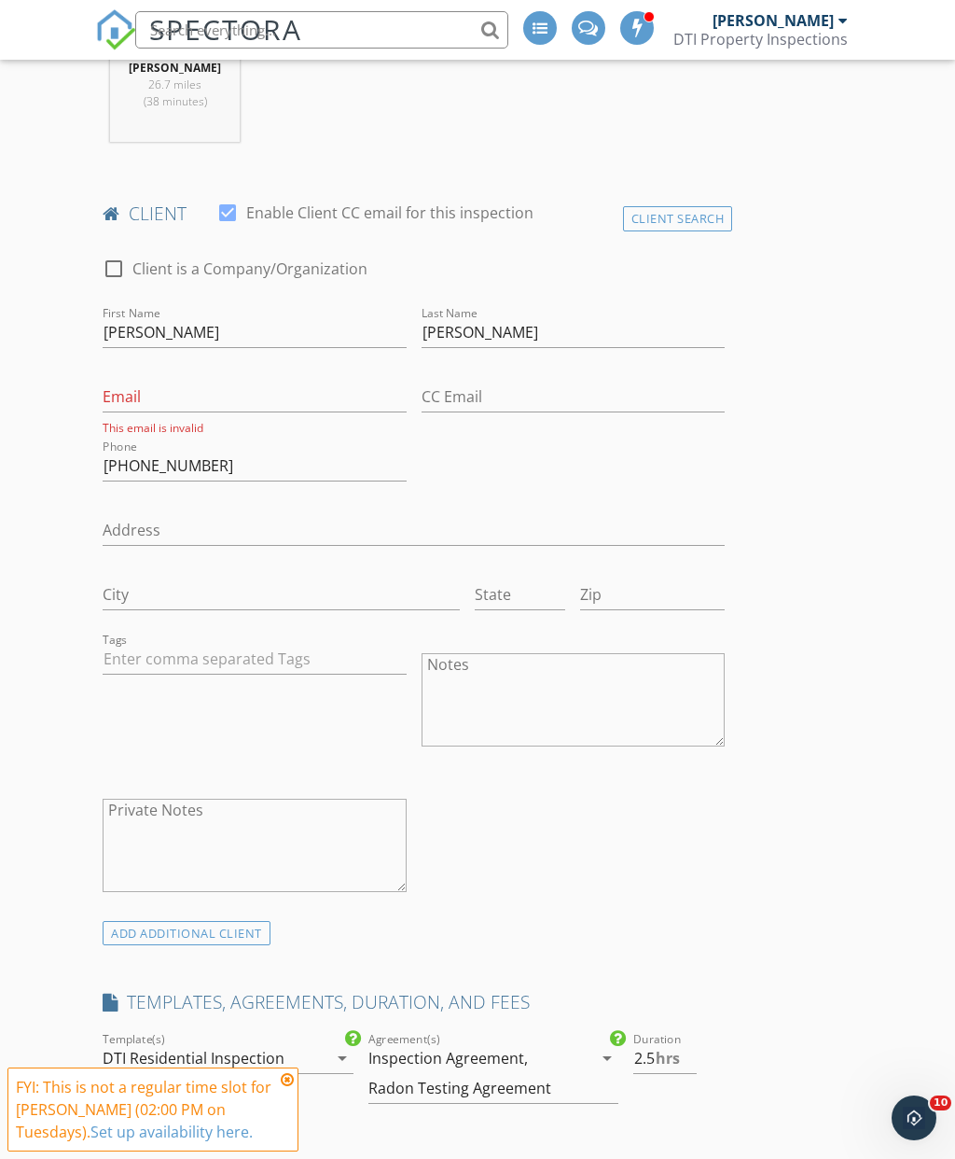
scroll to position [832, 0]
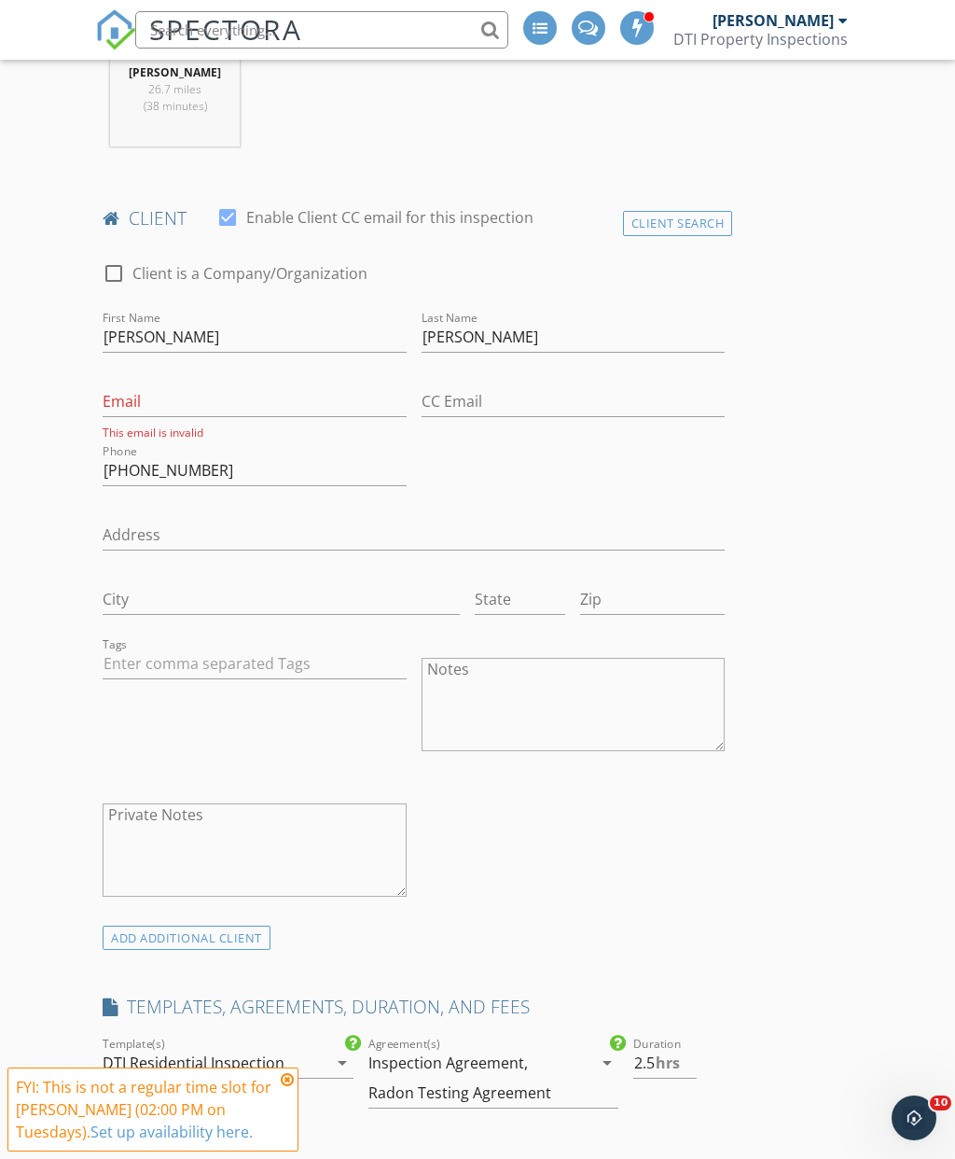
type input "495"
click at [314, 405] on input "Email" at bounding box center [254, 401] width 303 height 31
click at [200, 398] on input "Email" at bounding box center [254, 401] width 303 height 31
paste input "cstew82@gmail.com"
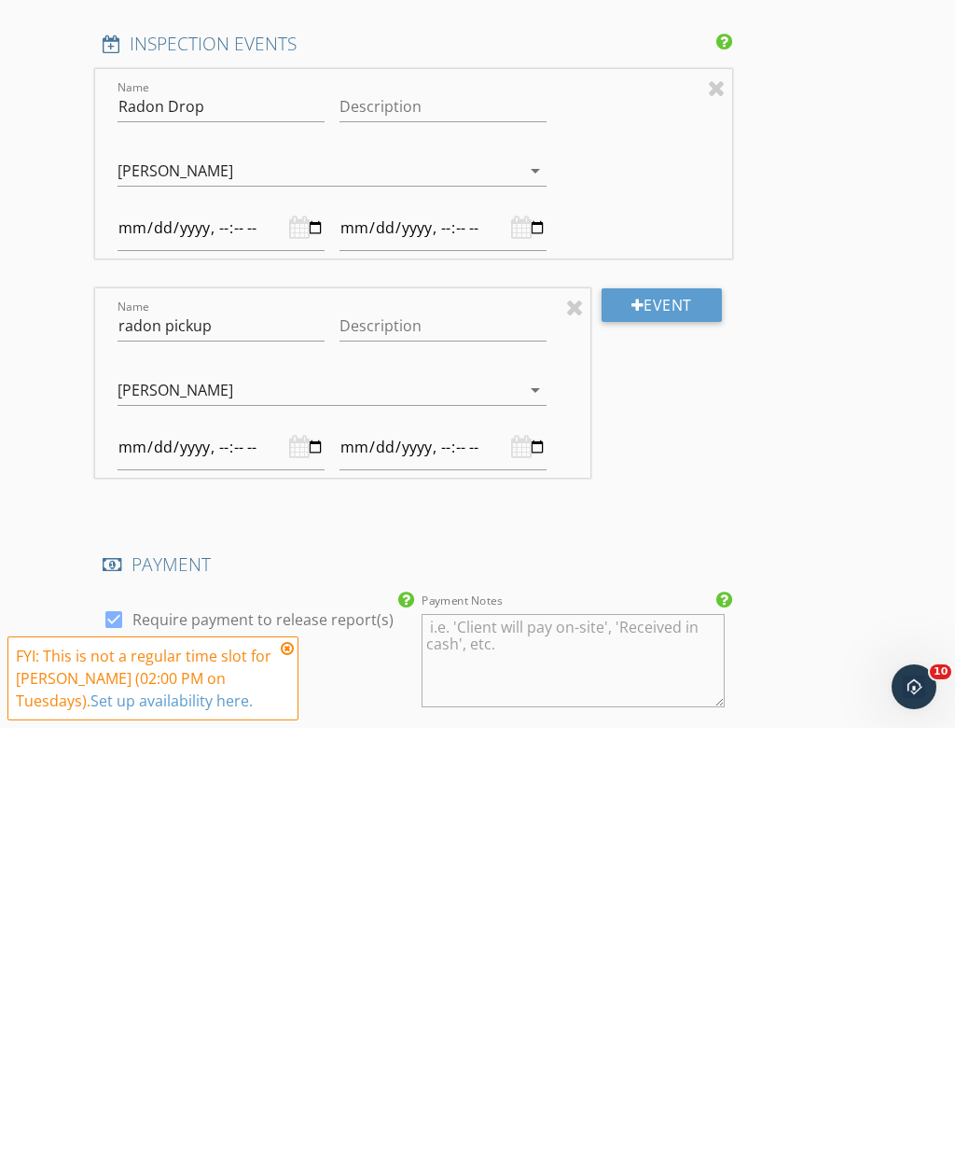
scroll to position [2218, 0]
type input "cstew82@gmail.com"
click at [257, 854] on div at bounding box center [221, 877] width 207 height 46
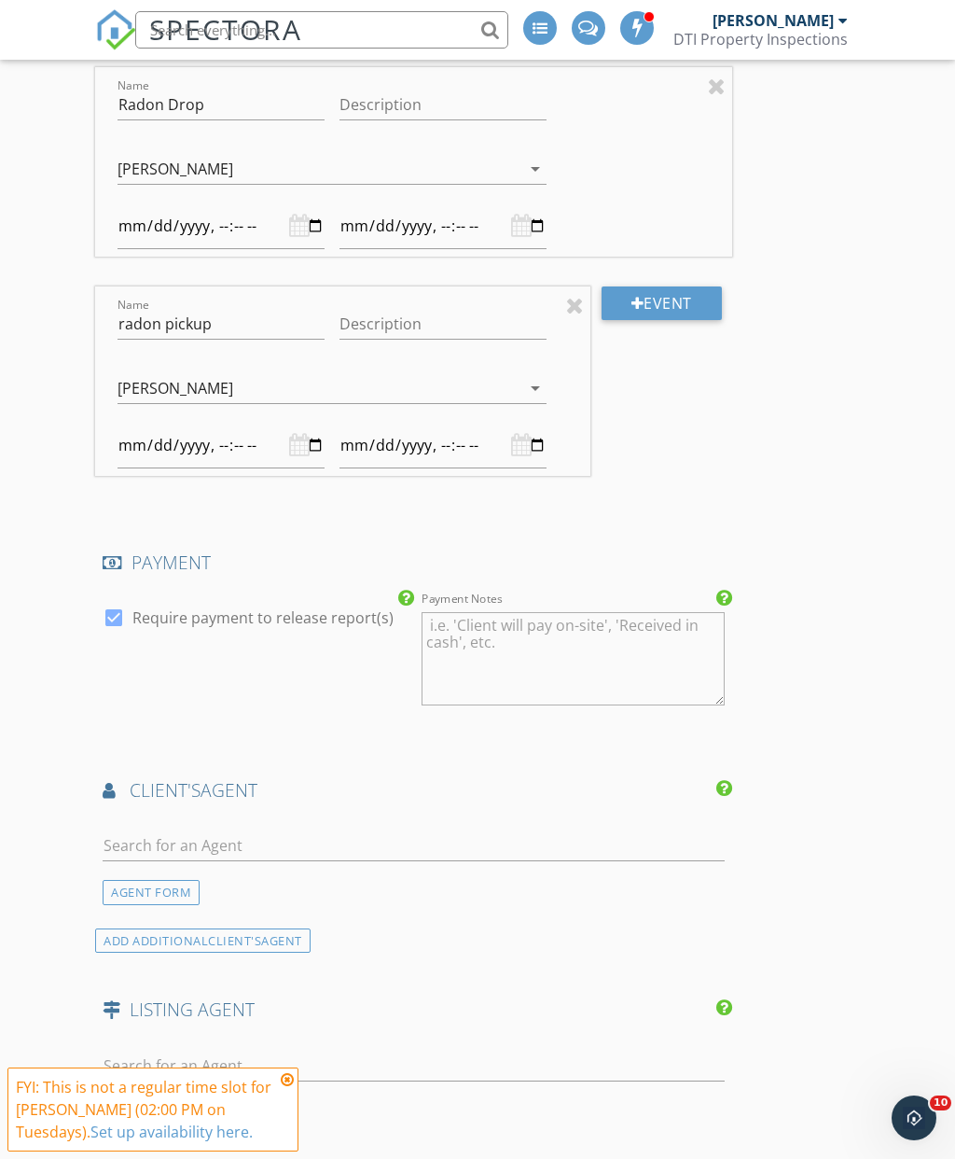
click at [255, 451] on div at bounding box center [221, 446] width 207 height 46
click at [256, 443] on div at bounding box center [221, 446] width 207 height 46
click at [254, 438] on div at bounding box center [221, 446] width 207 height 46
click at [243, 431] on input "datetime-local" at bounding box center [221, 446] width 207 height 46
type input "2025-10-06T11:00"
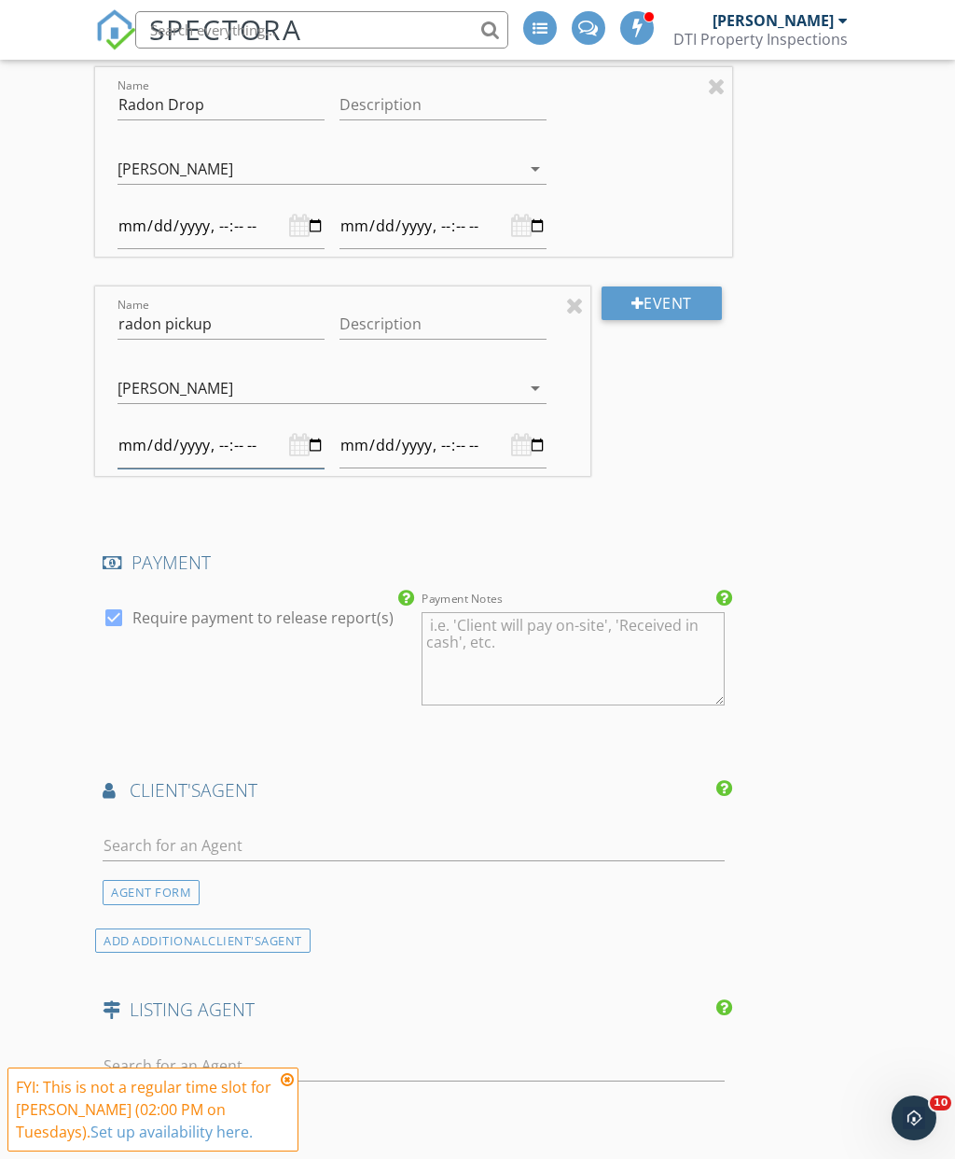
type input "2025-10-06T00:00"
click at [536, 853] on input "text" at bounding box center [414, 845] width 622 height 31
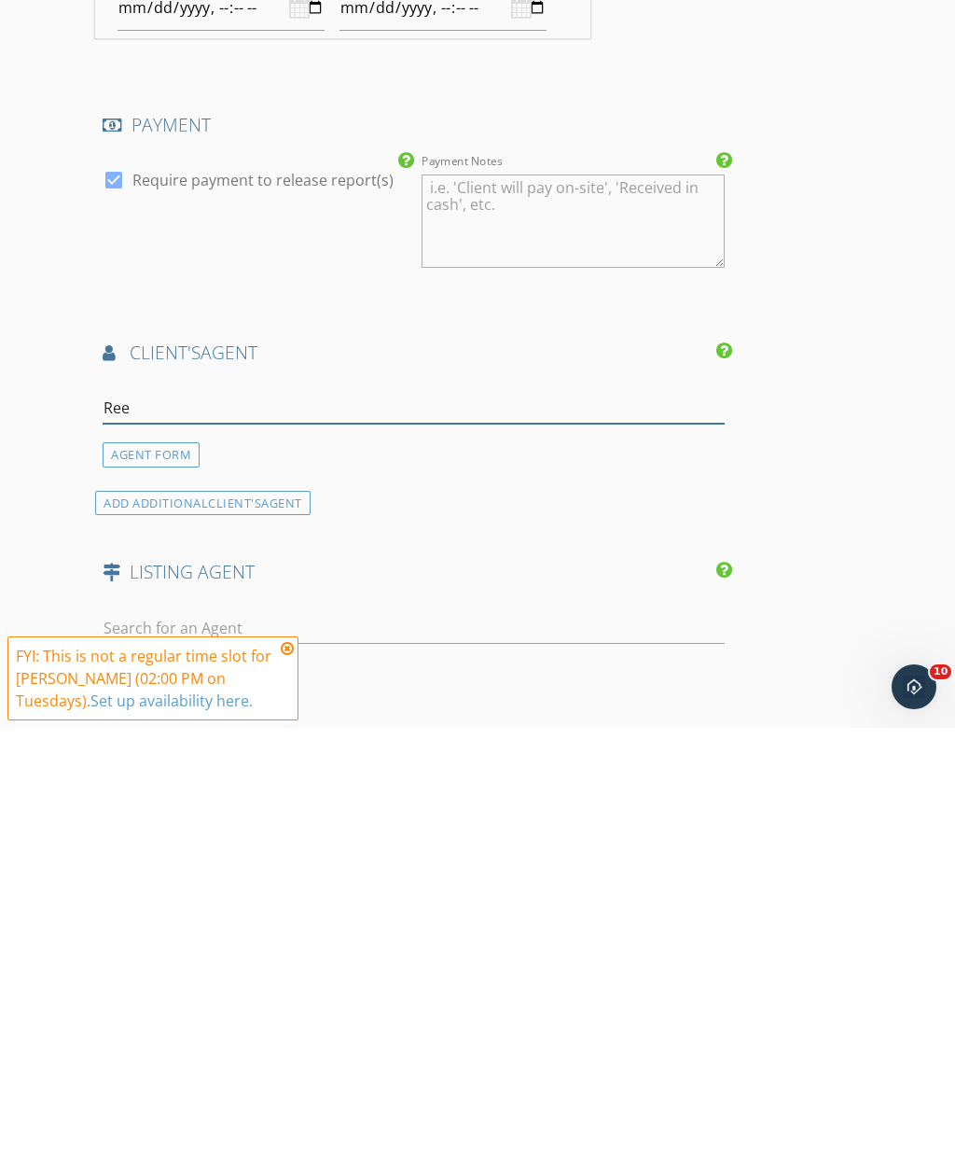
type input "Reed"
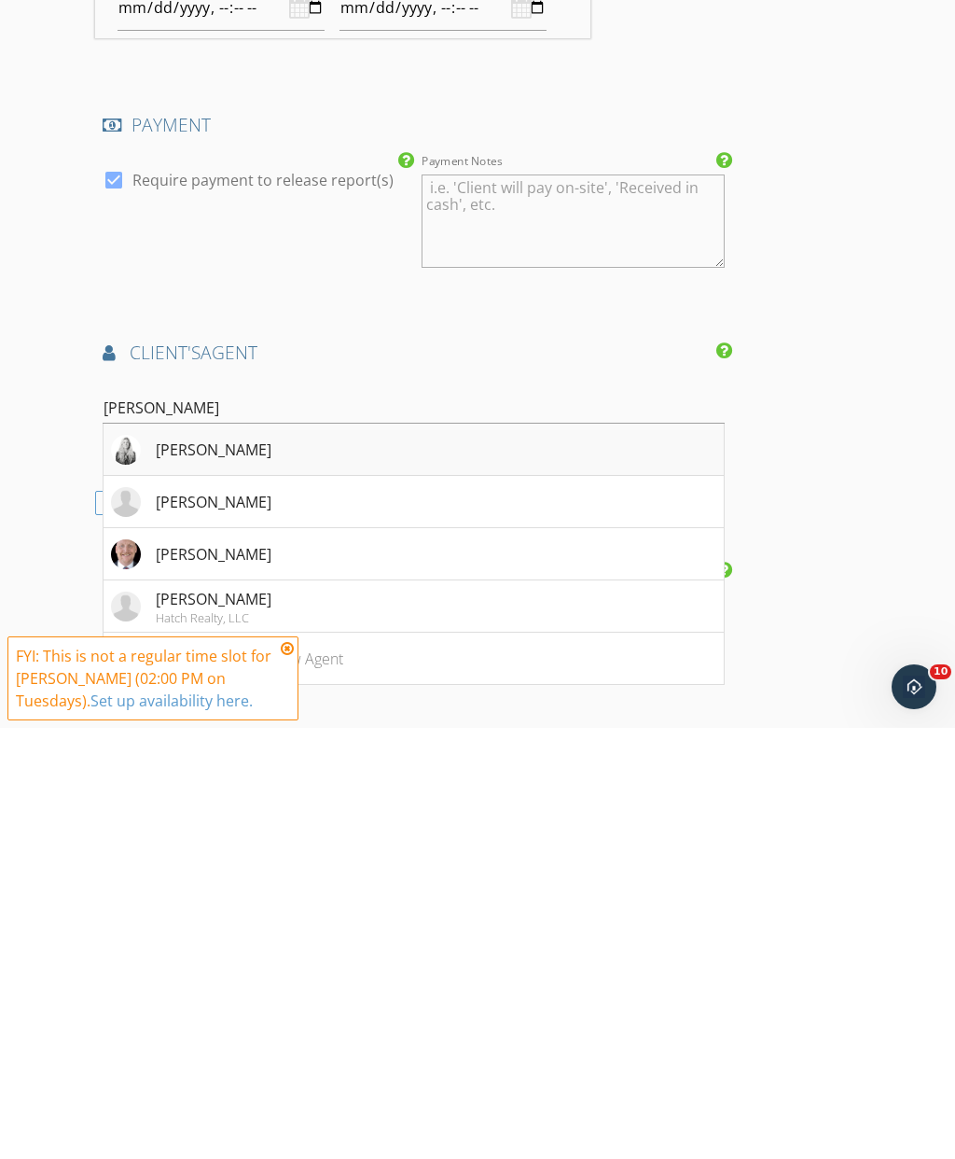
click at [251, 855] on li "Kelly Reed" at bounding box center [414, 881] width 620 height 52
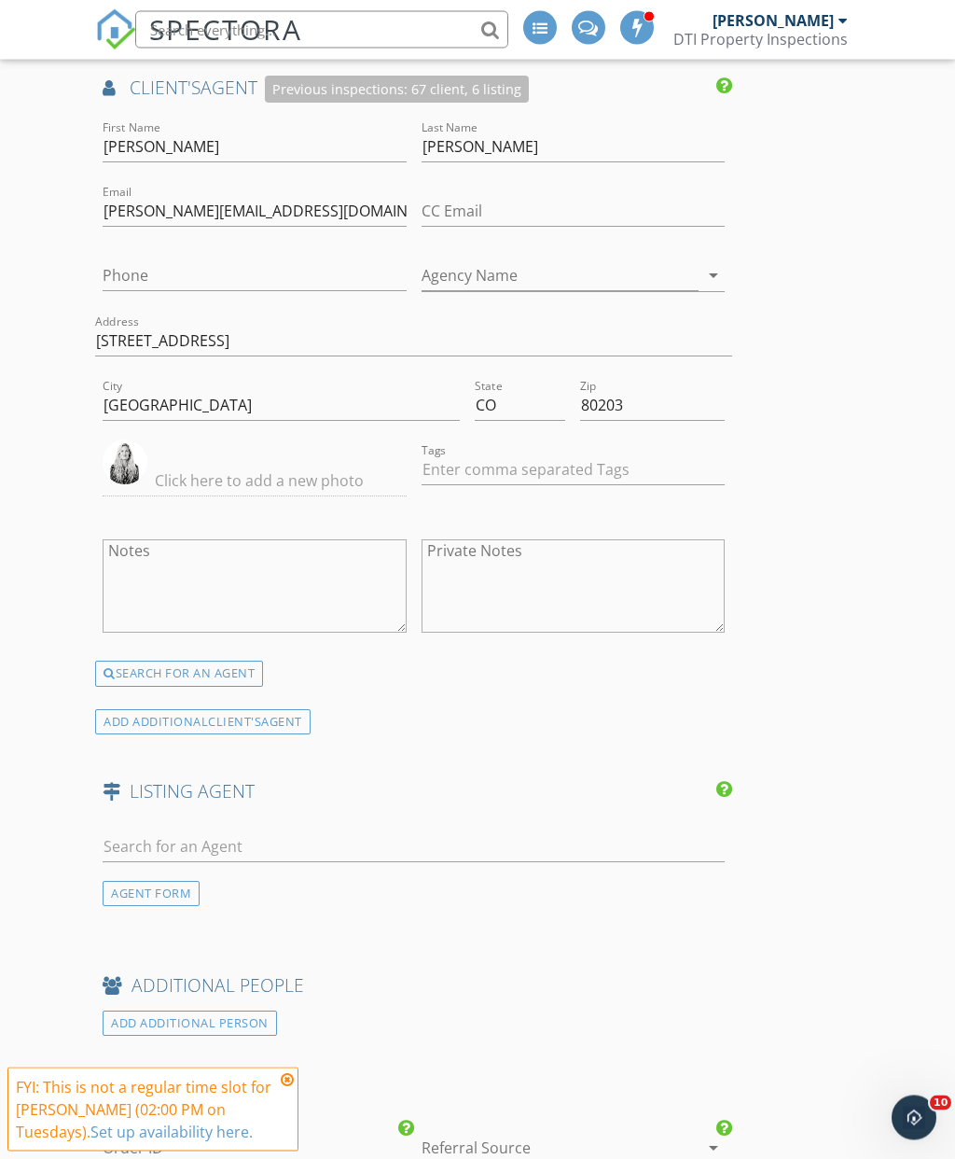
scroll to position [3349, 0]
click at [352, 833] on input "text" at bounding box center [414, 848] width 622 height 31
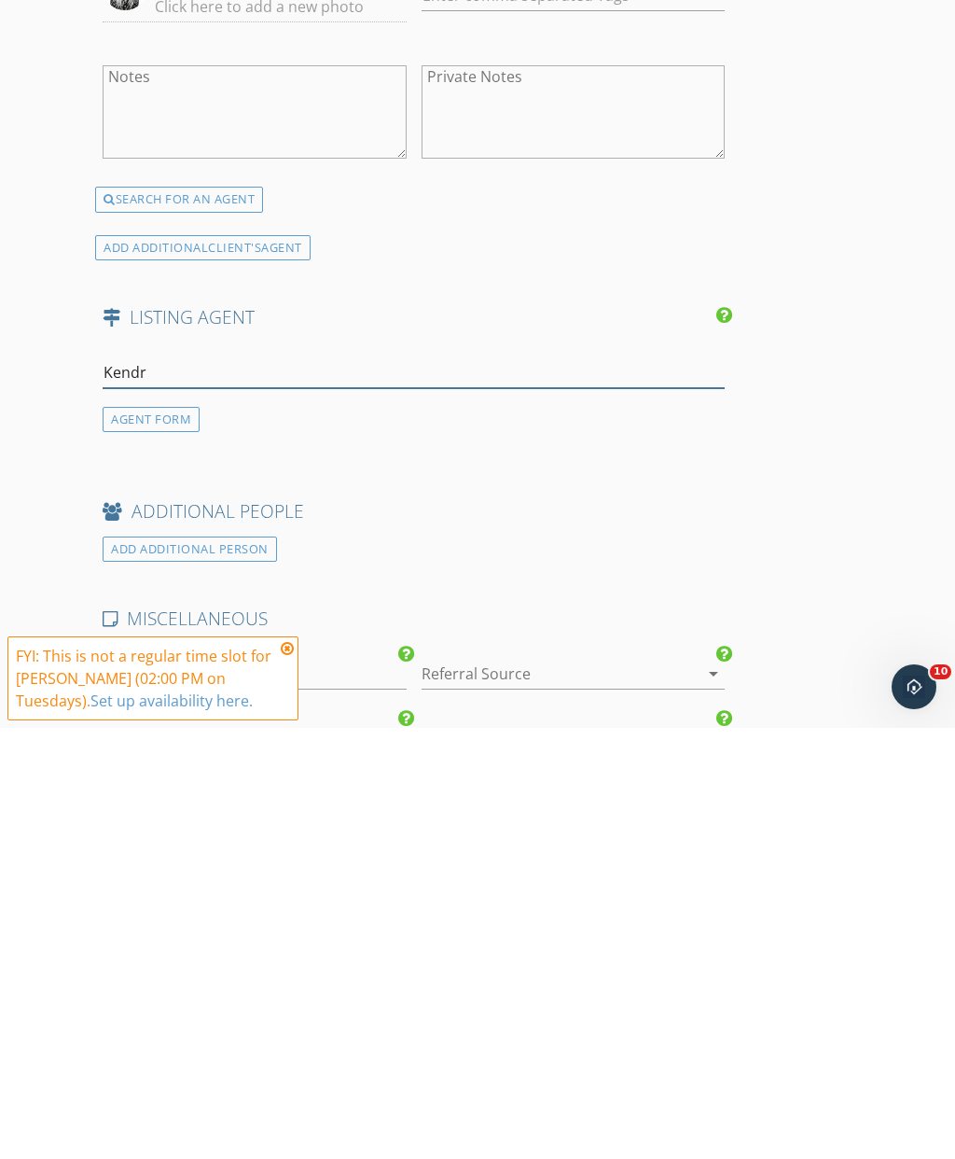
type input "Kendra"
click at [339, 833] on div "No results found. Click to add a new Agent" at bounding box center [251, 844] width 281 height 22
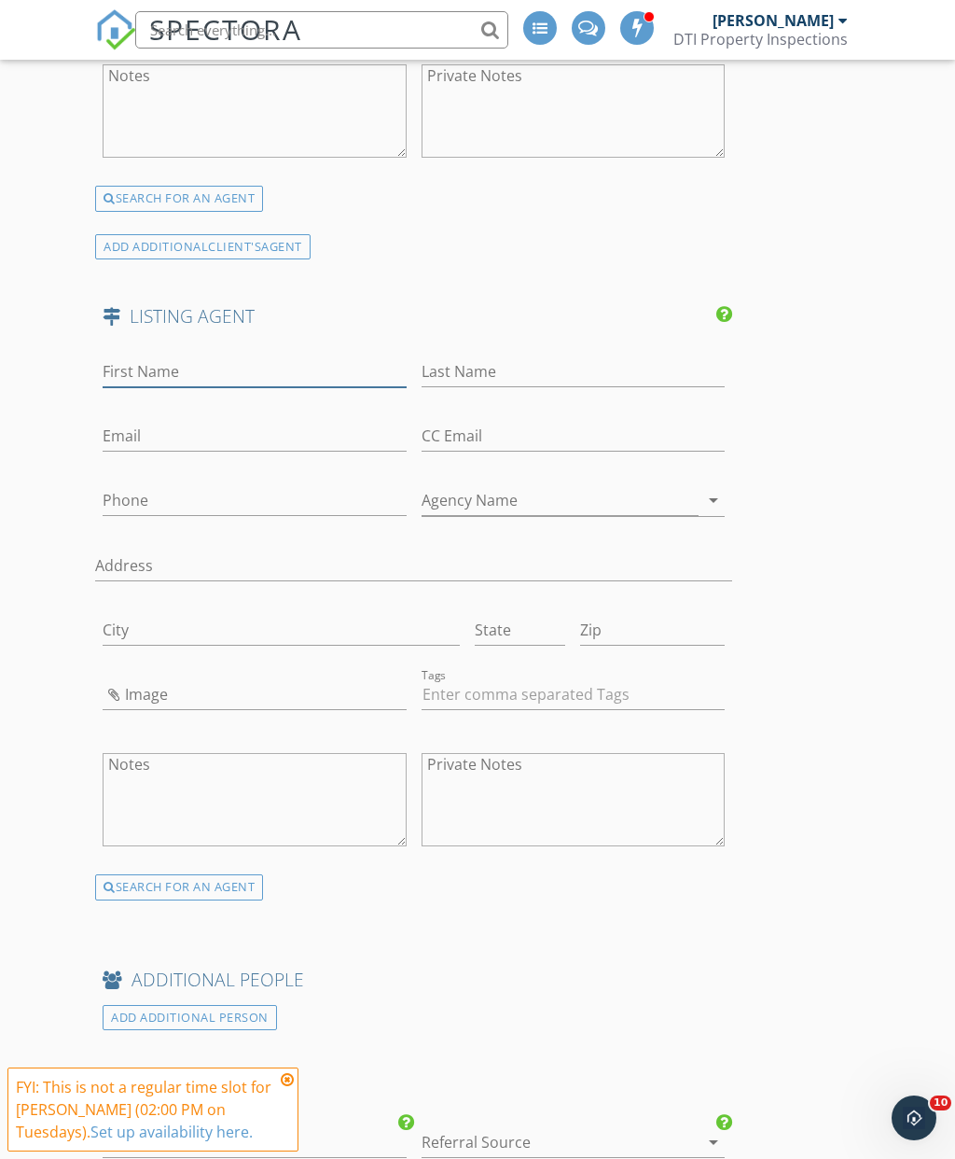
click at [242, 360] on input "First Name" at bounding box center [254, 371] width 303 height 31
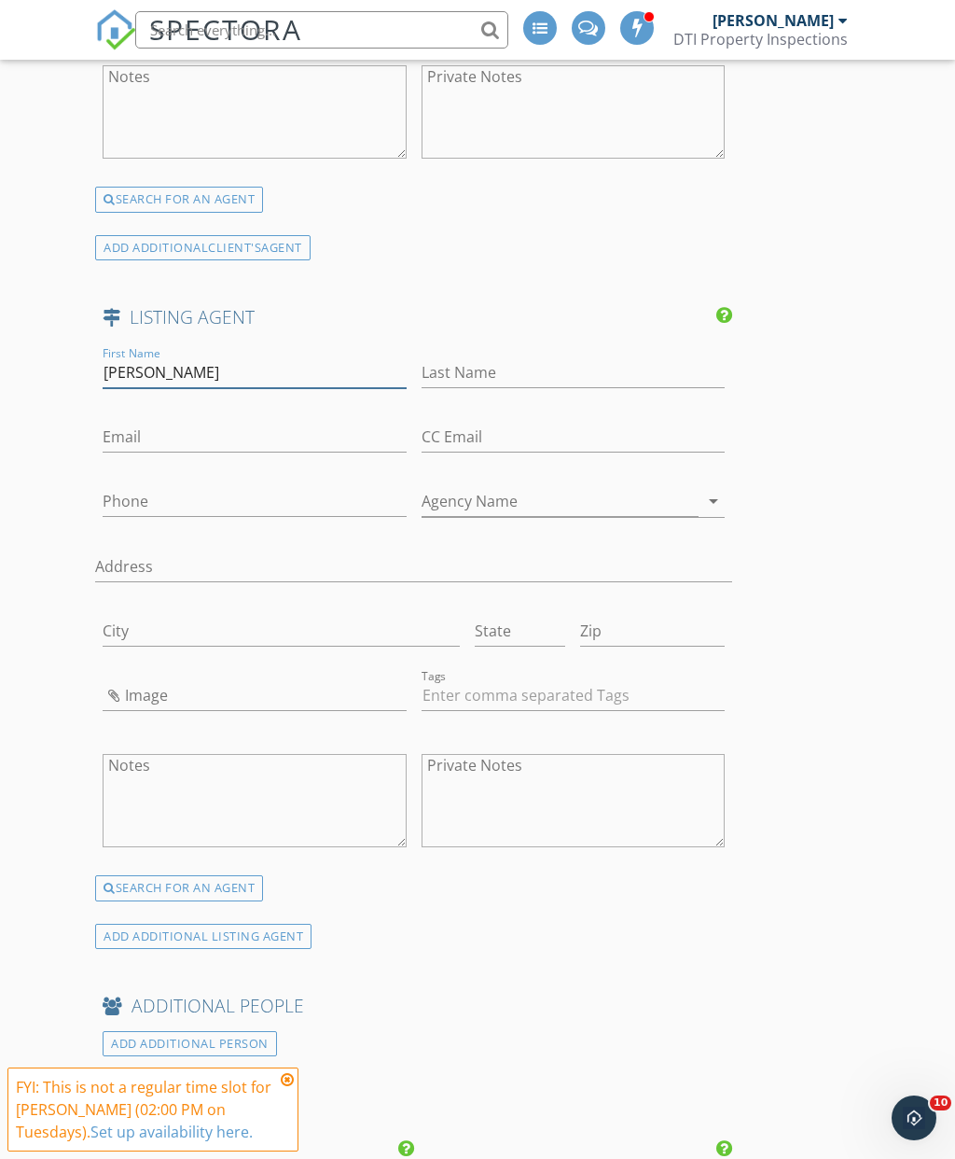
type input "Kendra"
click at [308, 424] on input "Email" at bounding box center [254, 437] width 303 height 31
click at [213, 424] on input "Email" at bounding box center [254, 437] width 303 height 31
paste input "Kendra@westandmainhomes.com"
type input "Kendra@westandmainhomes.com"
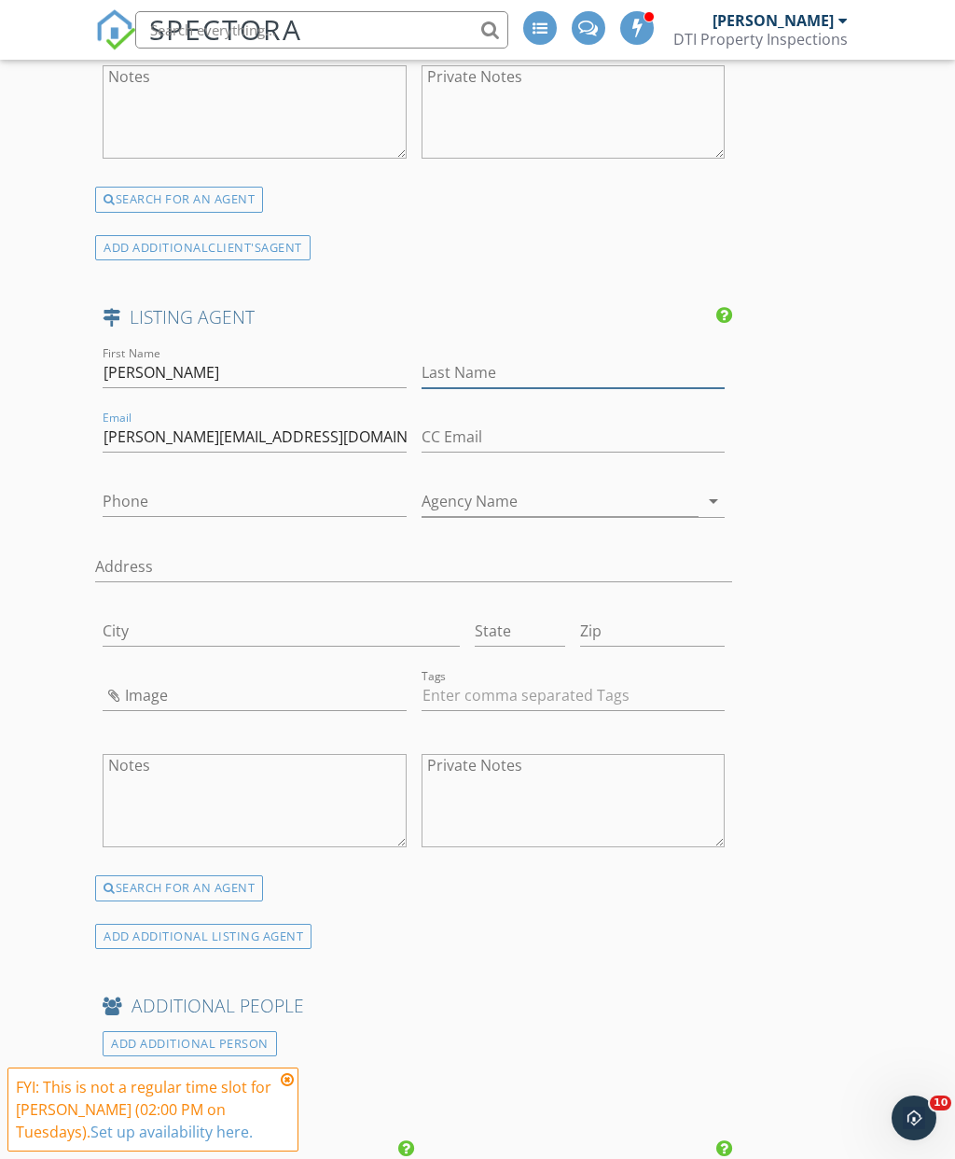
click at [559, 361] on input "Last Name" at bounding box center [573, 372] width 303 height 31
type input "L"
click at [525, 356] on input "Last Name" at bounding box center [573, 371] width 303 height 31
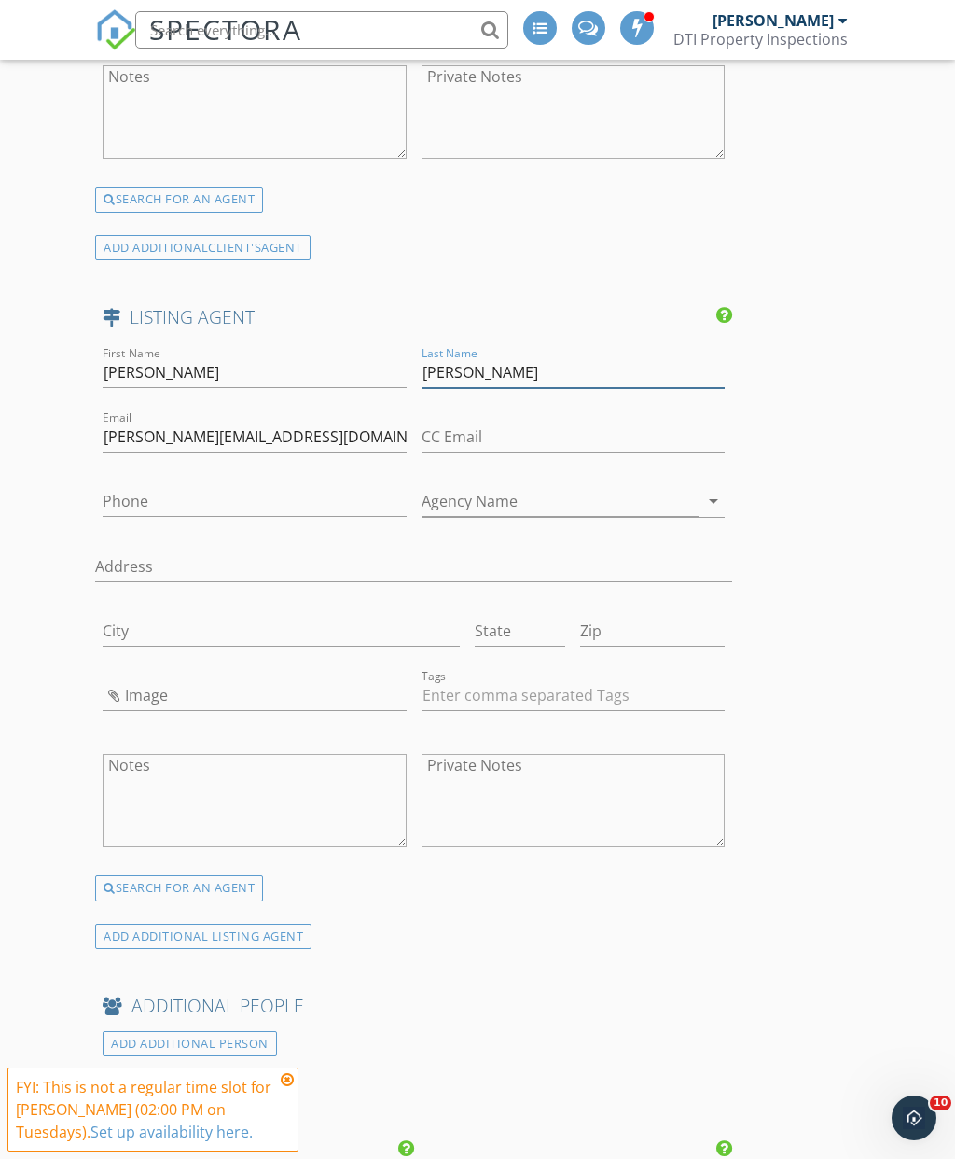
type input "Lanterman"
click at [264, 487] on input "Phone" at bounding box center [254, 501] width 303 height 31
click at [184, 493] on input "Phone" at bounding box center [254, 501] width 303 height 31
paste input "720-434-6432"
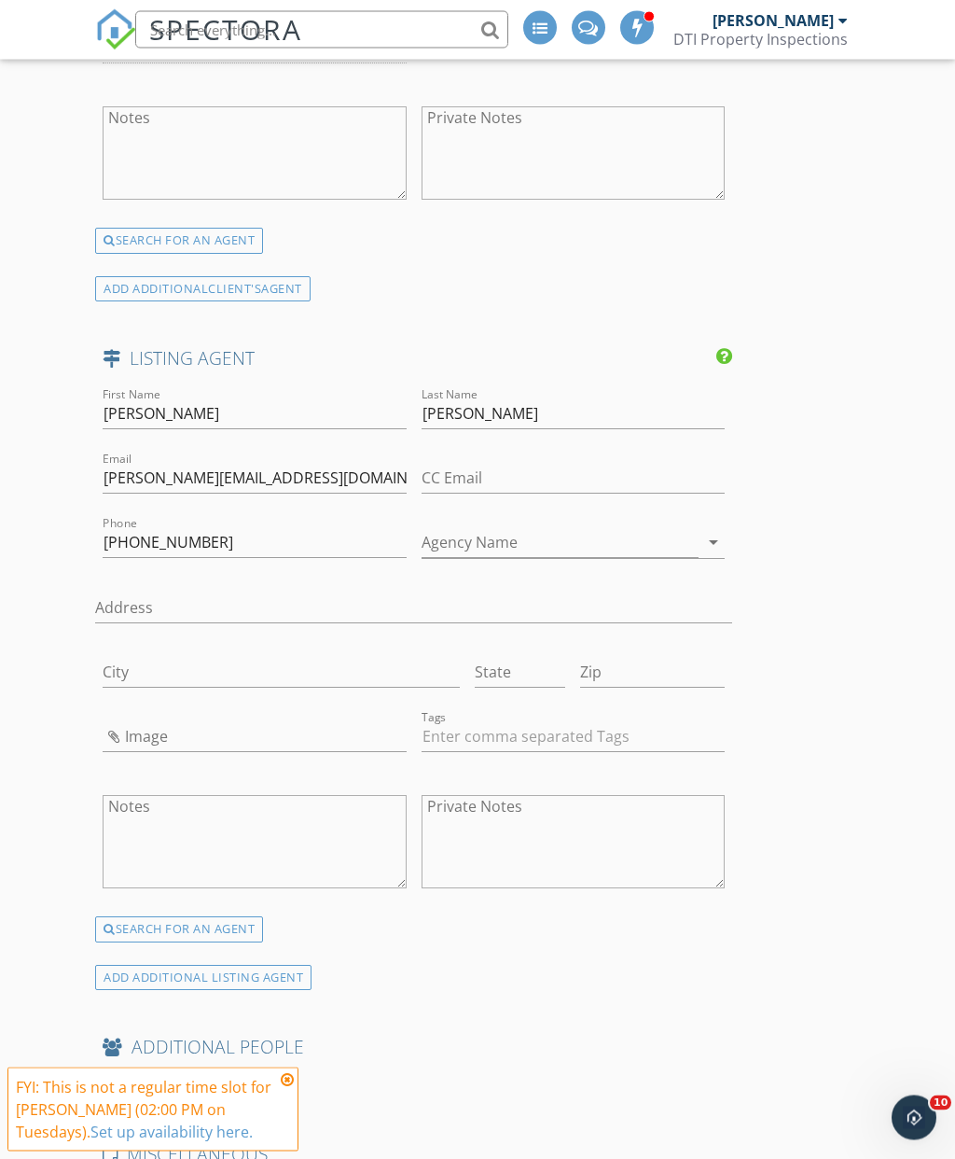
scroll to position [4437, 0]
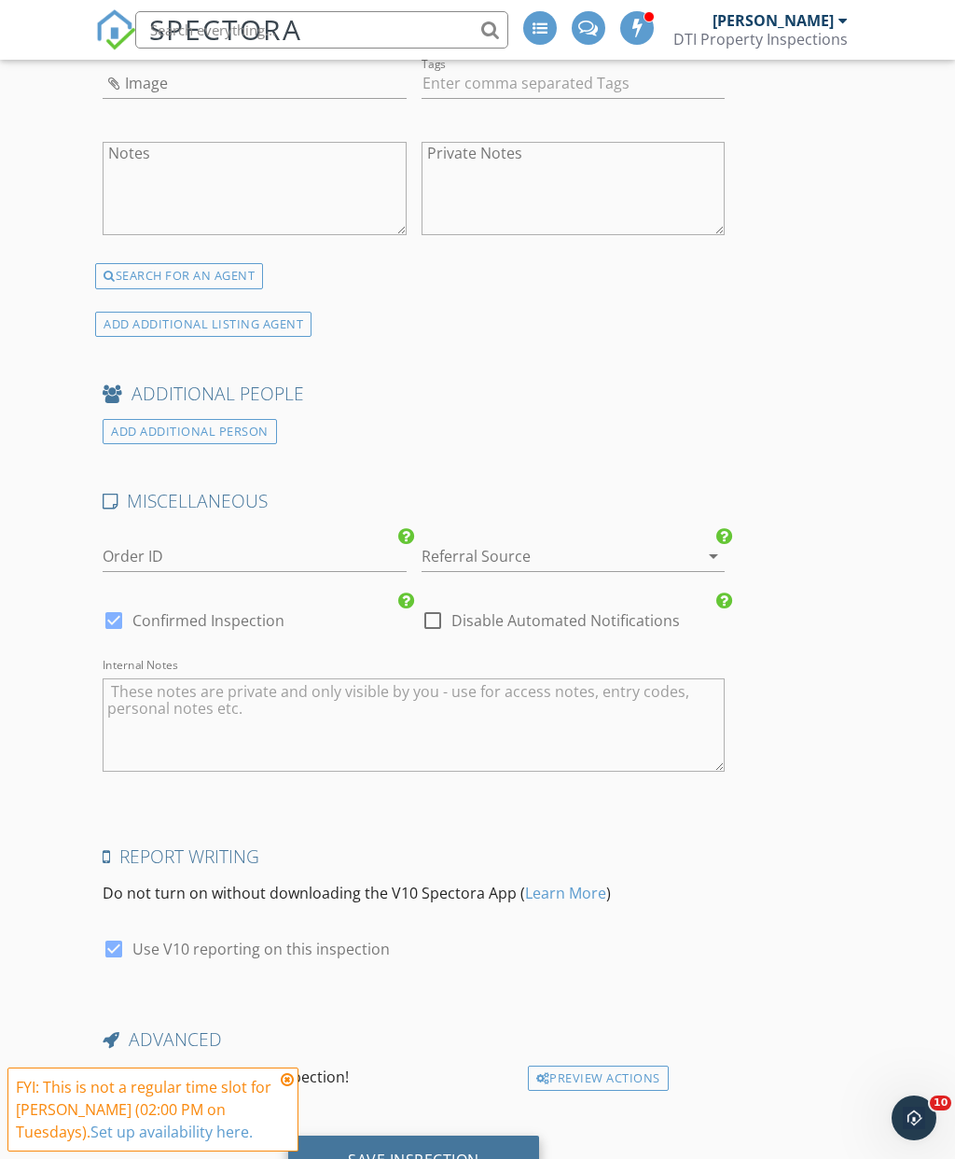
type input "720-434-6432"
click at [410, 1152] on div "Save Inspection" at bounding box center [414, 1159] width 132 height 19
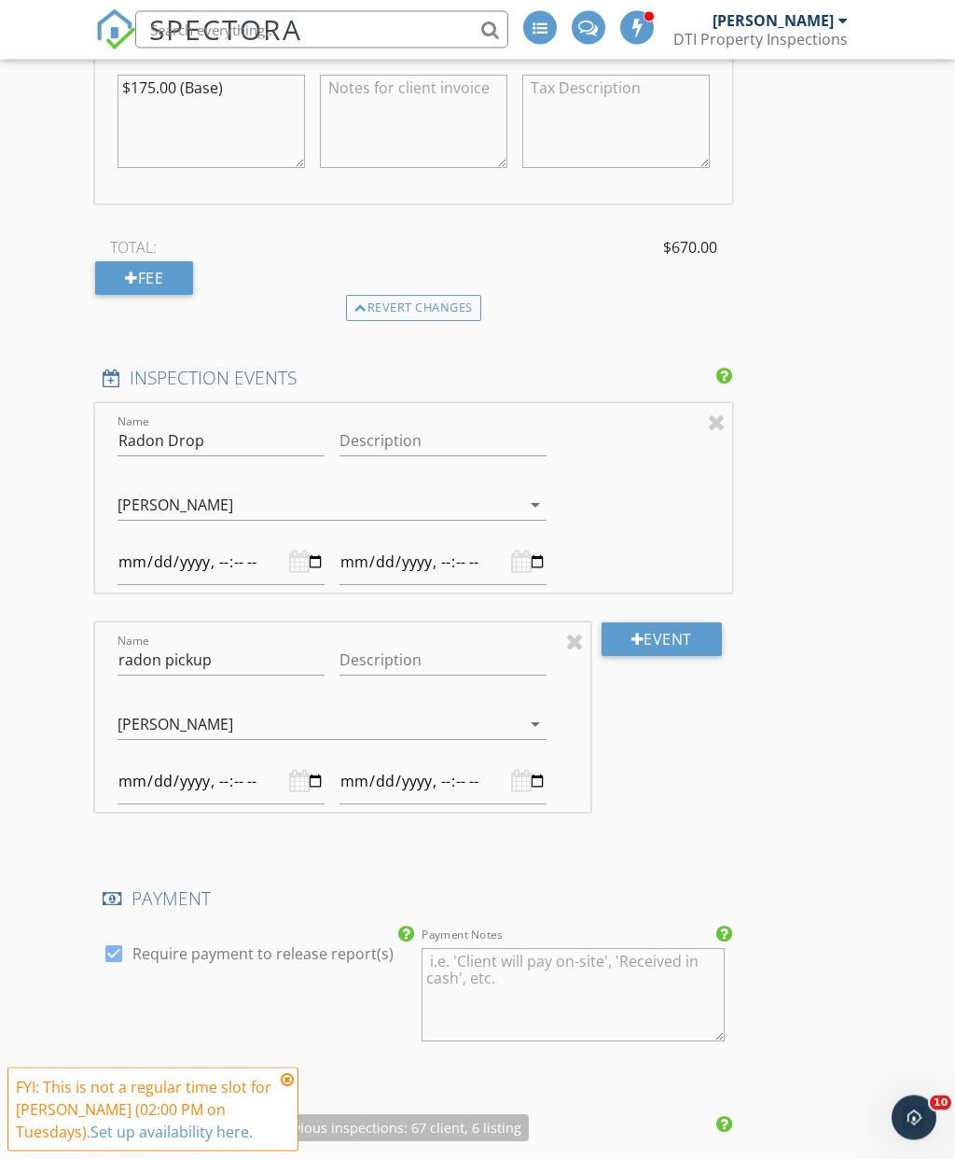
scroll to position [2313, 0]
click at [441, 567] on div at bounding box center [443, 562] width 207 height 46
click at [420, 542] on input "datetime-local" at bounding box center [443, 562] width 207 height 46
type input "2025-10-04T23:00"
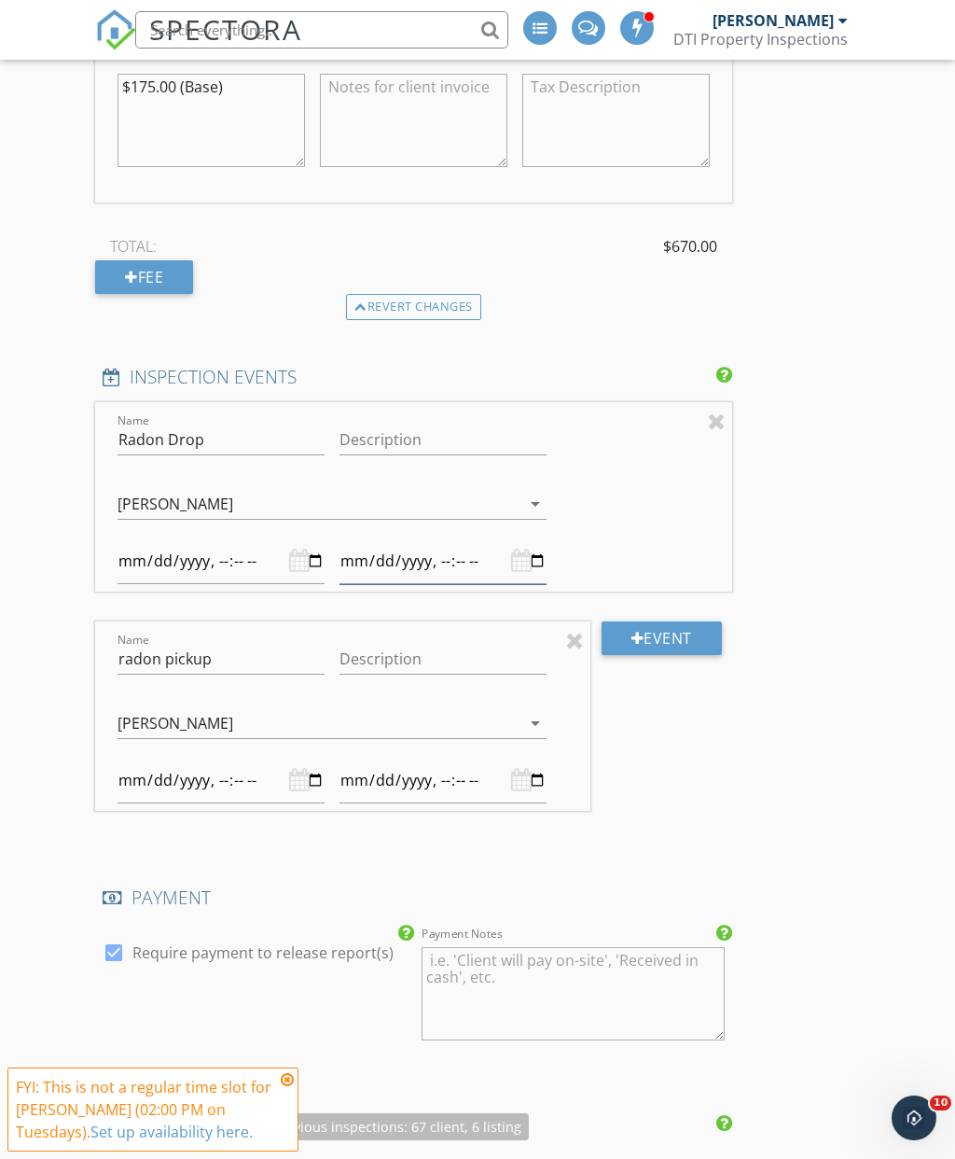
type input "2025-10-04T11:00"
type input "2025-10-04T23:30"
type input "2025-10-04T11:00"
type input "2025-10-04T11:30"
type input "2025-10-04T11:00"
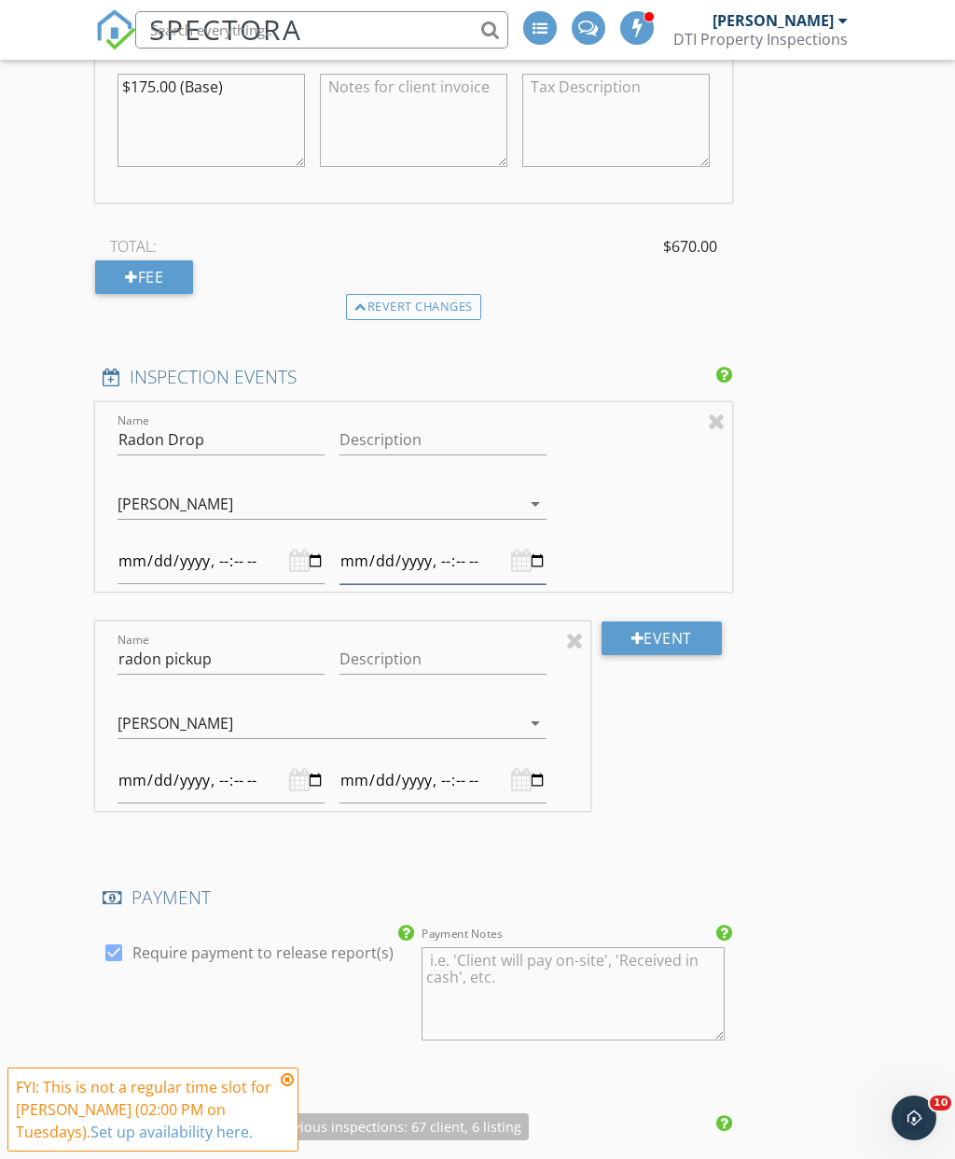
type input "2025-10-04T11:30"
click at [421, 764] on input "datetime-local" at bounding box center [443, 781] width 207 height 46
click at [451, 767] on input "datetime-local" at bounding box center [443, 781] width 207 height 46
type input "2025-10-06T23:00"
type input "2025-10-06T11:00"
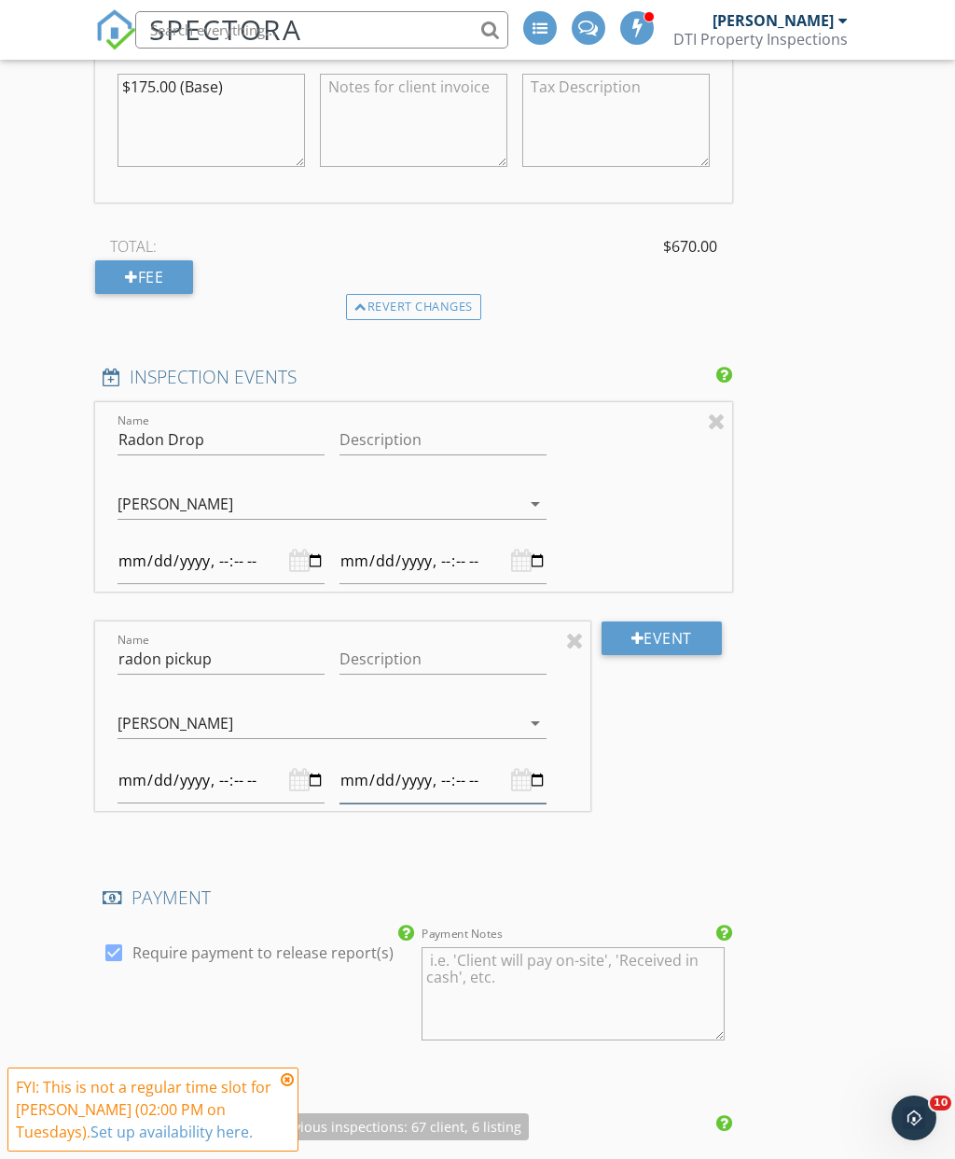
type input "2025-10-06T23:30"
type input "2025-10-06T11:00"
type input "2025-10-06T11:30"
type input "2025-10-06T11:00"
type input "2025-10-06T11:30"
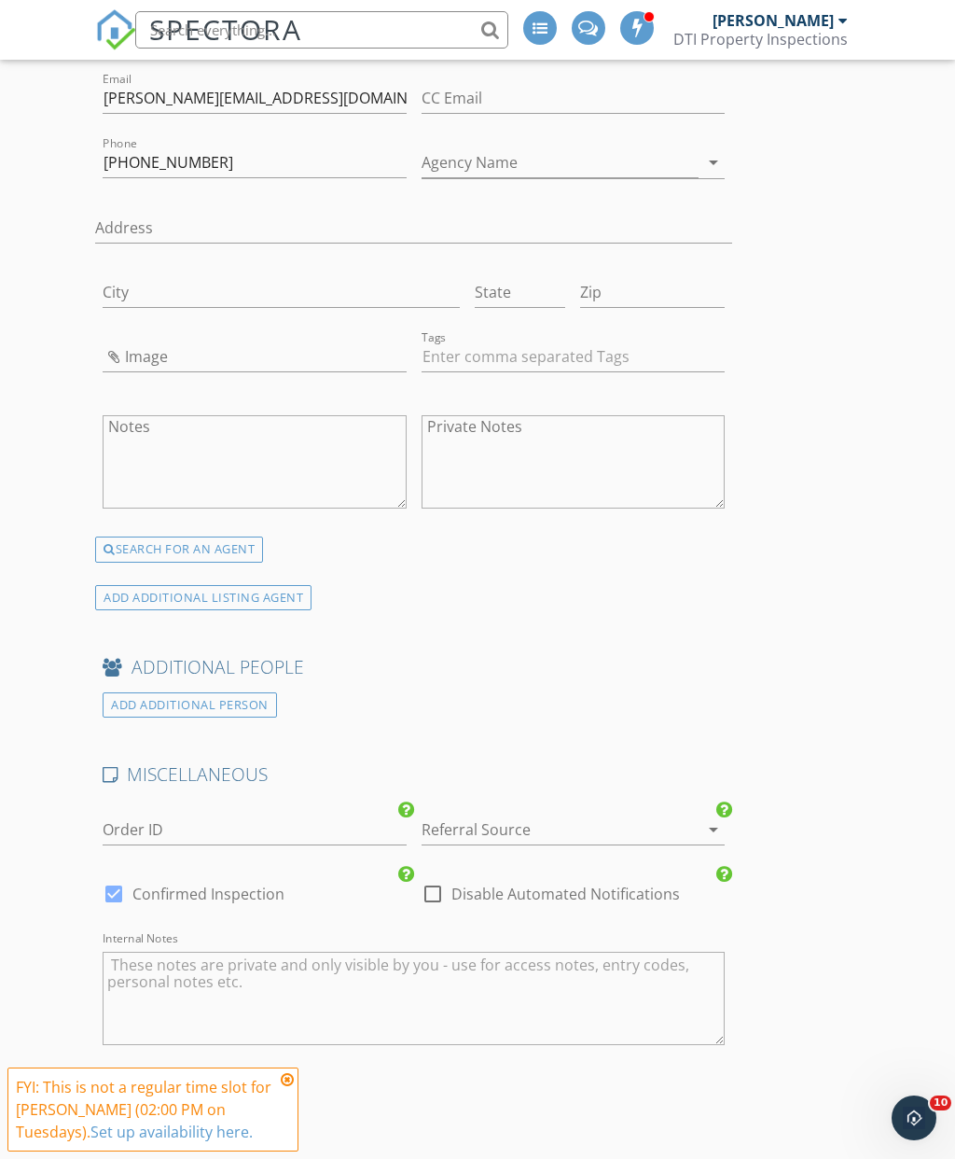
scroll to position [4437, 0]
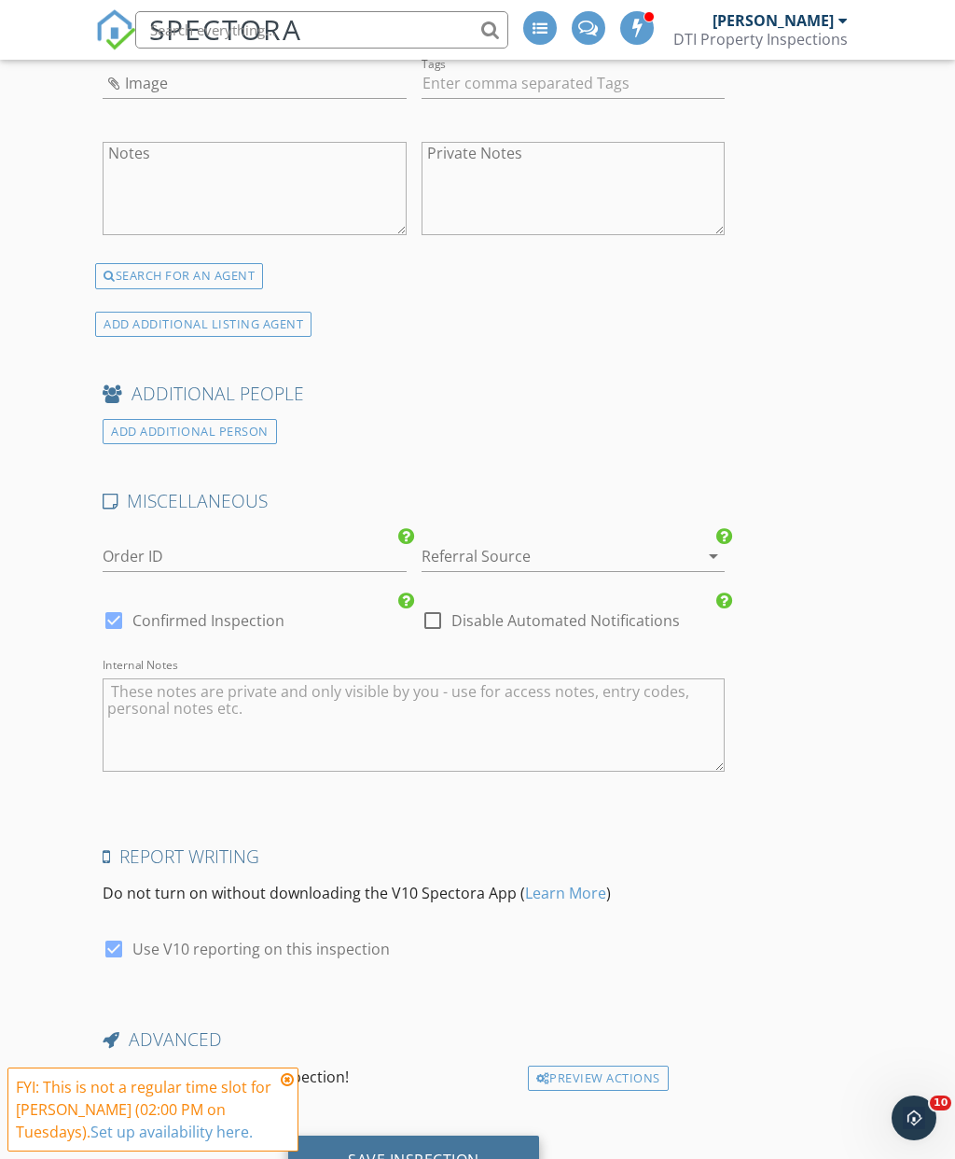
click at [412, 1150] on div "Save Inspection" at bounding box center [414, 1159] width 132 height 19
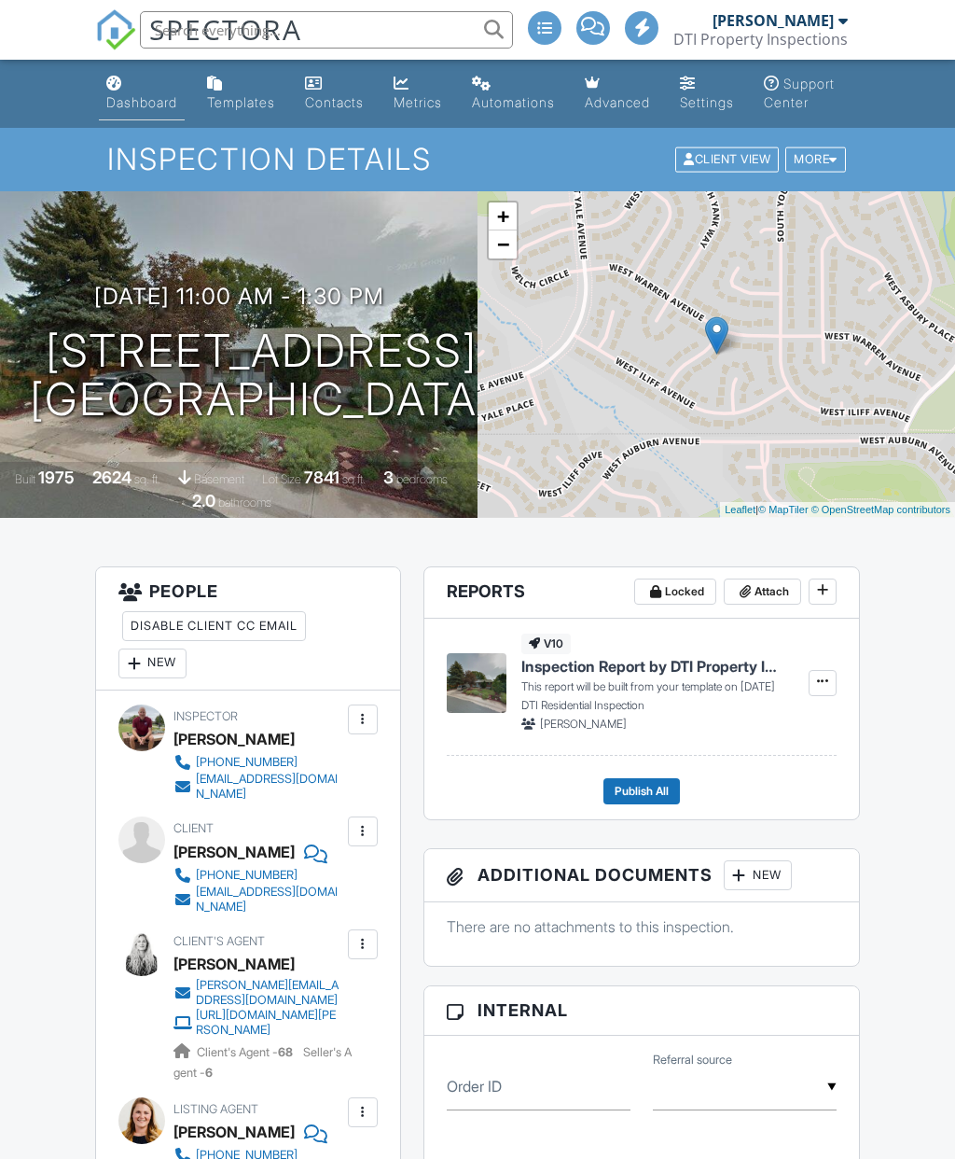
click at [138, 96] on div "Dashboard" at bounding box center [141, 102] width 71 height 16
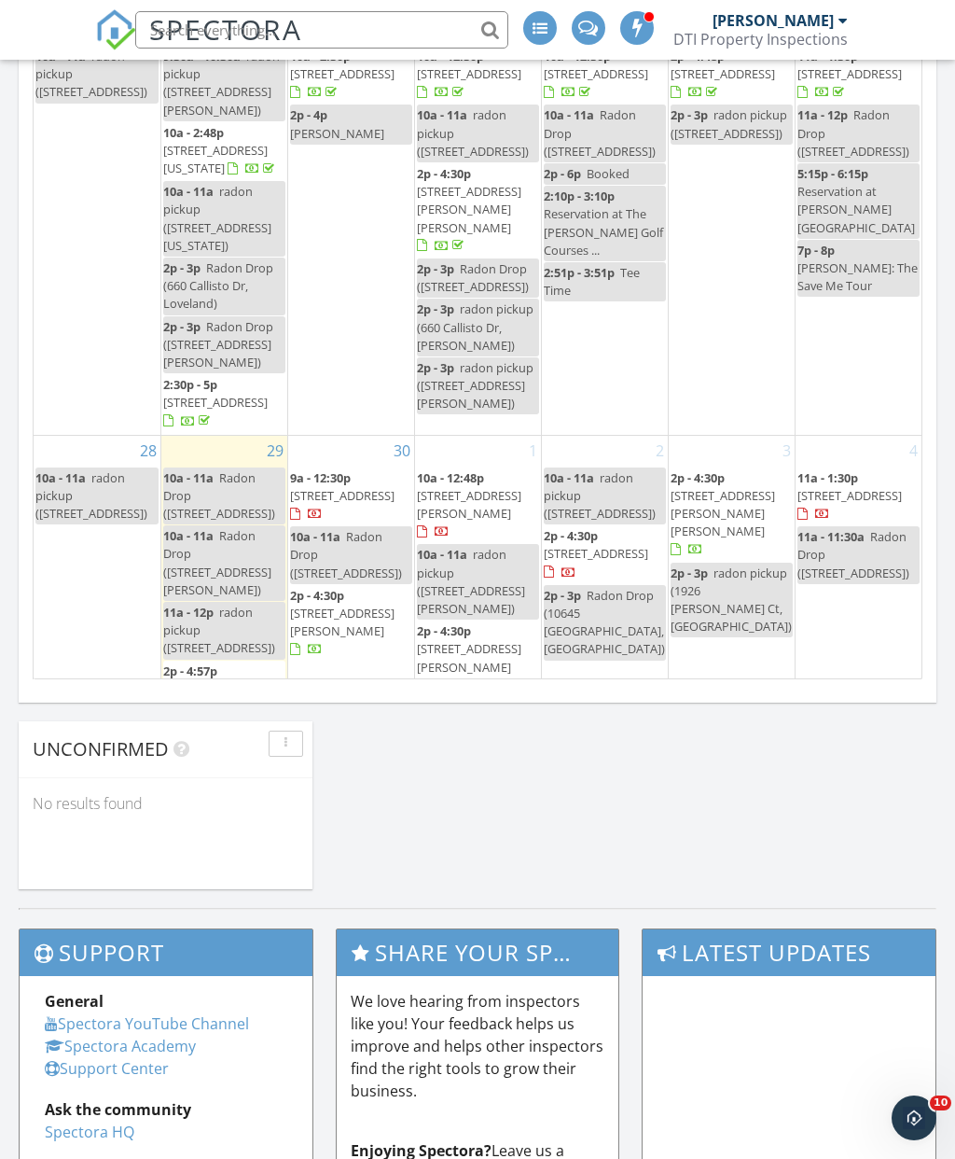
scroll to position [1180, 0]
